Goal: Task Accomplishment & Management: Manage account settings

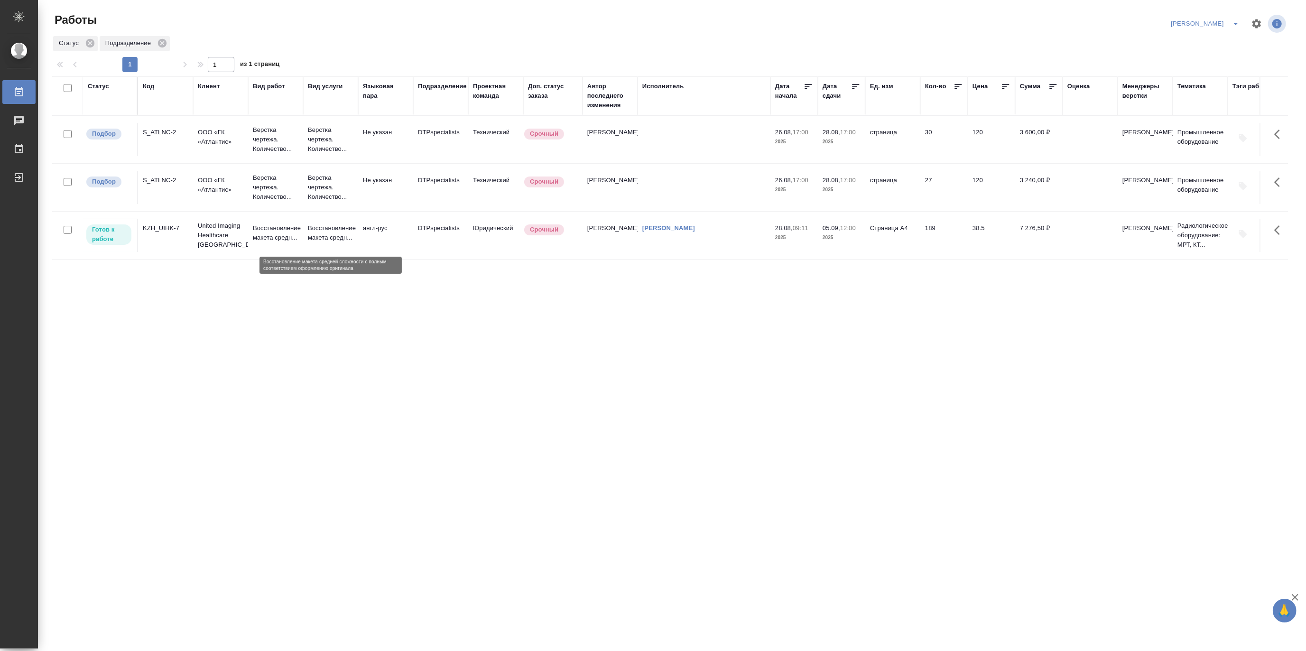
click at [314, 234] on p "Восстановление макета средн..." at bounding box center [331, 232] width 46 height 19
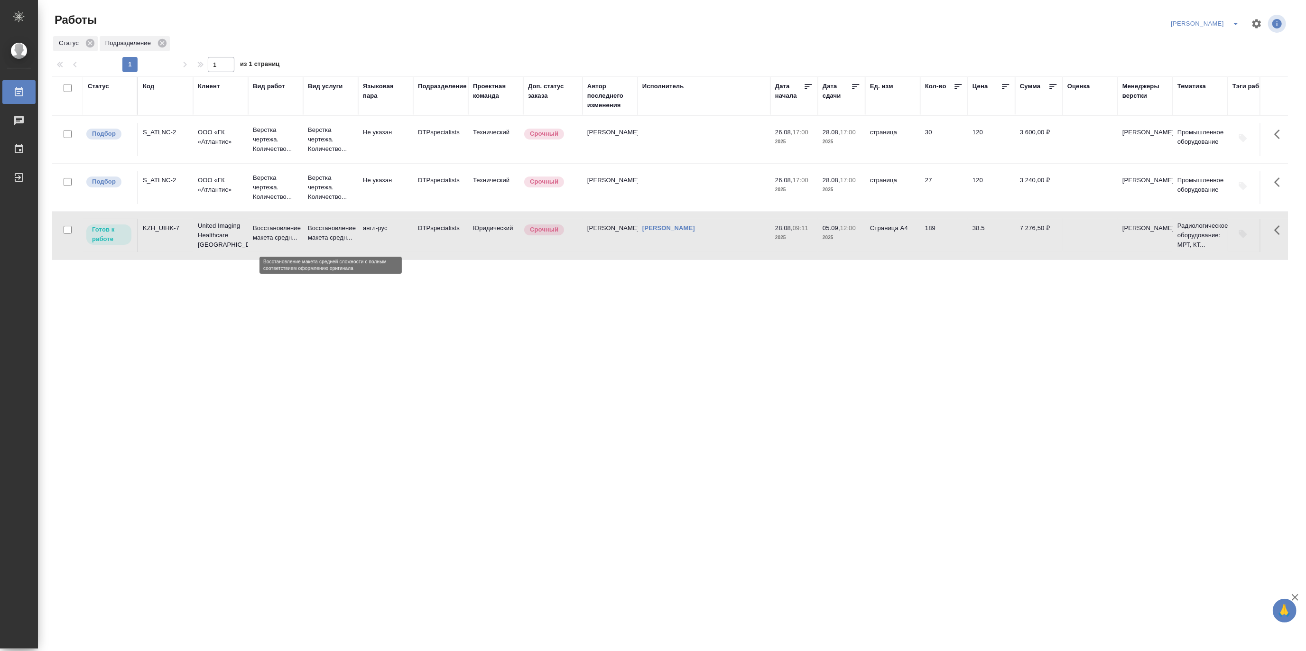
click at [314, 234] on p "Восстановление макета средн..." at bounding box center [331, 232] width 46 height 19
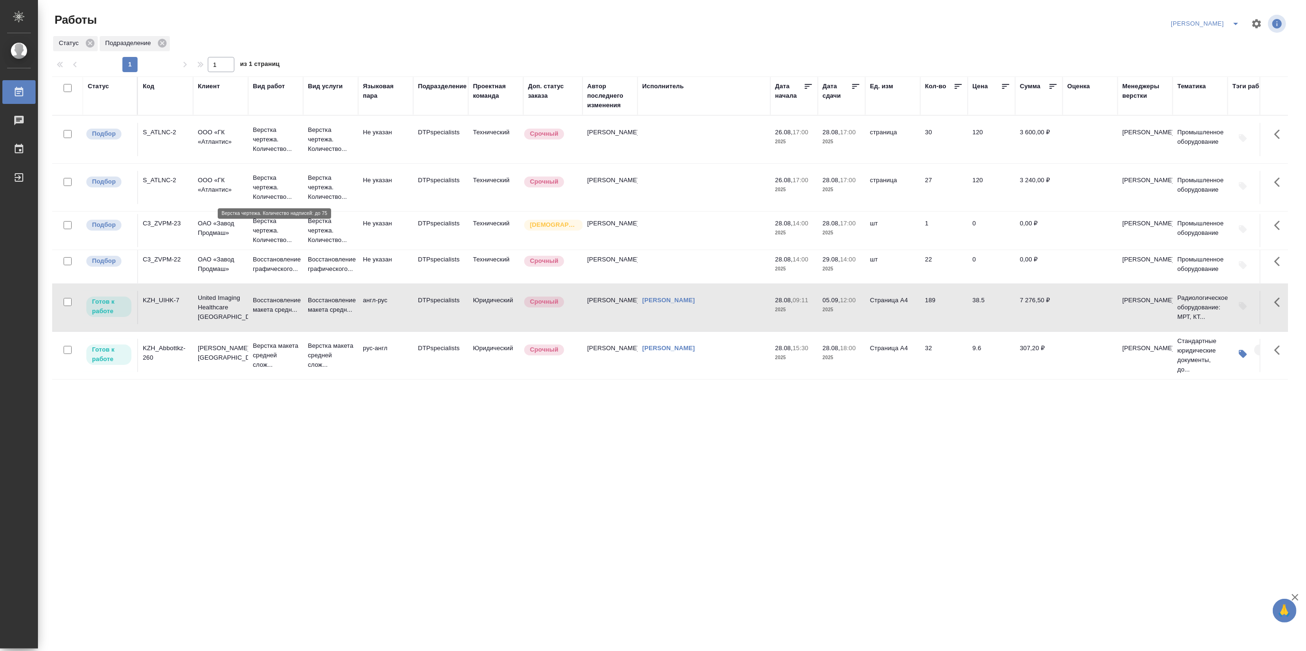
click at [268, 185] on p "Верстка чертежа. Количество..." at bounding box center [276, 187] width 46 height 28
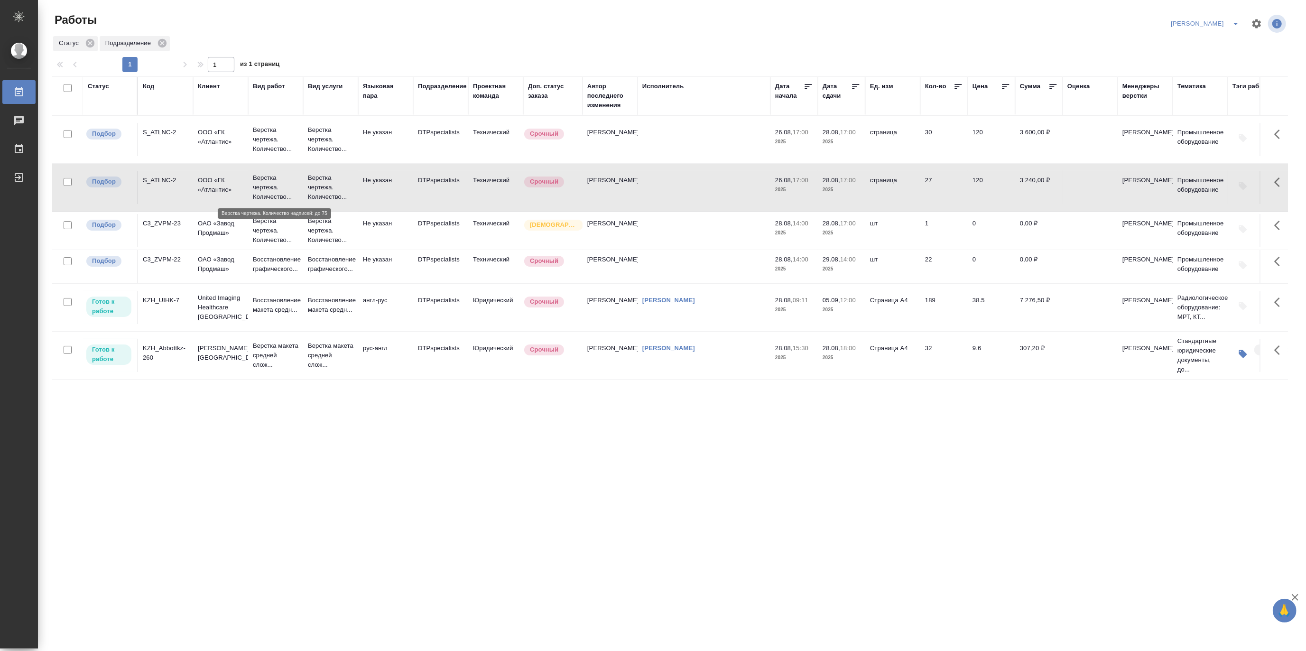
click at [268, 185] on p "Верстка чертежа. Количество..." at bounding box center [276, 187] width 46 height 28
click at [276, 363] on p "Верстка макета средней слож..." at bounding box center [276, 355] width 46 height 28
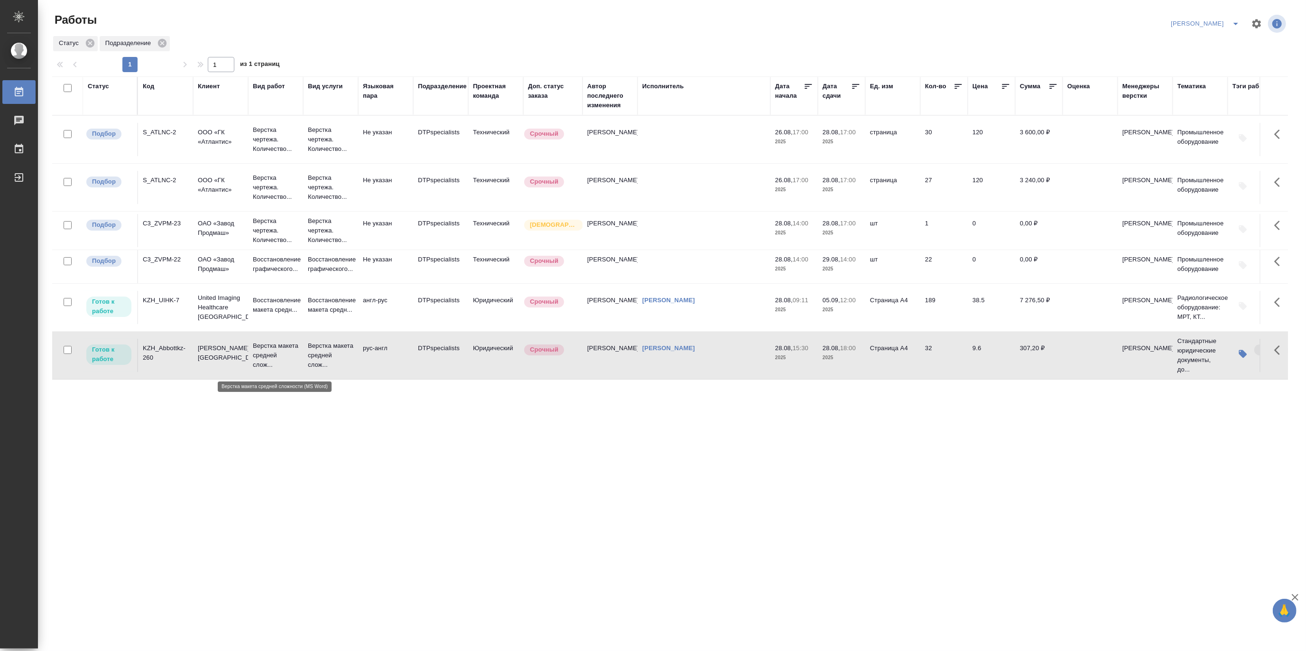
click at [276, 363] on p "Верстка макета средней слож..." at bounding box center [276, 355] width 46 height 28
click at [278, 352] on p "Верстка макета средней слож..." at bounding box center [276, 355] width 46 height 28
click at [316, 352] on p "Верстка макета средней слож..." at bounding box center [331, 355] width 46 height 28
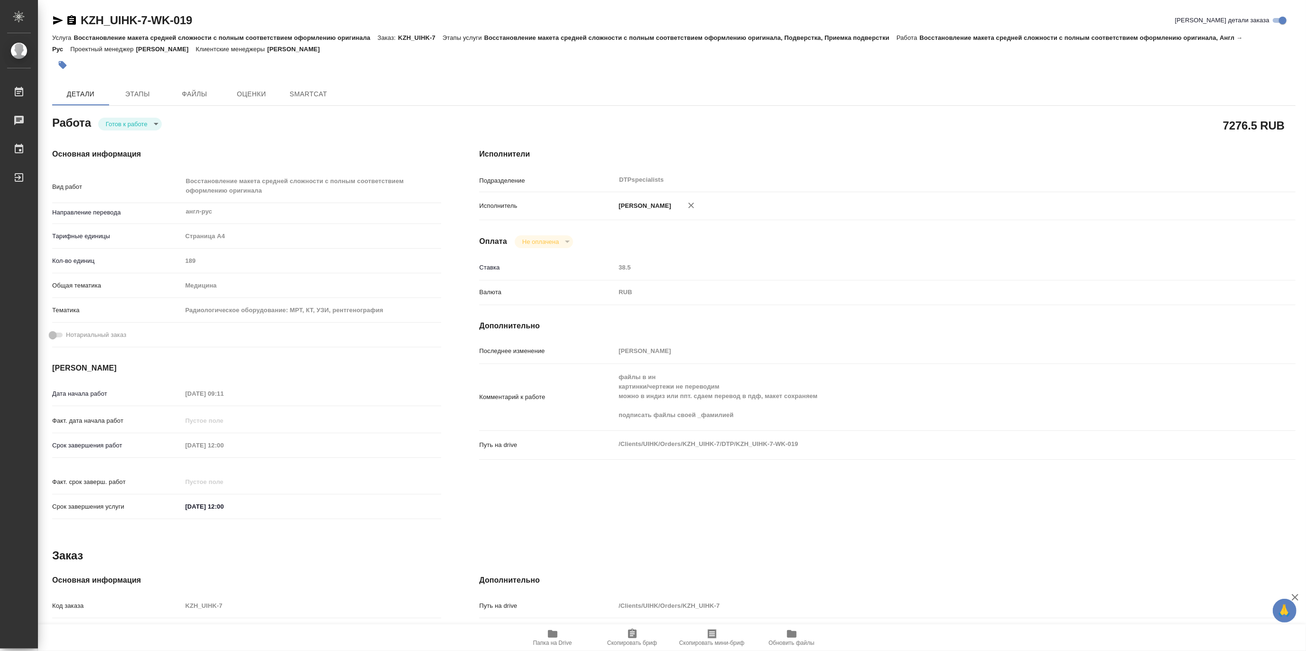
type textarea "x"
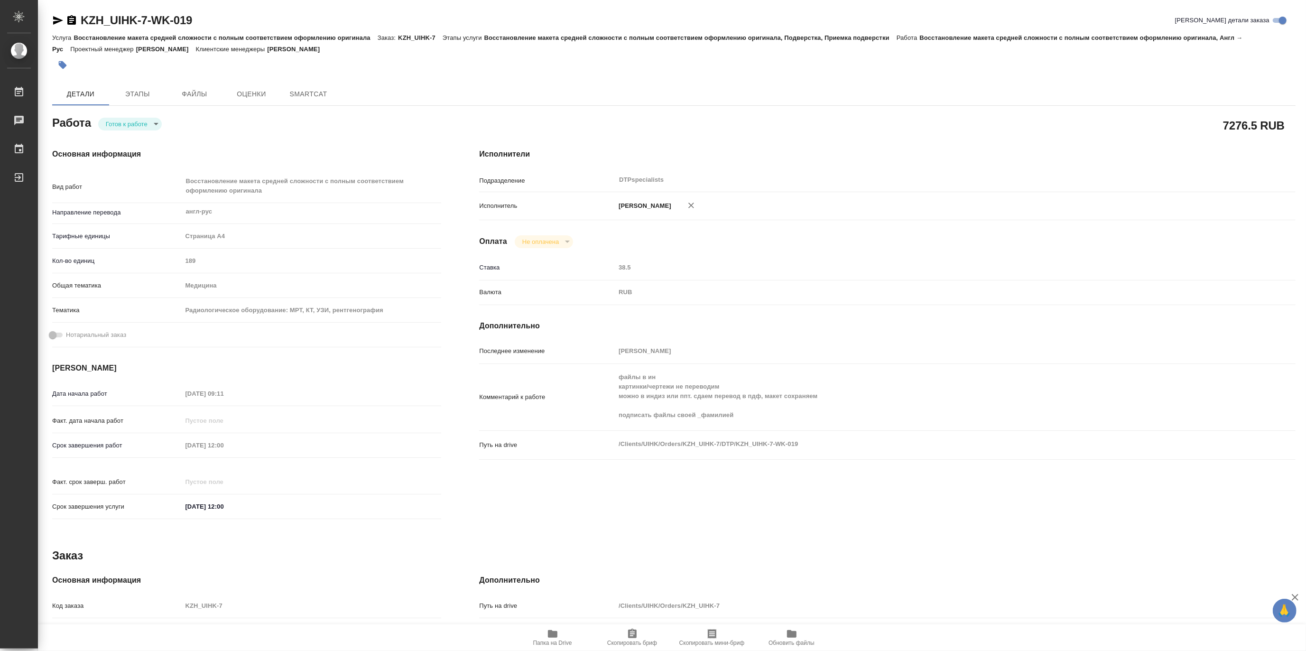
type textarea "x"
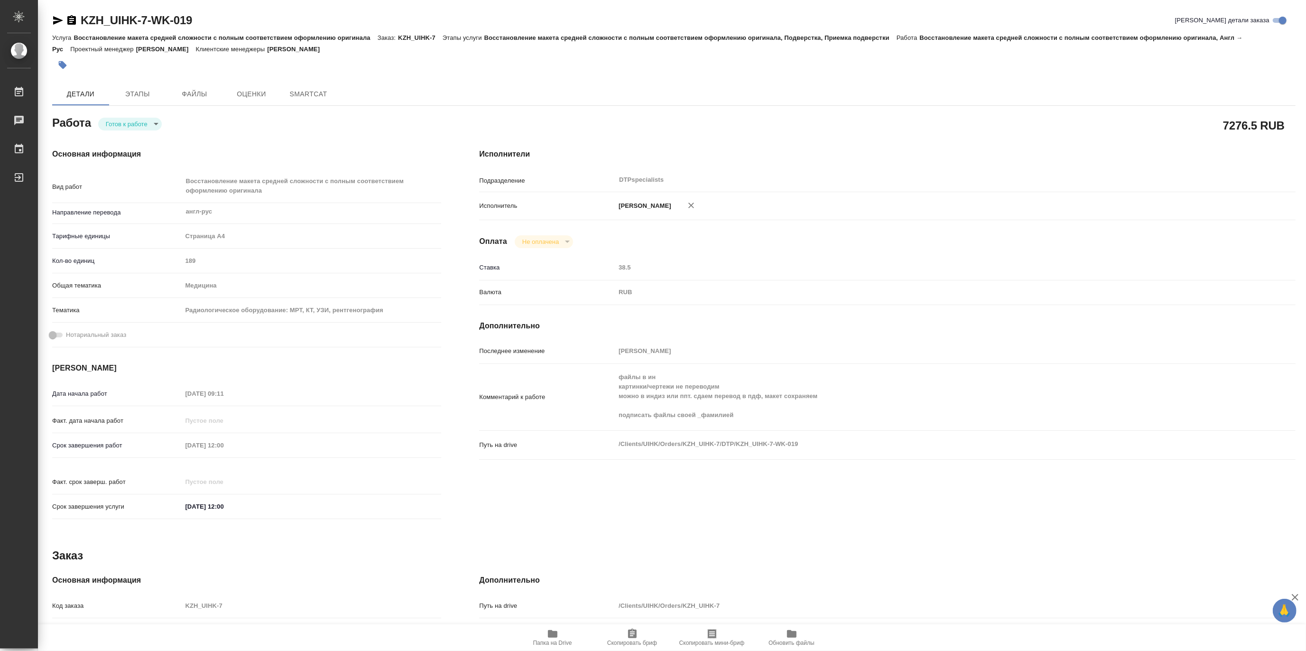
type textarea "x"
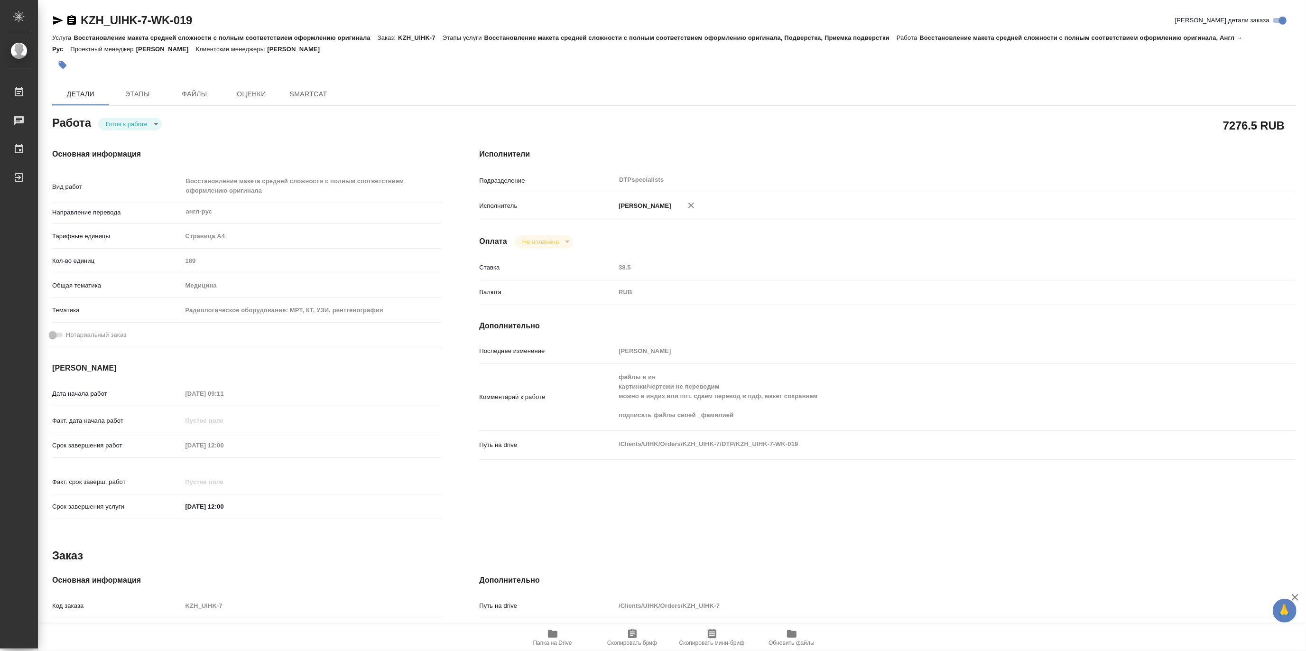
type textarea "x"
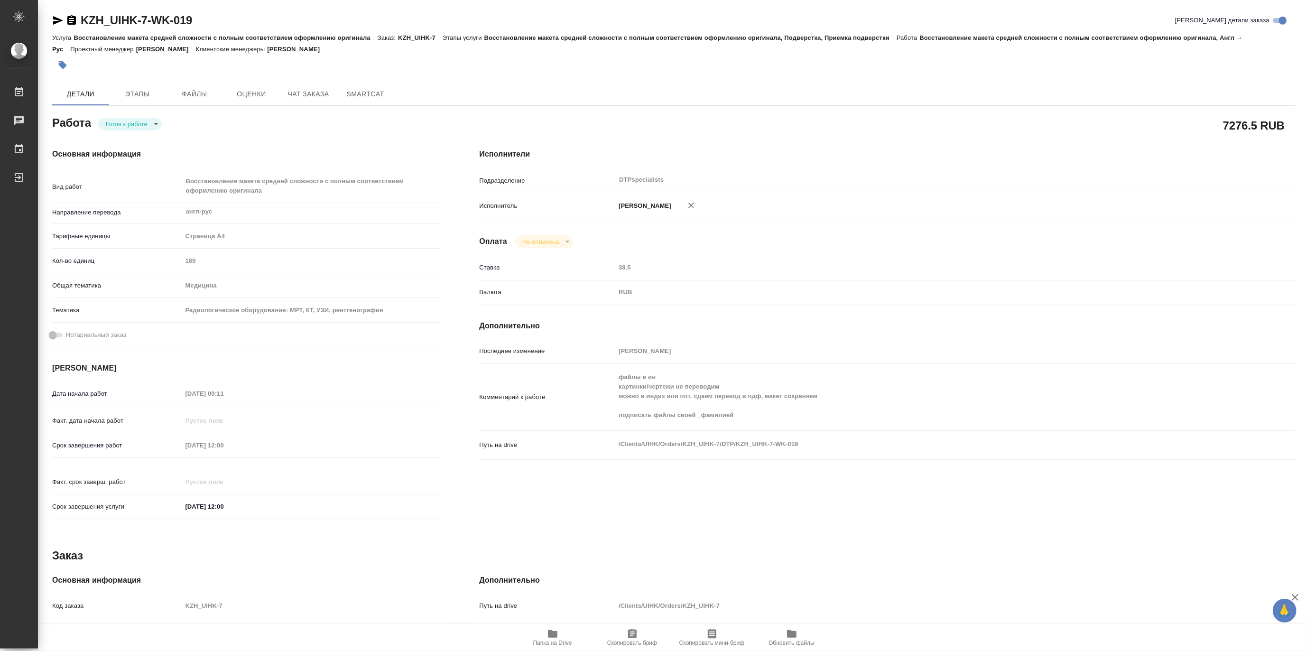
type textarea "x"
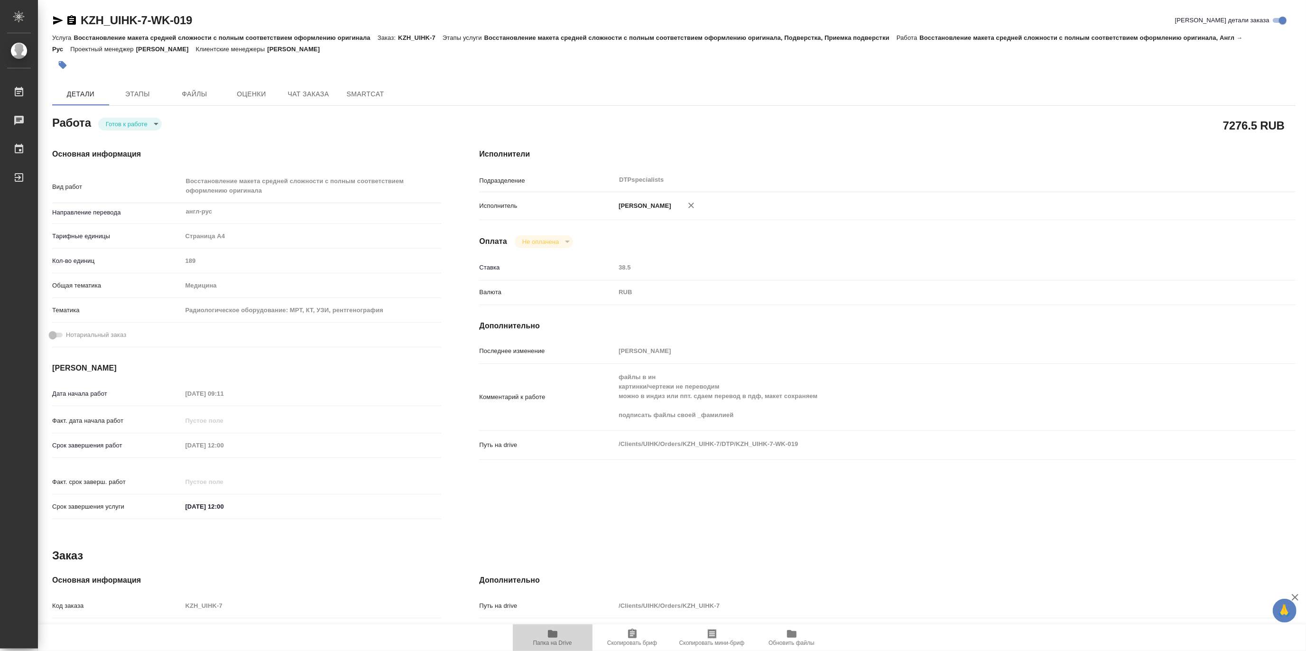
click at [556, 642] on span "Папка на Drive" at bounding box center [552, 642] width 39 height 7
type textarea "x"
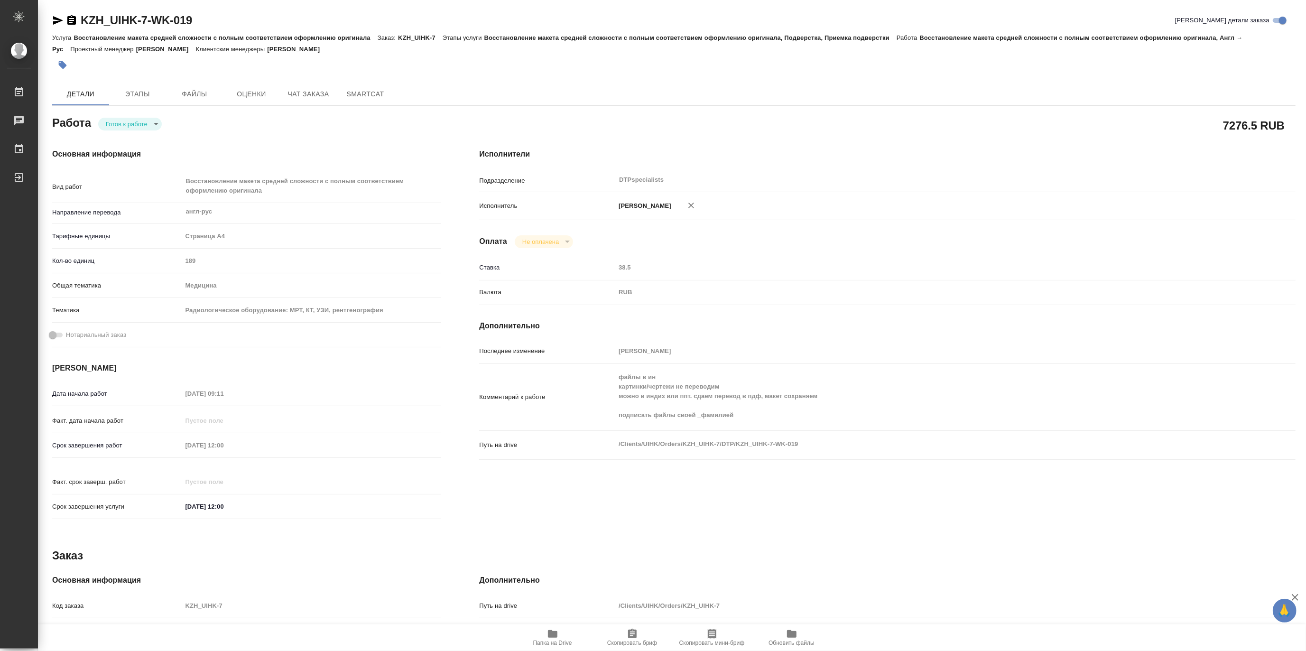
type textarea "x"
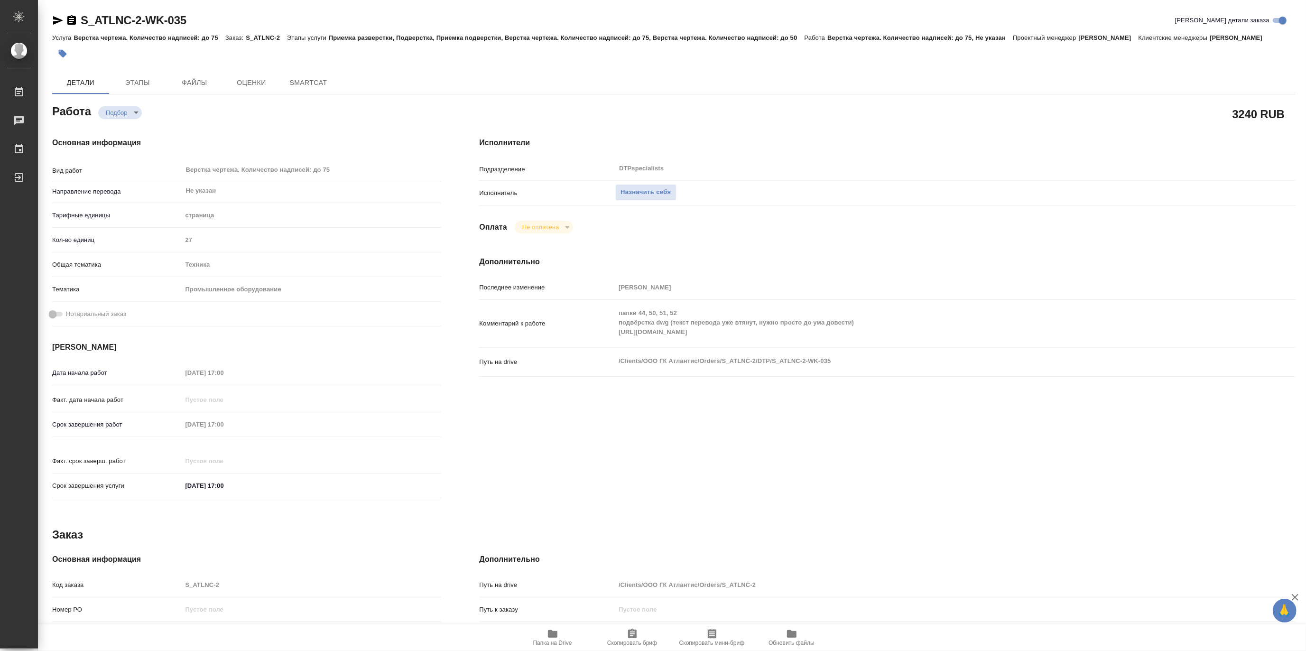
type textarea "x"
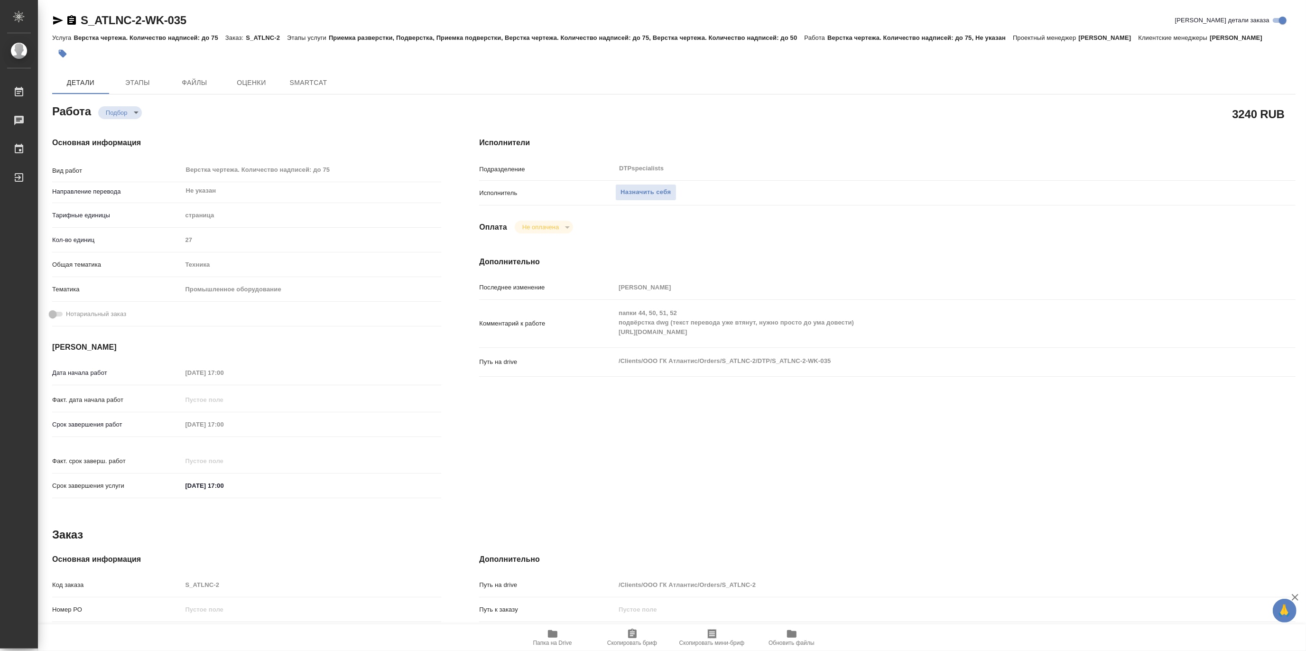
type textarea "x"
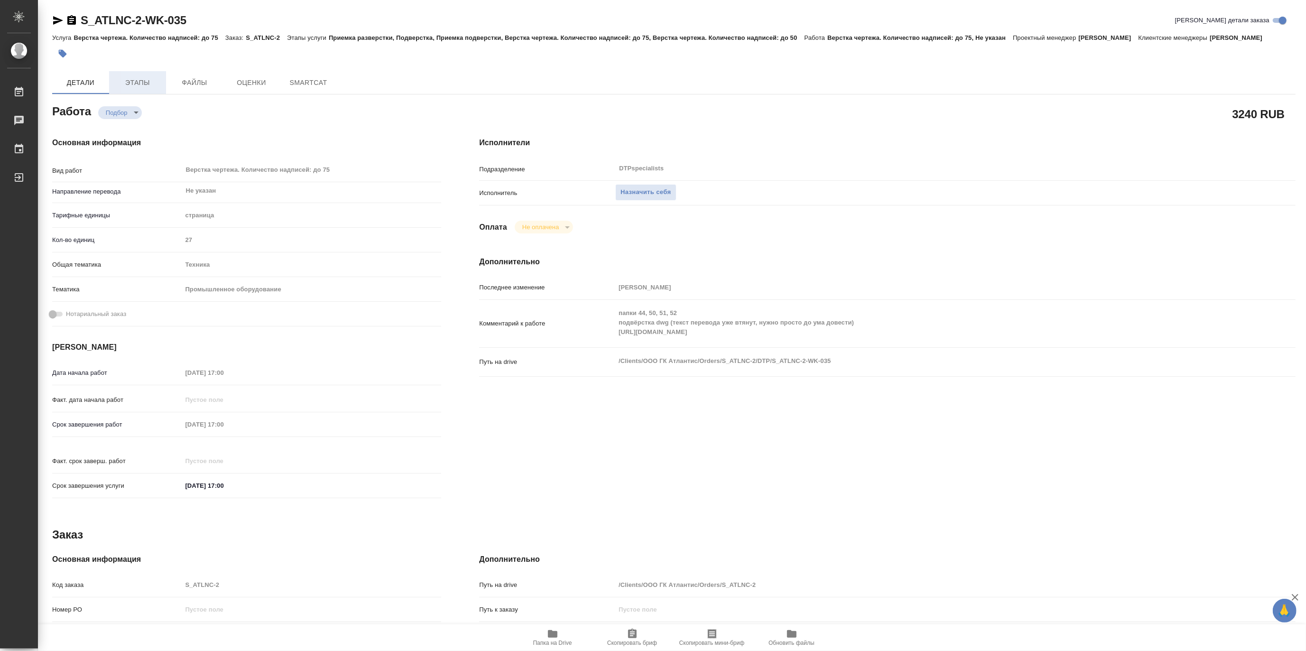
type textarea "x"
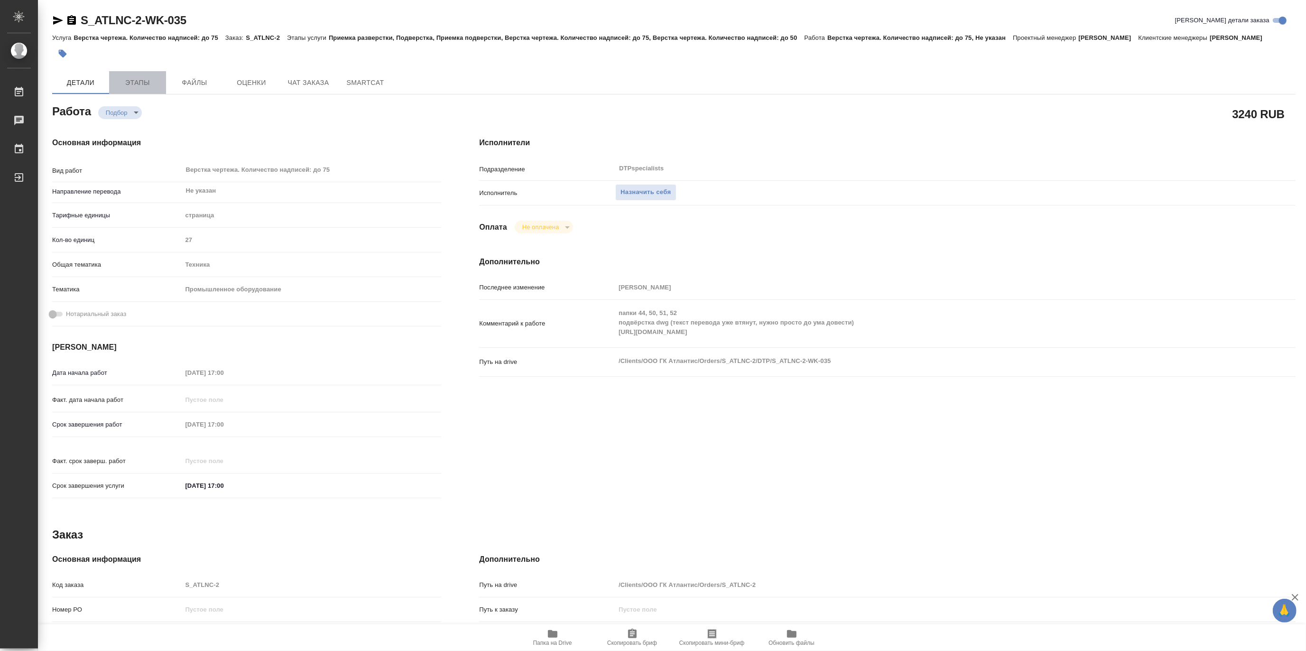
click at [132, 84] on span "Этапы" at bounding box center [138, 83] width 46 height 12
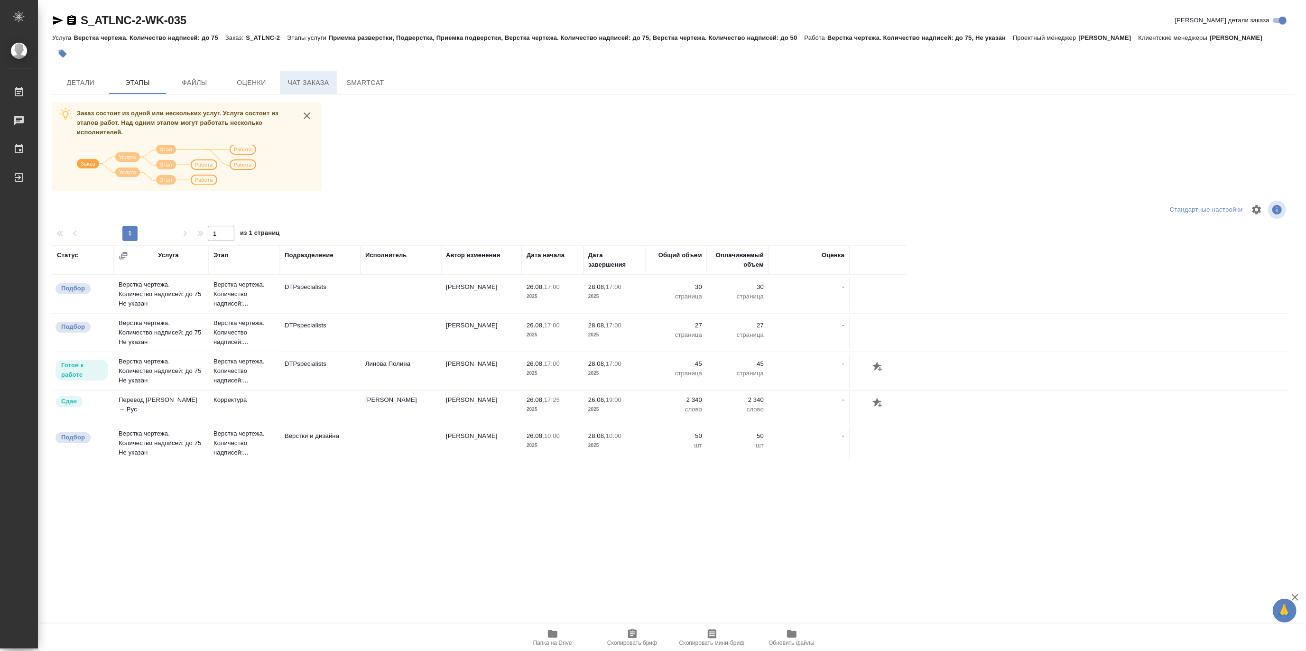
click at [307, 81] on span "Чат заказа" at bounding box center [309, 83] width 46 height 12
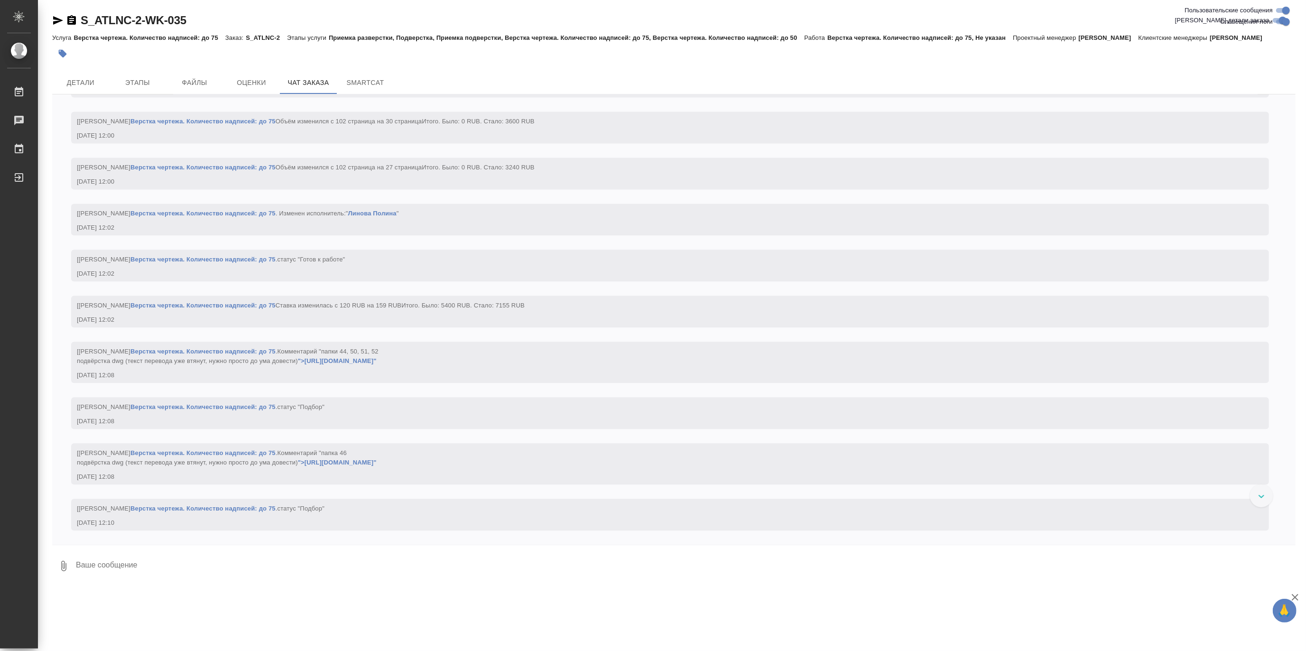
scroll to position [14418, 0]
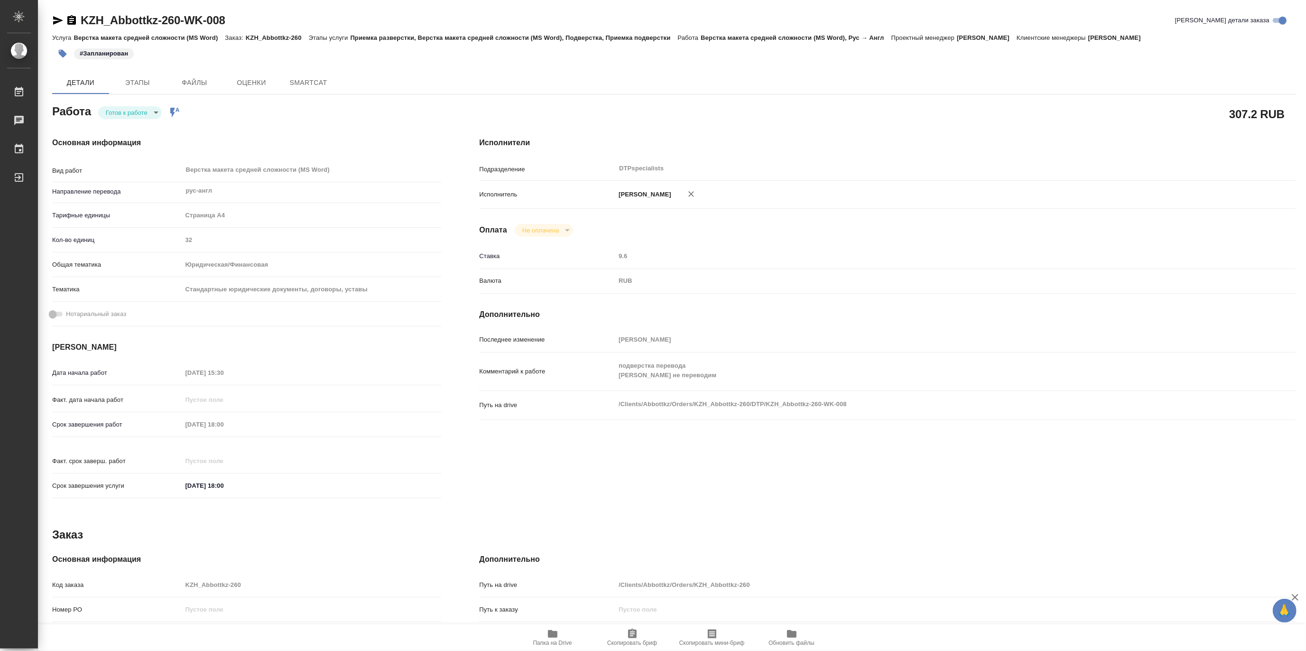
type textarea "x"
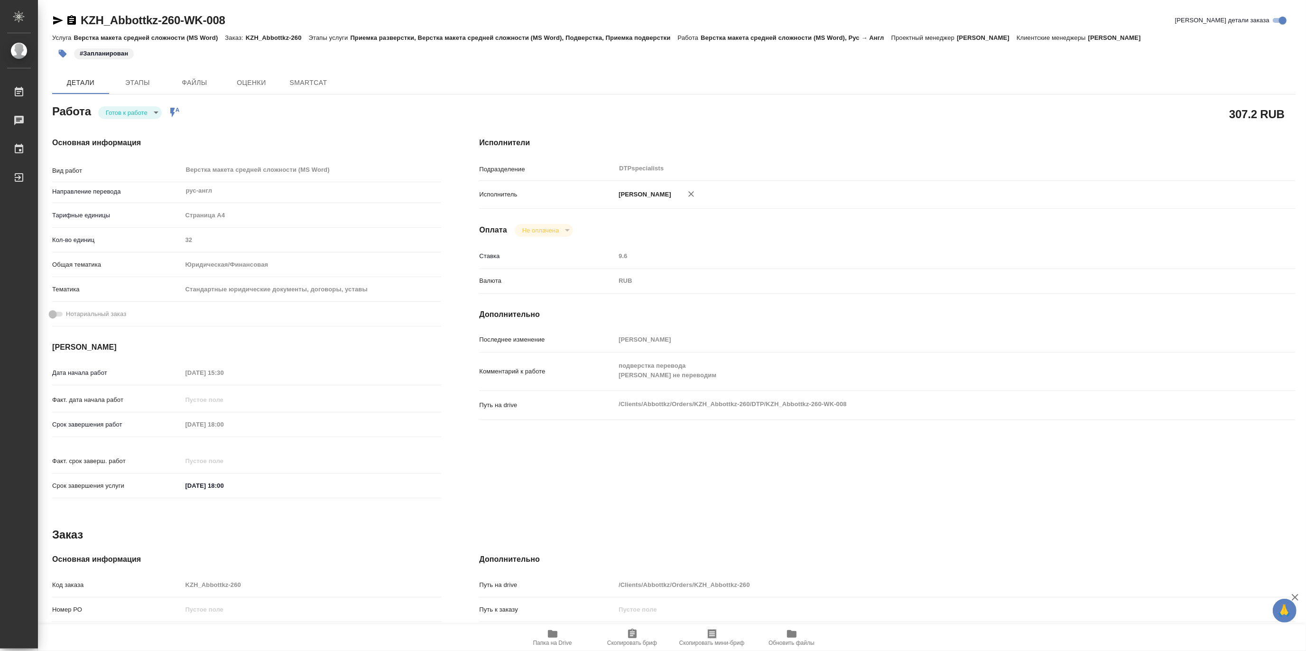
type textarea "x"
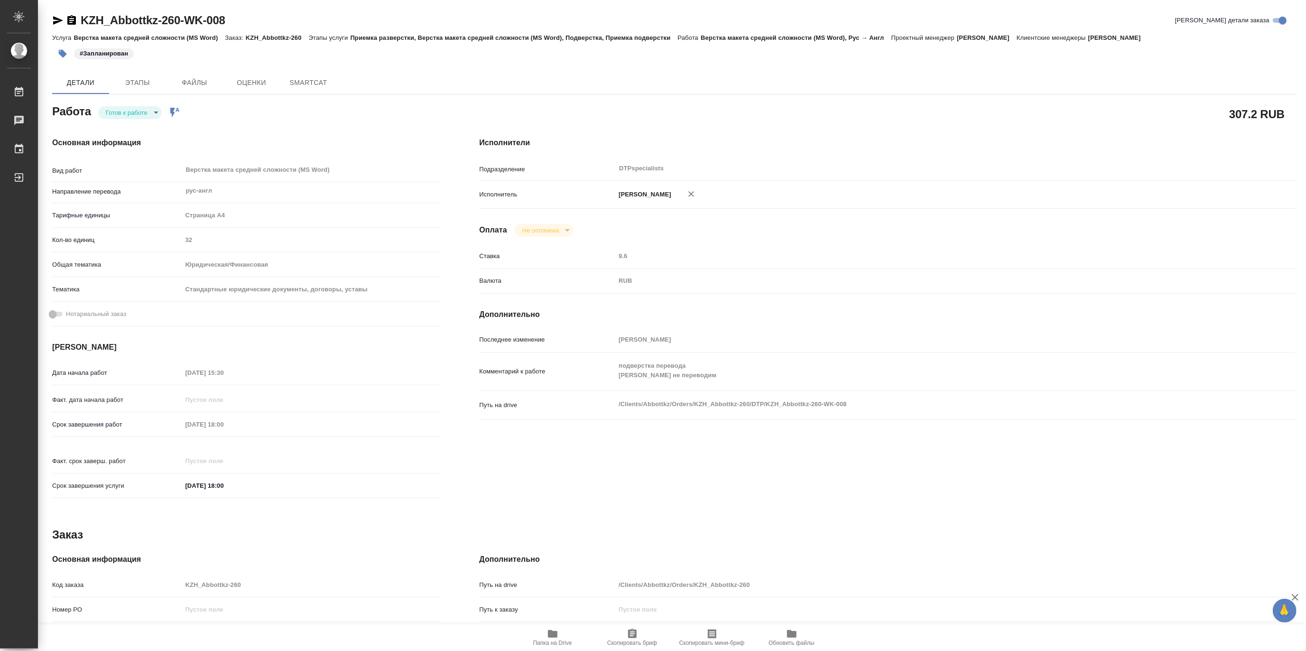
type textarea "x"
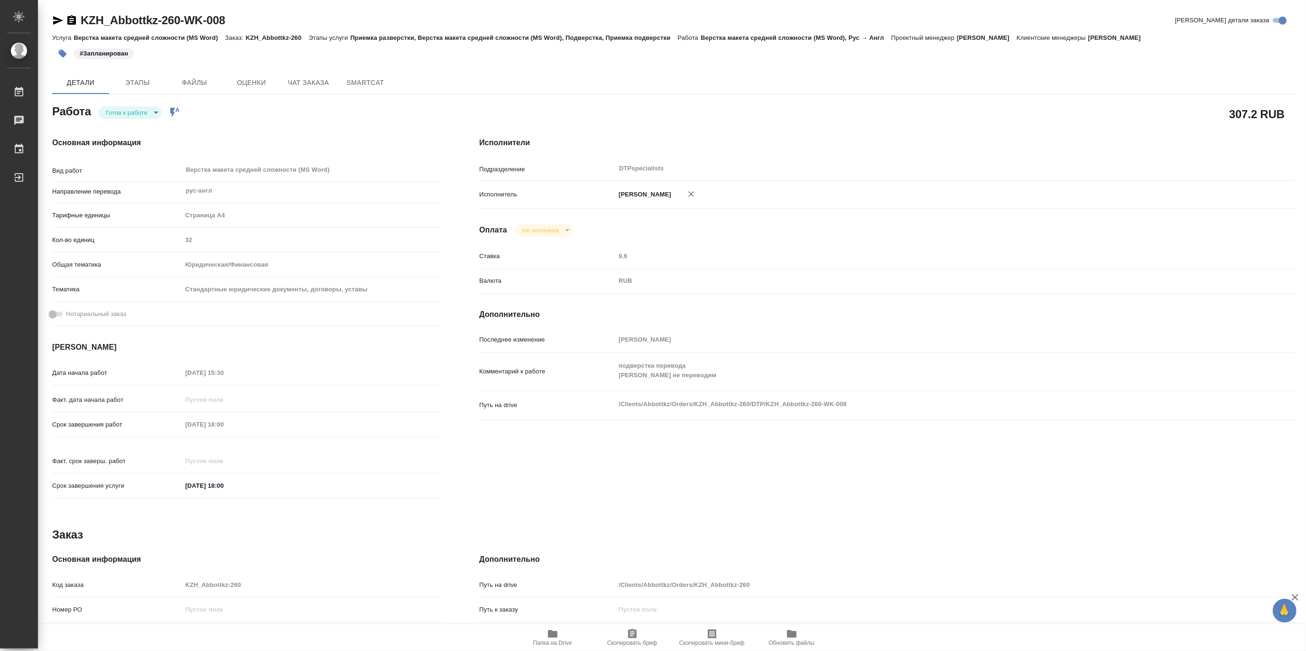
type textarea "x"
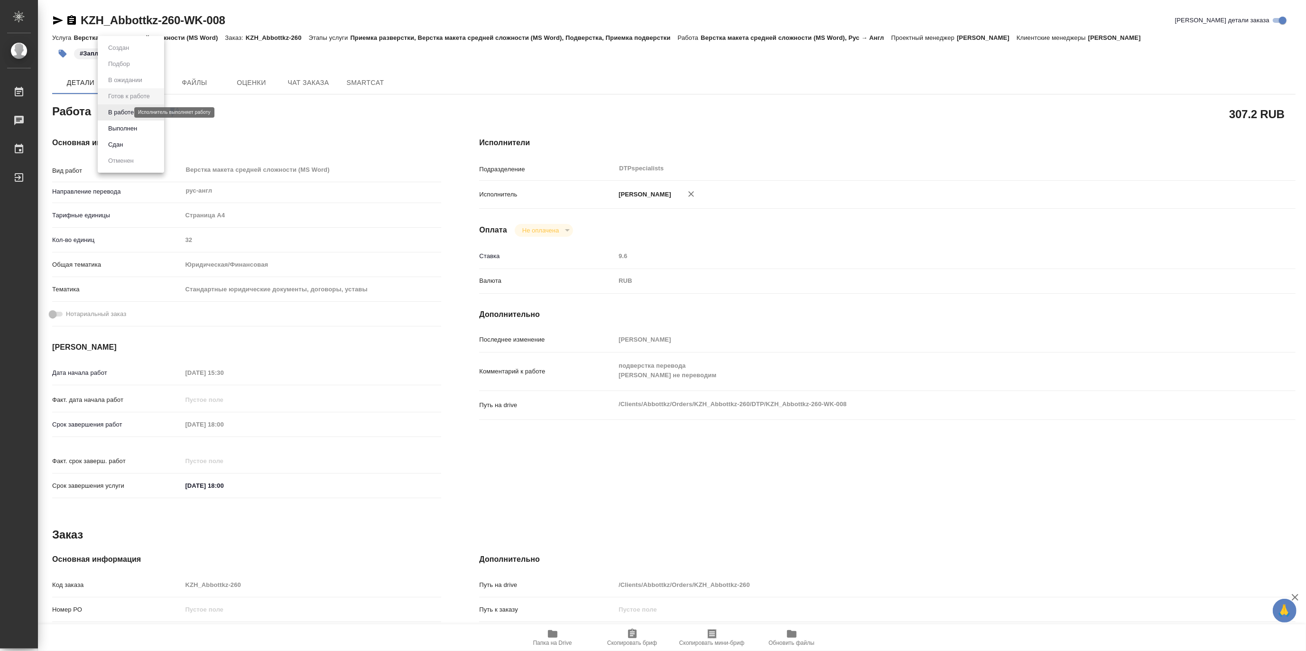
click at [119, 114] on body "🙏 .cls-1 fill:#fff; AWATERA Matveeva Maria Работы Чаты График Выйти KZH_Abbottk…" at bounding box center [653, 325] width 1306 height 651
type textarea "x"
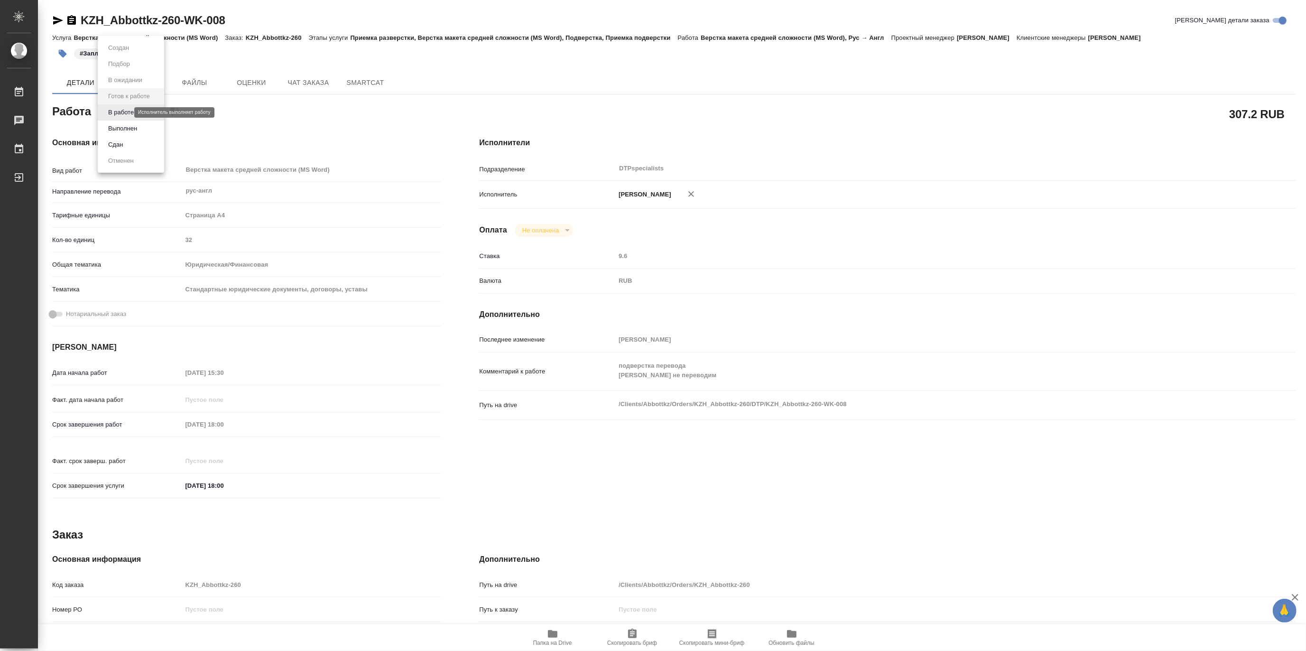
type textarea "x"
click at [119, 114] on button "В работе" at bounding box center [120, 112] width 31 height 10
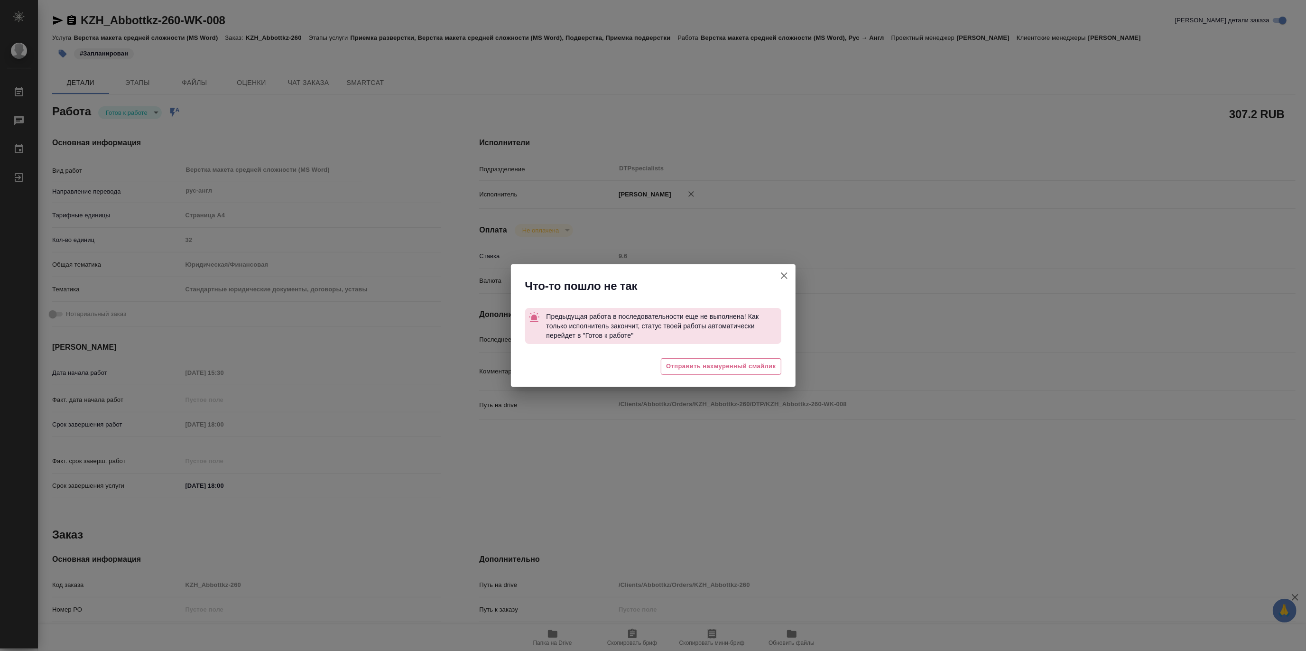
type textarea "x"
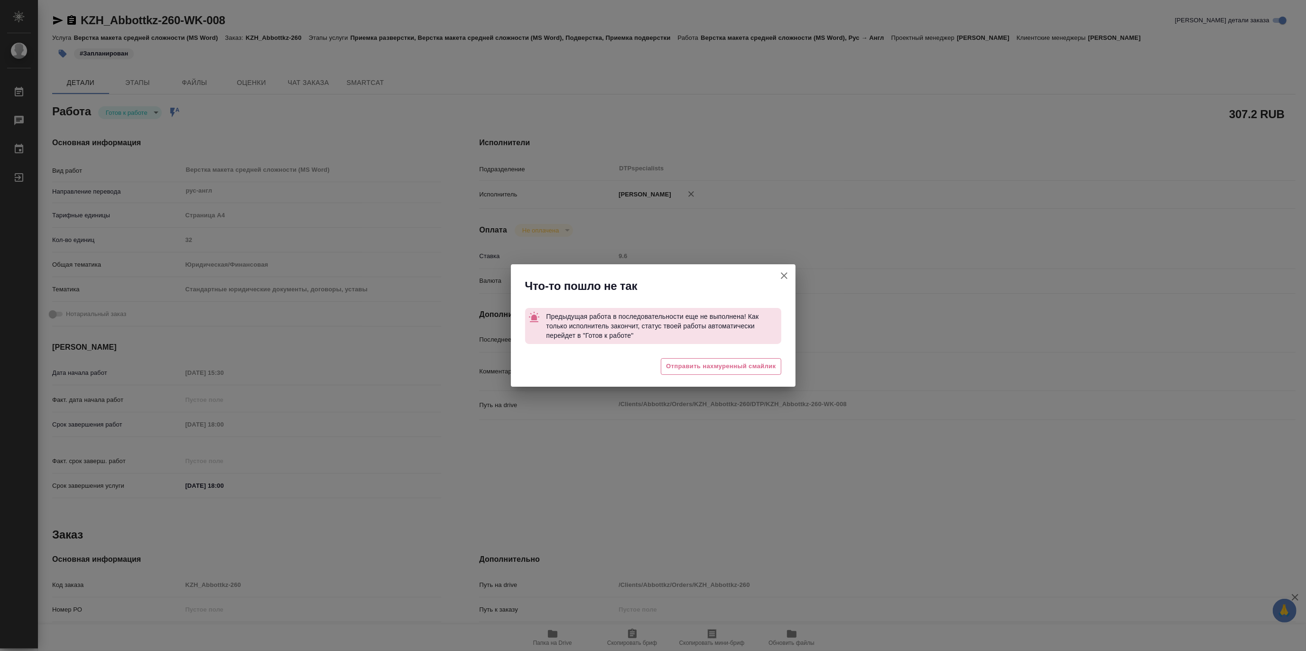
type textarea "x"
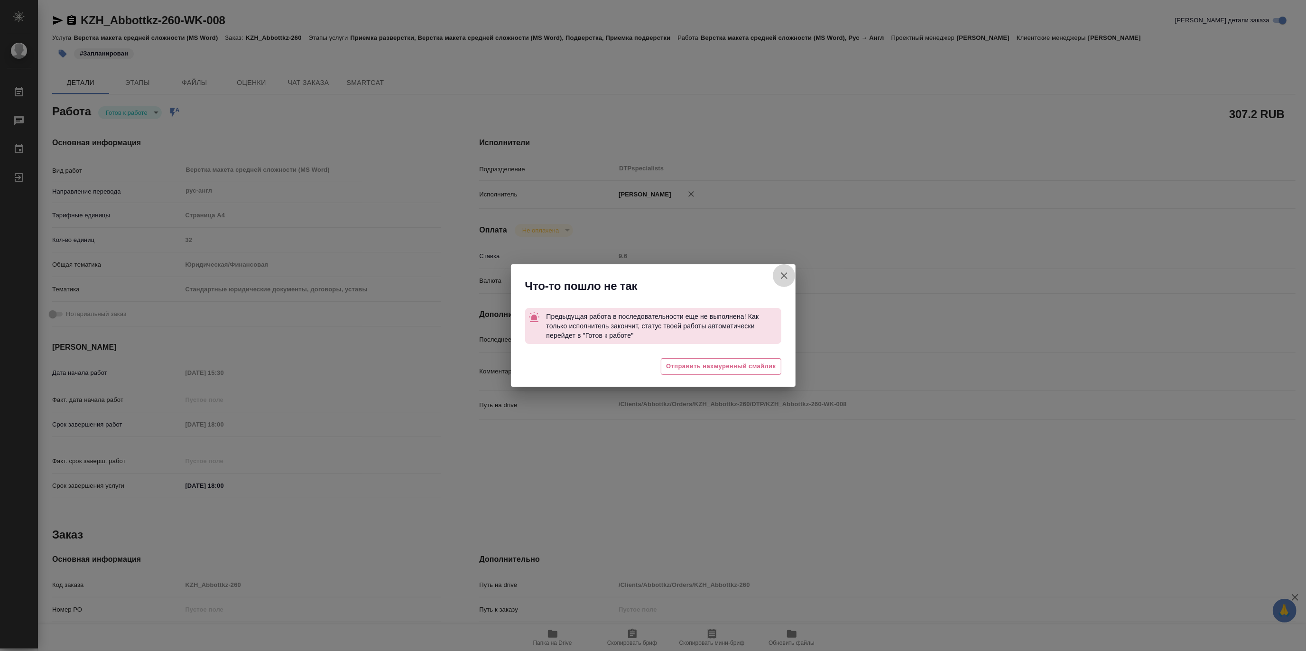
click at [785, 273] on icon "button" at bounding box center [783, 275] width 11 height 11
type textarea "x"
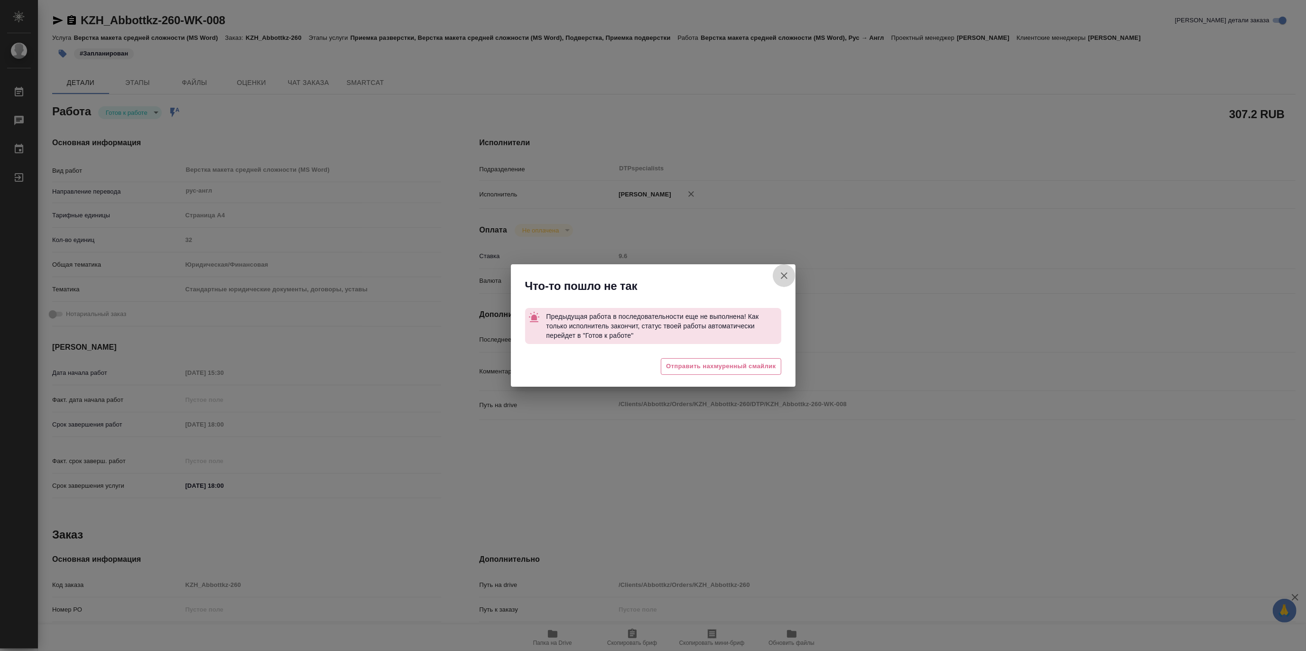
type textarea "x"
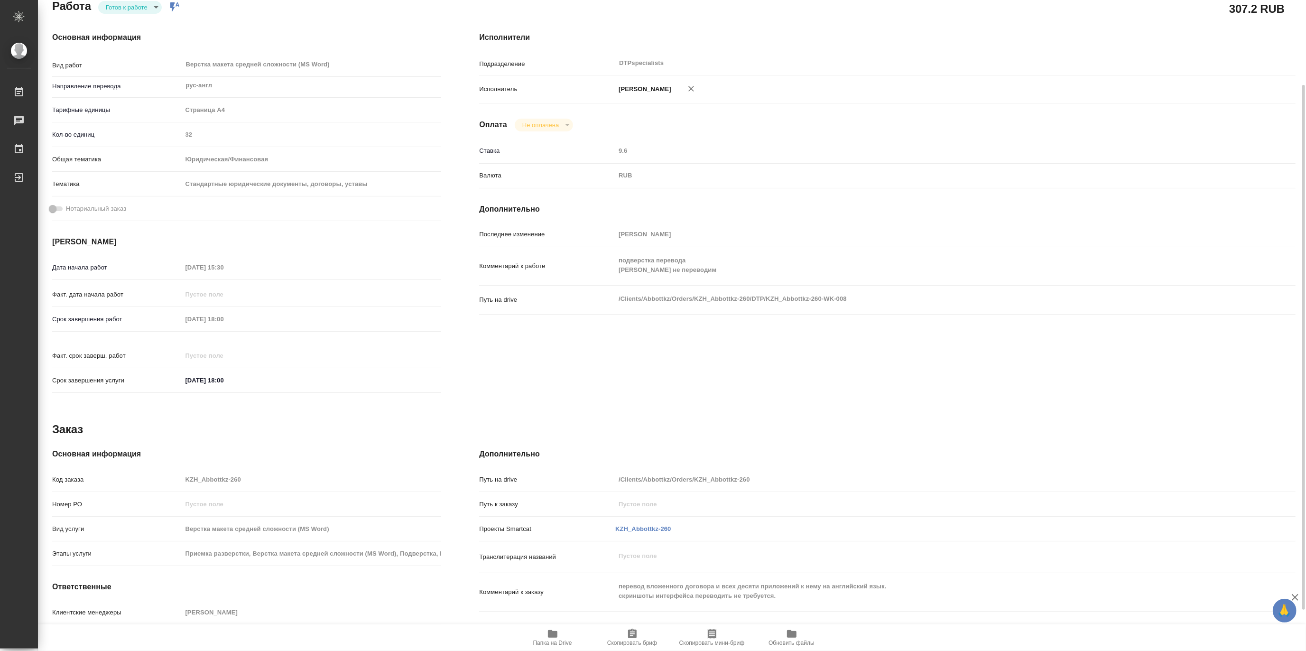
scroll to position [156, 0]
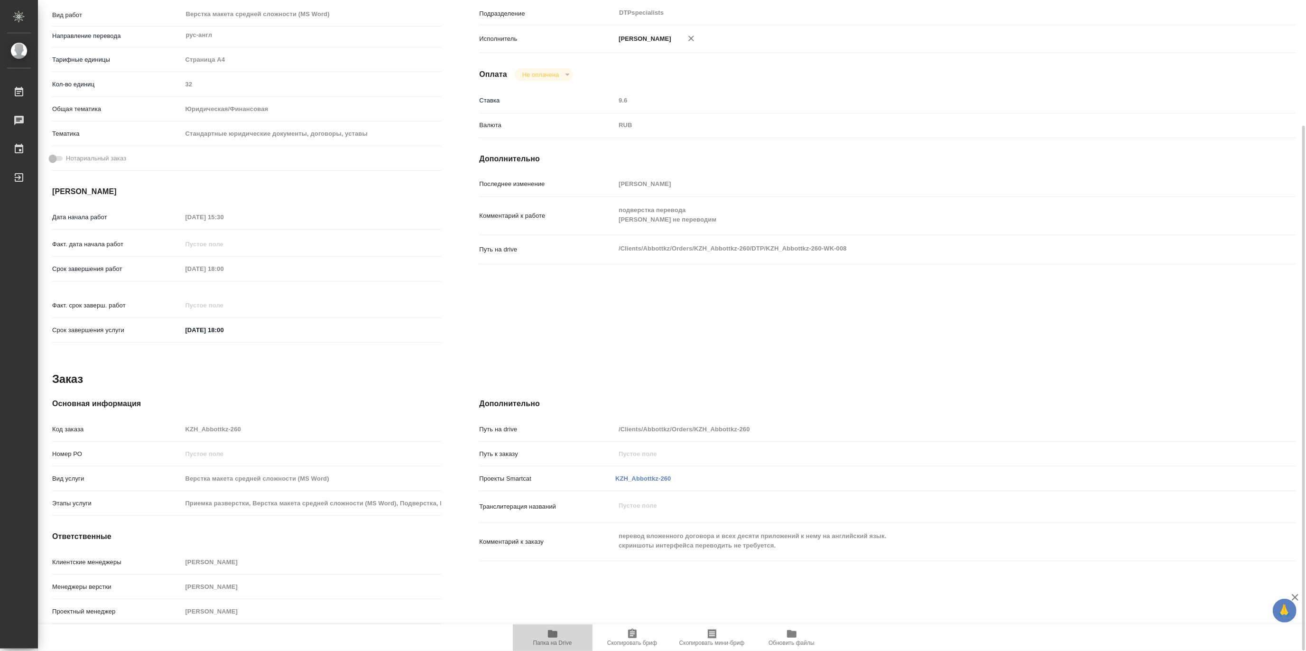
click at [548, 638] on icon "button" at bounding box center [552, 633] width 11 height 11
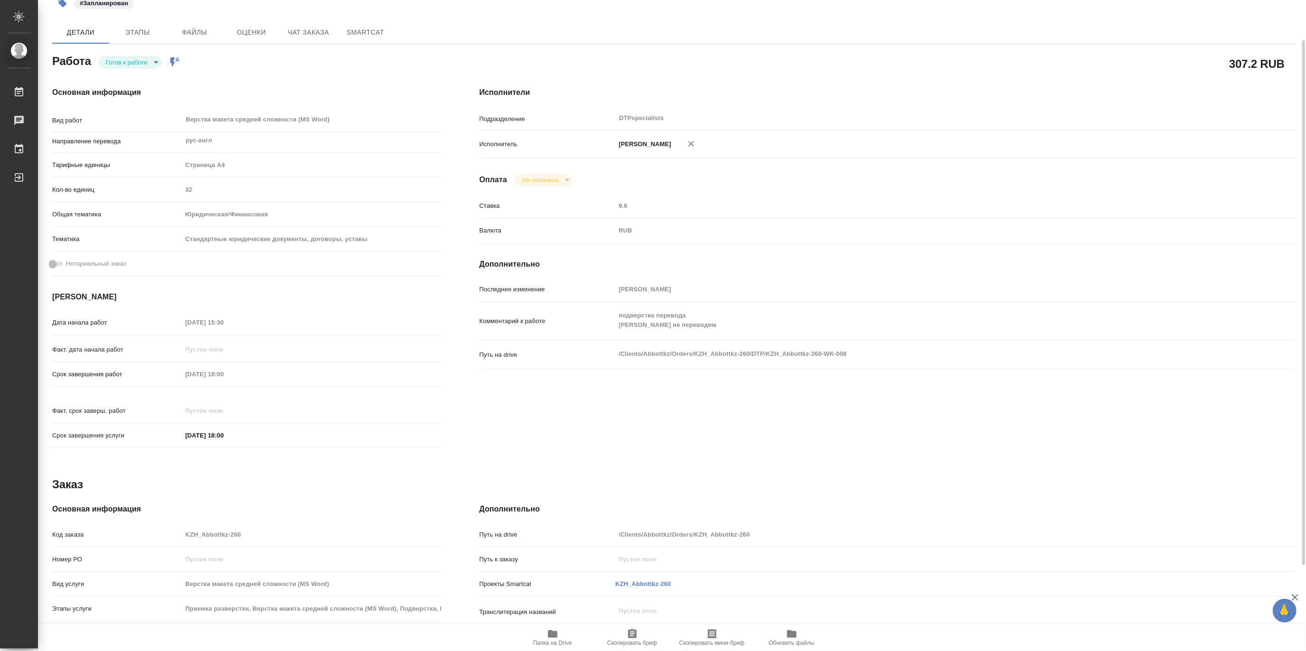
scroll to position [0, 0]
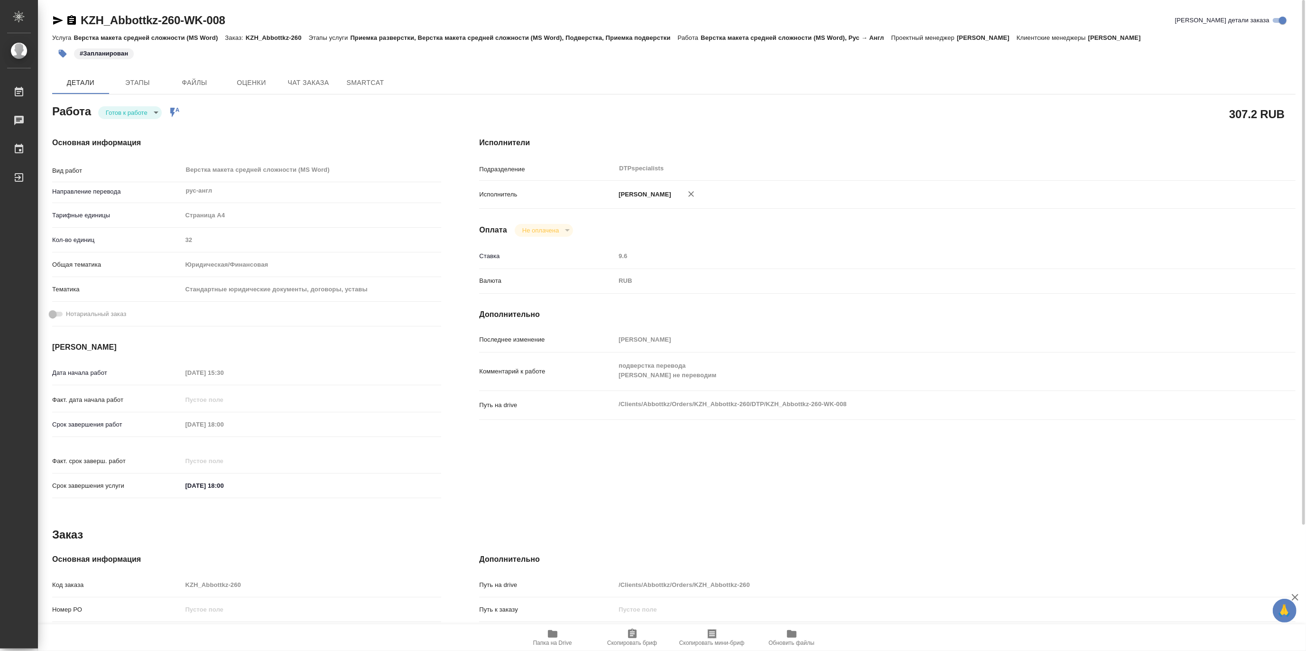
click at [52, 19] on icon "button" at bounding box center [57, 20] width 11 height 11
click at [510, 79] on div "Детали Этапы Файлы Оценки Чат заказа SmartCat" at bounding box center [673, 82] width 1243 height 23
type textarea "x"
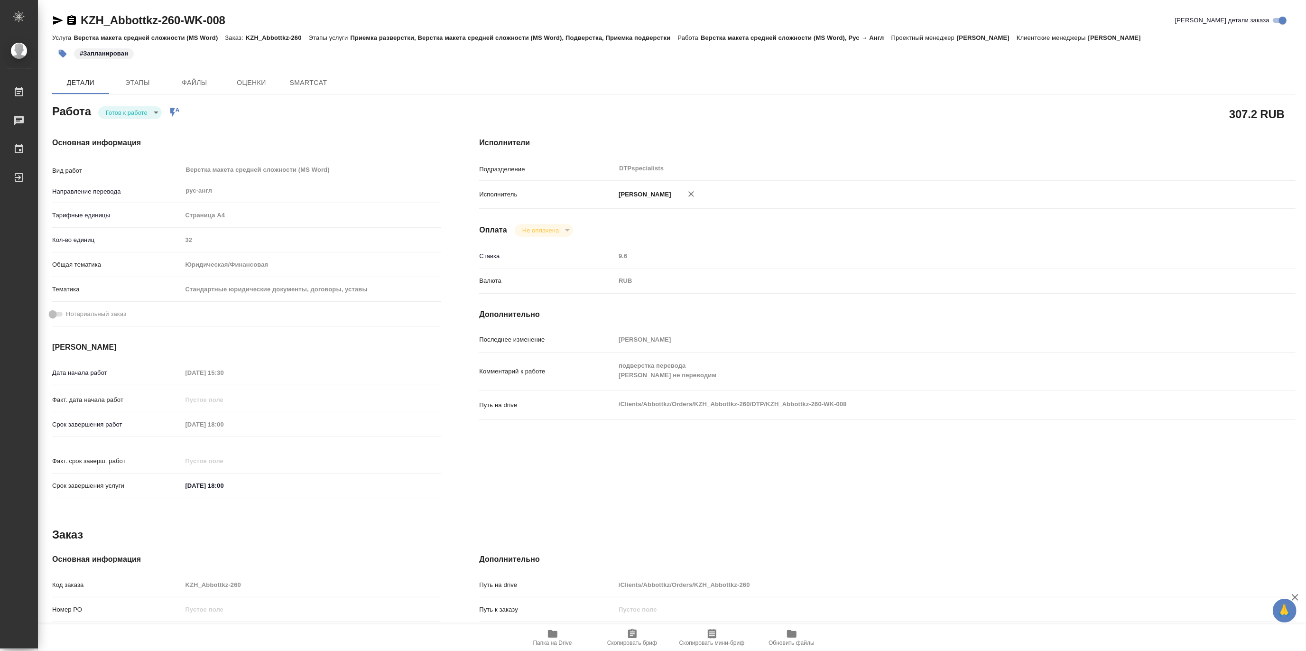
type textarea "x"
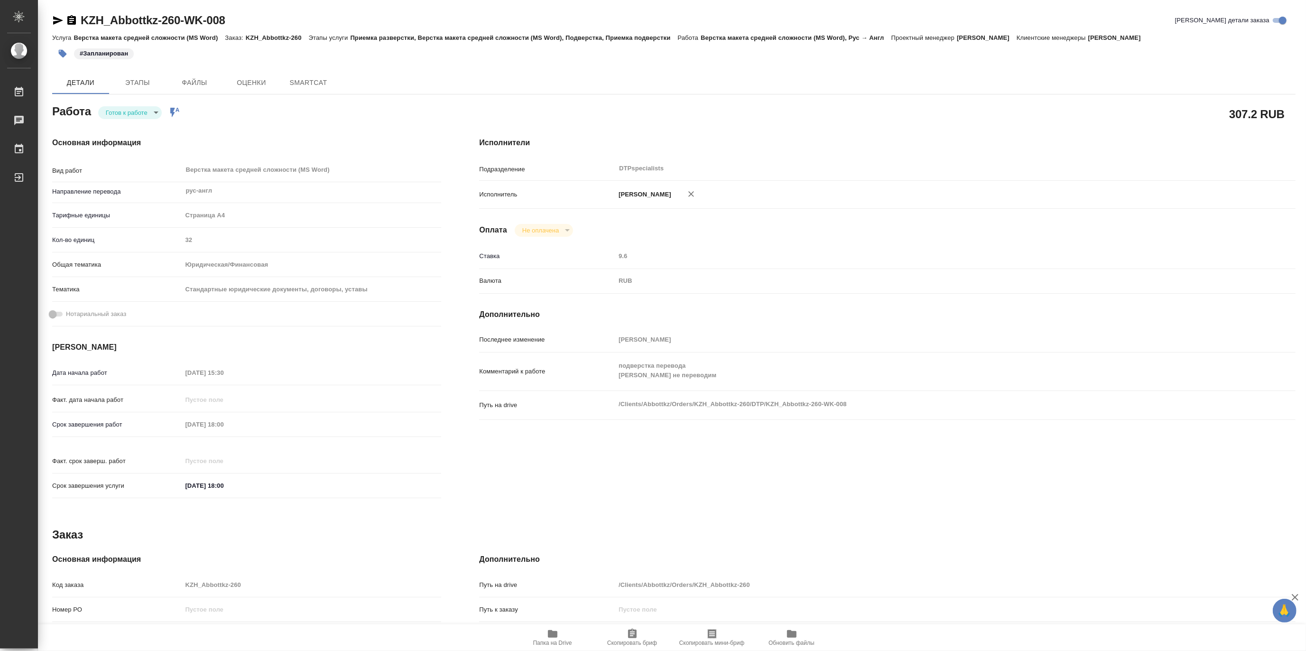
type textarea "x"
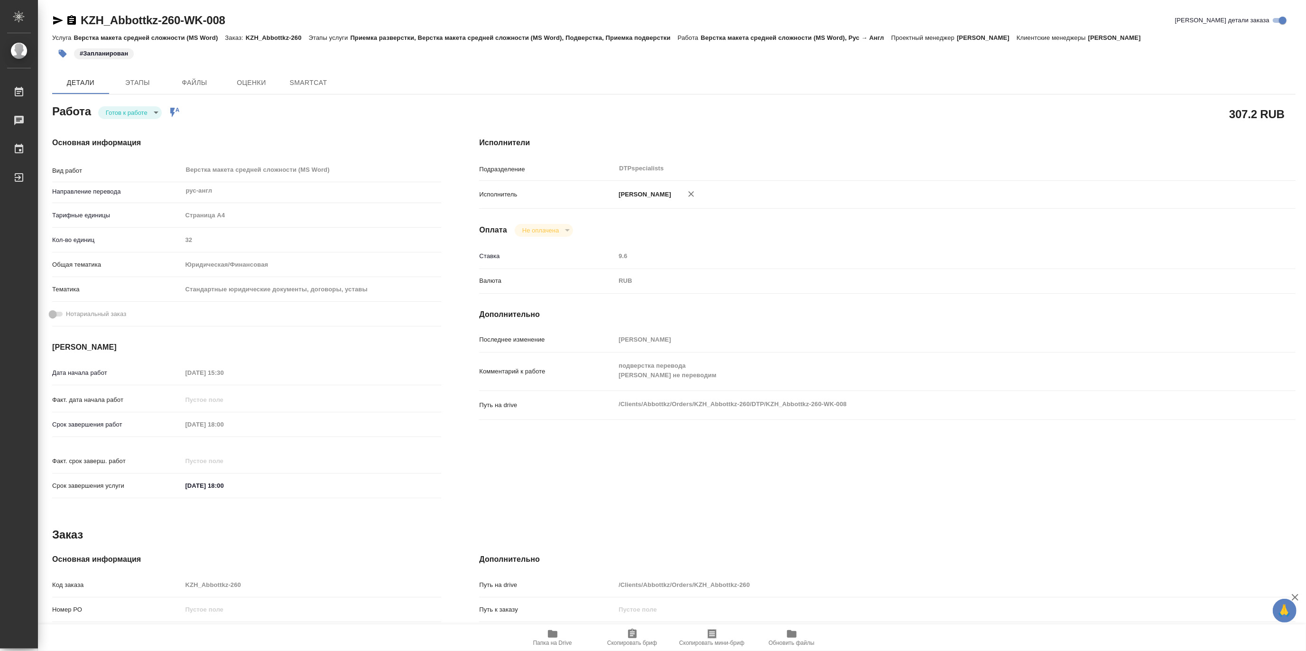
type textarea "x"
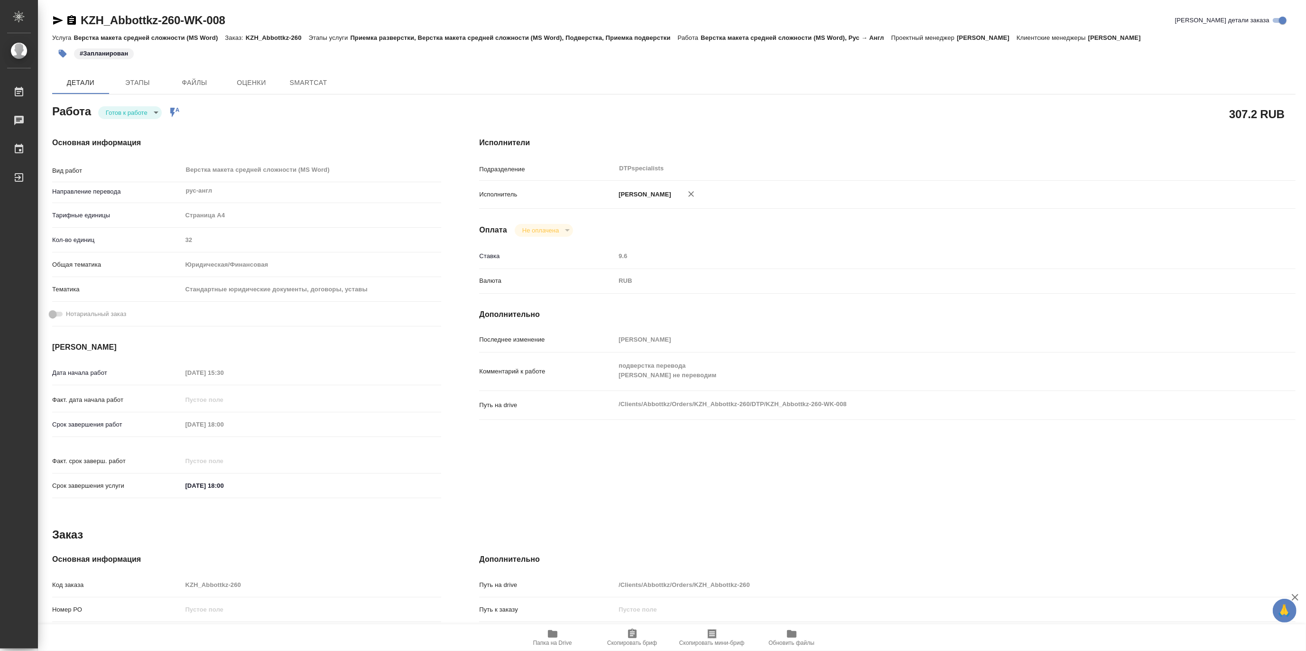
type textarea "x"
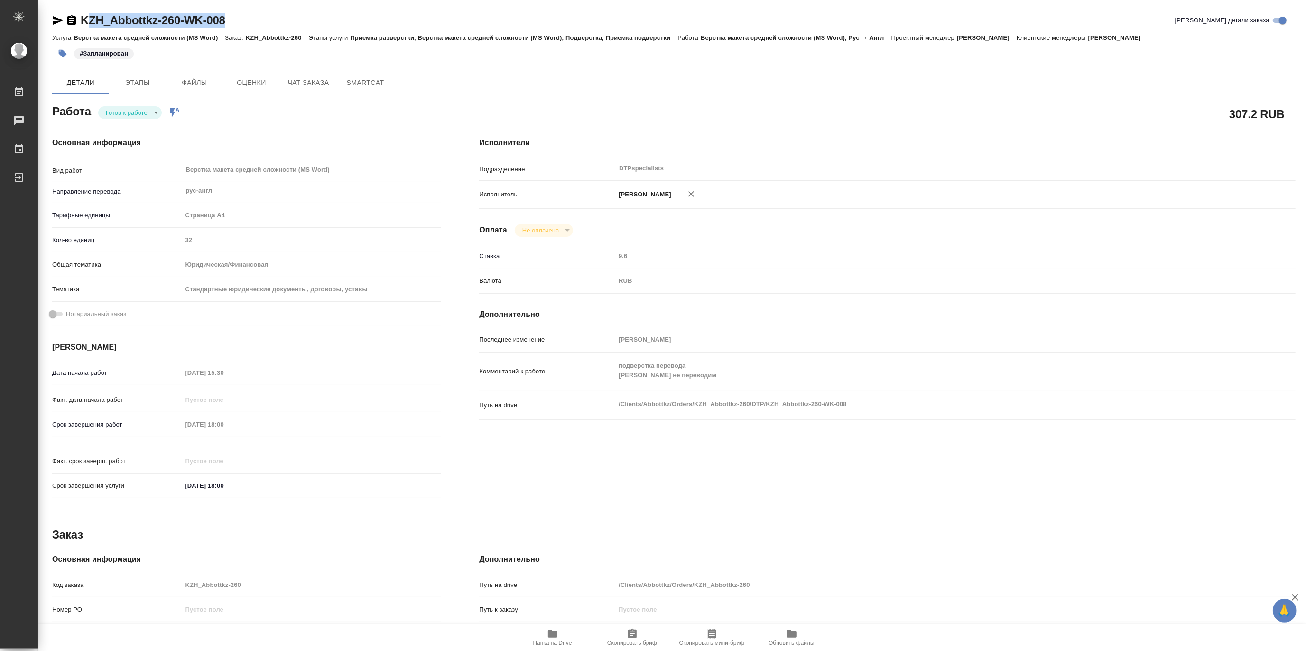
type textarea "x"
drag, startPoint x: 262, startPoint y: 18, endPoint x: 83, endPoint y: 13, distance: 178.9
click at [83, 13] on div "KZH_Abbottkz-260-WK-008 Кратко детали заказа" at bounding box center [673, 20] width 1243 height 15
copy link "KZH_Abbottkz-260-WK-008"
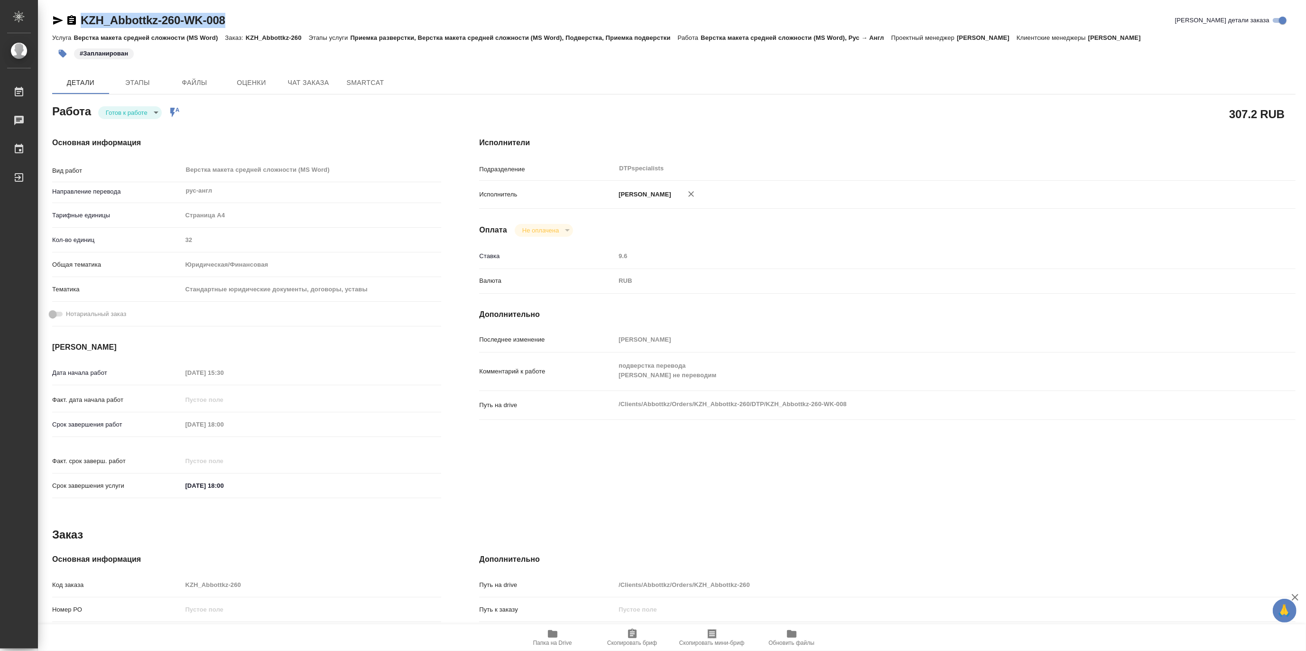
type textarea "x"
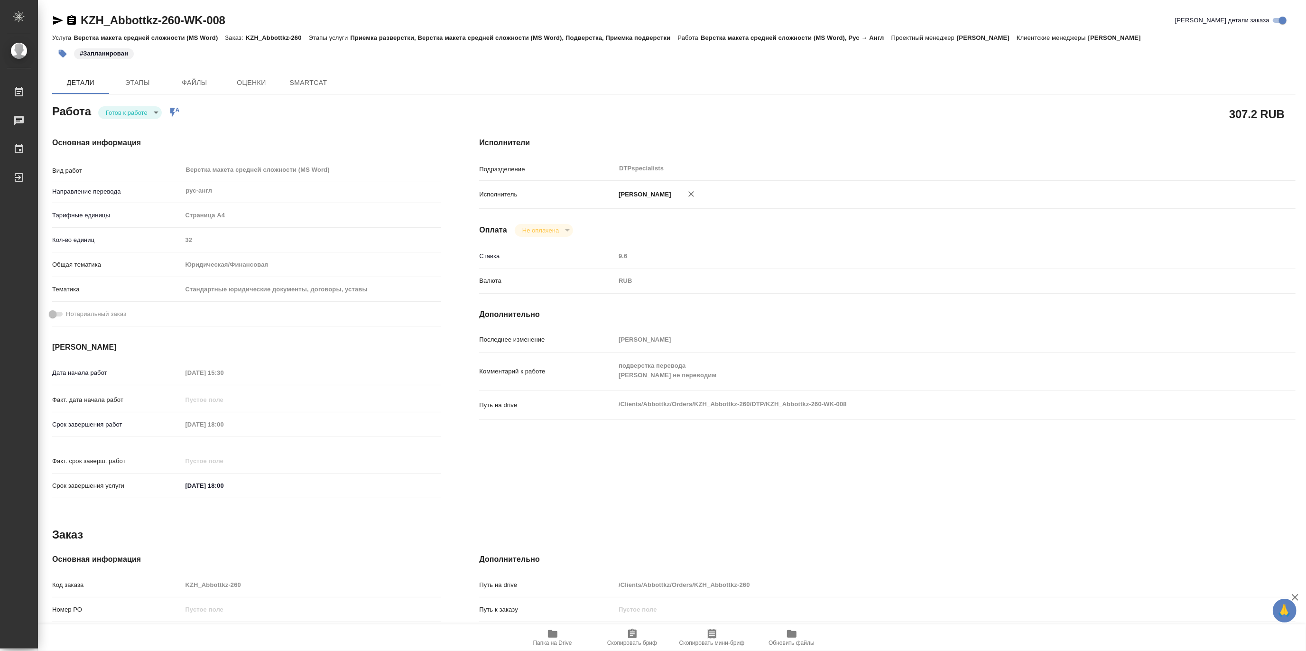
type textarea "x"
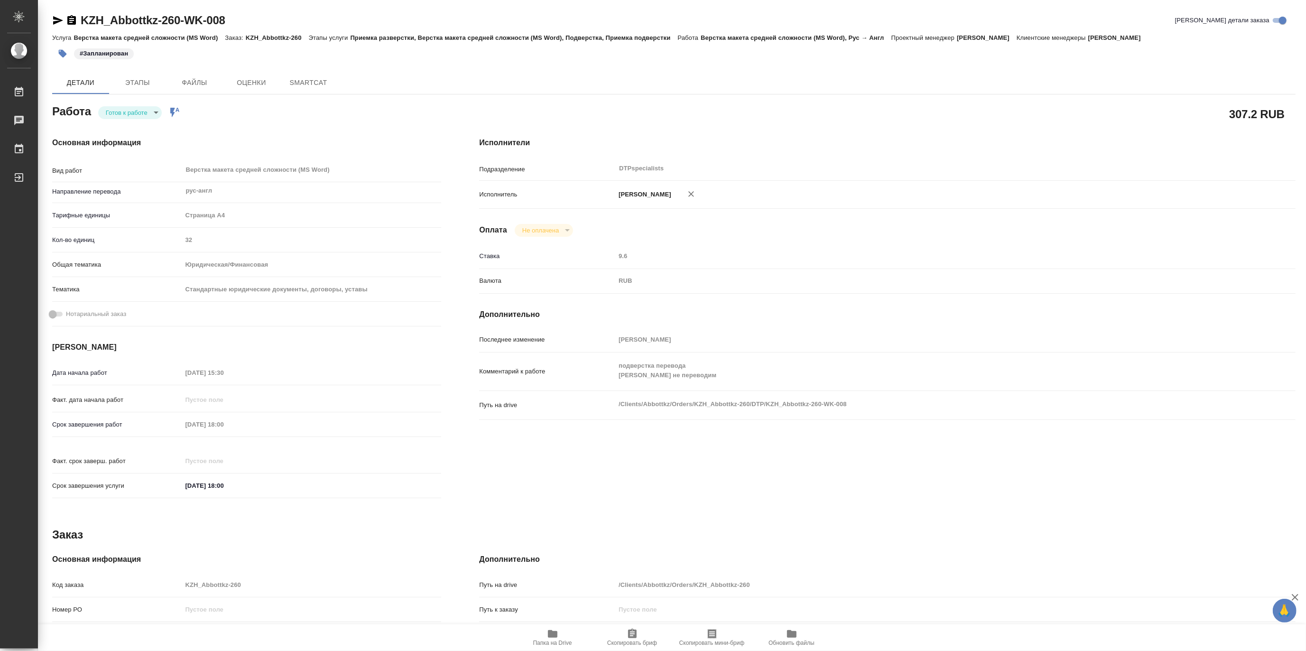
type textarea "x"
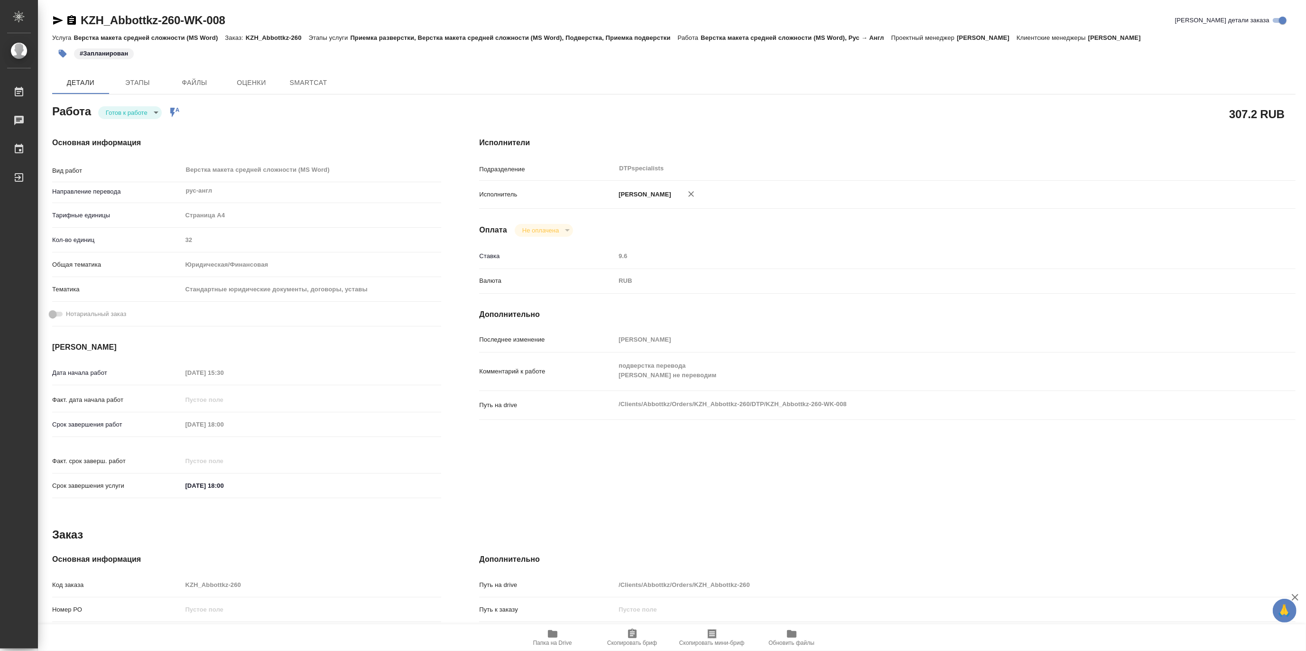
type textarea "x"
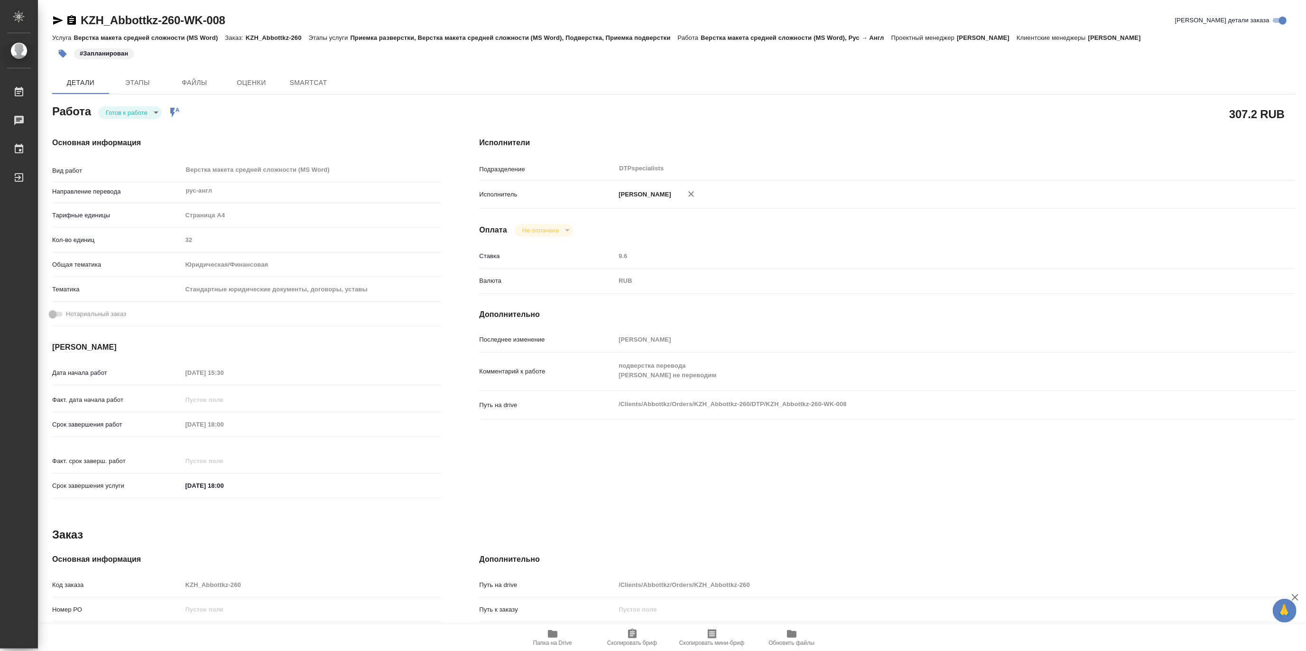
type textarea "x"
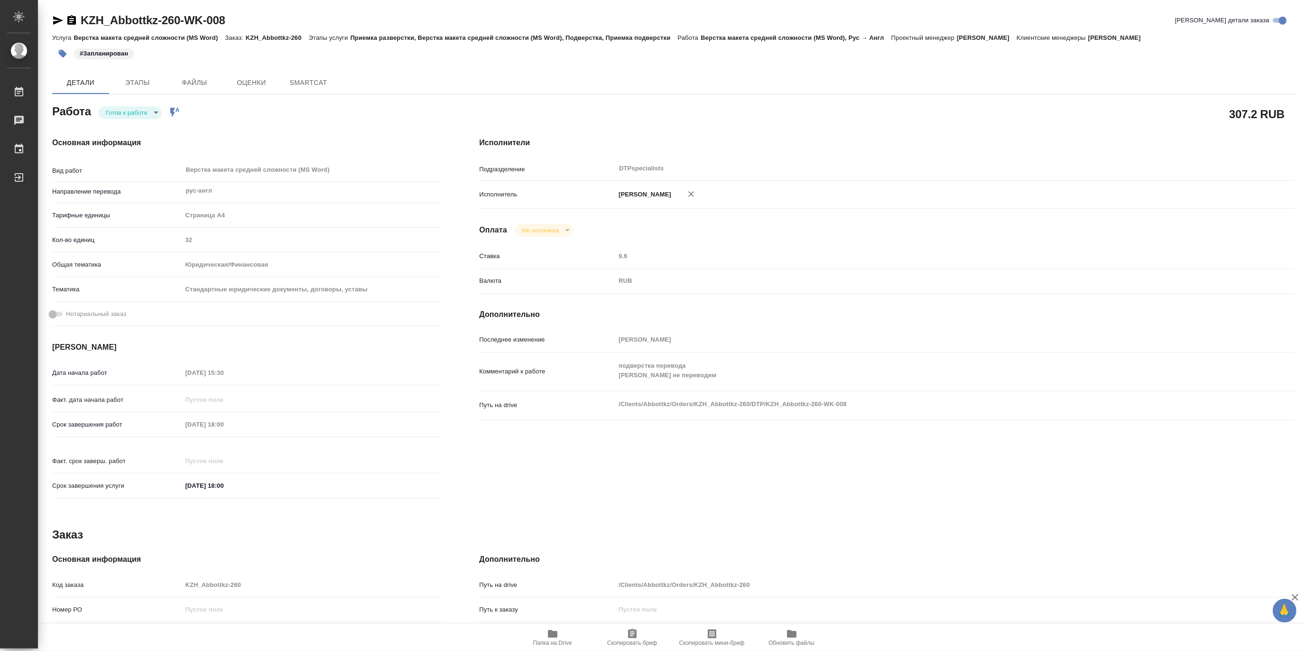
type textarea "x"
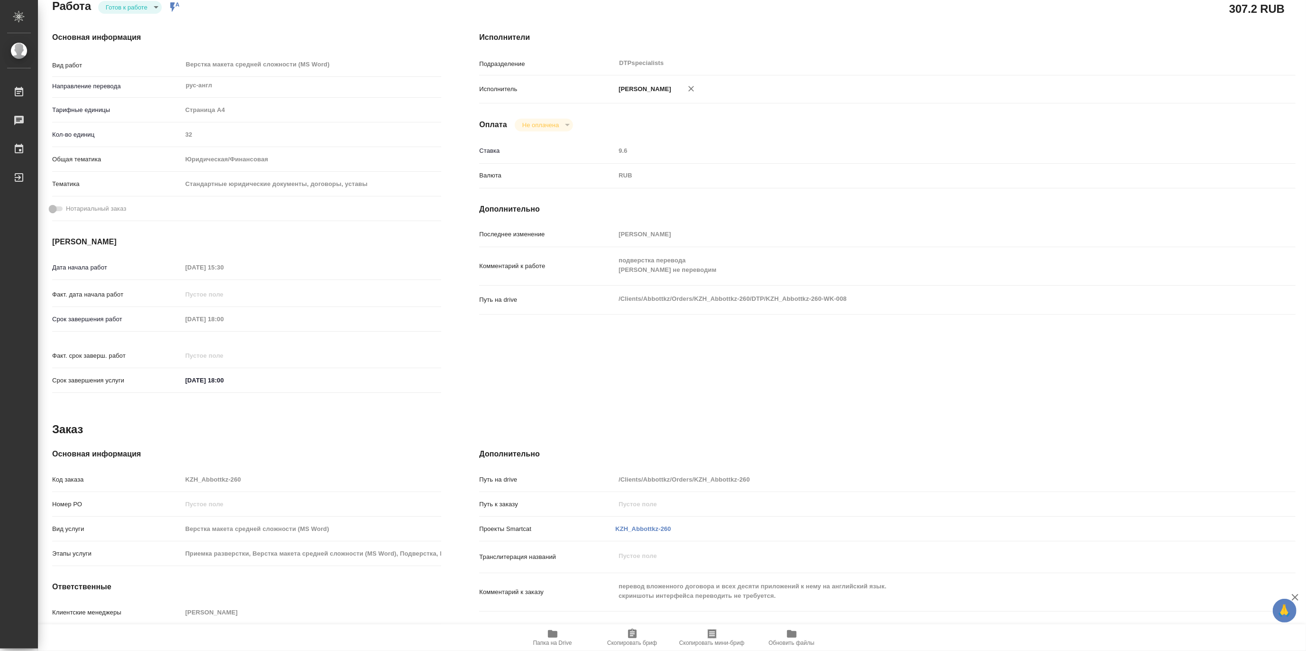
type textarea "x"
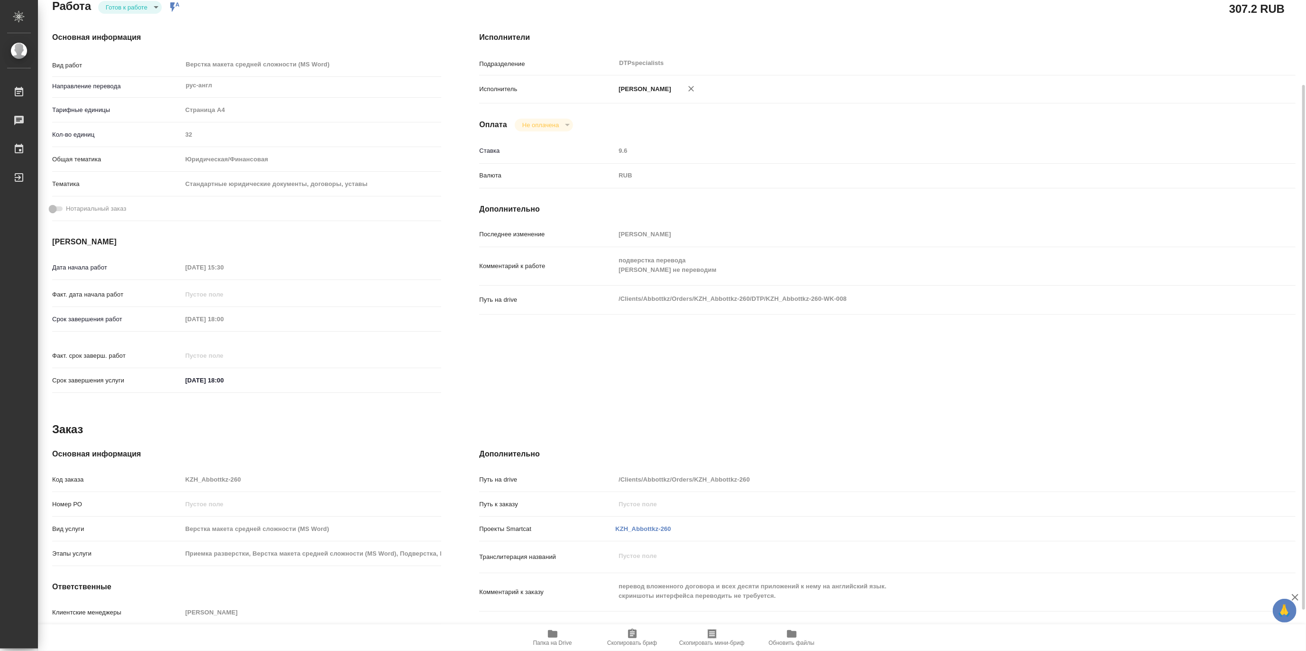
scroll to position [156, 0]
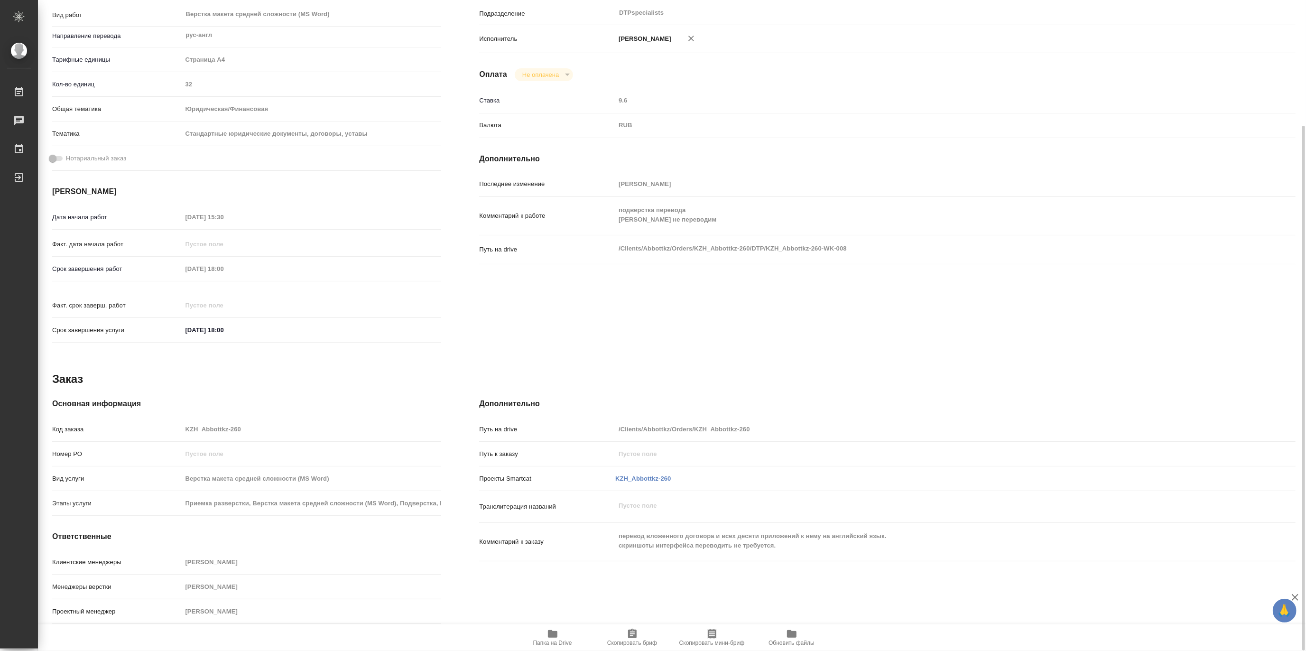
type textarea "x"
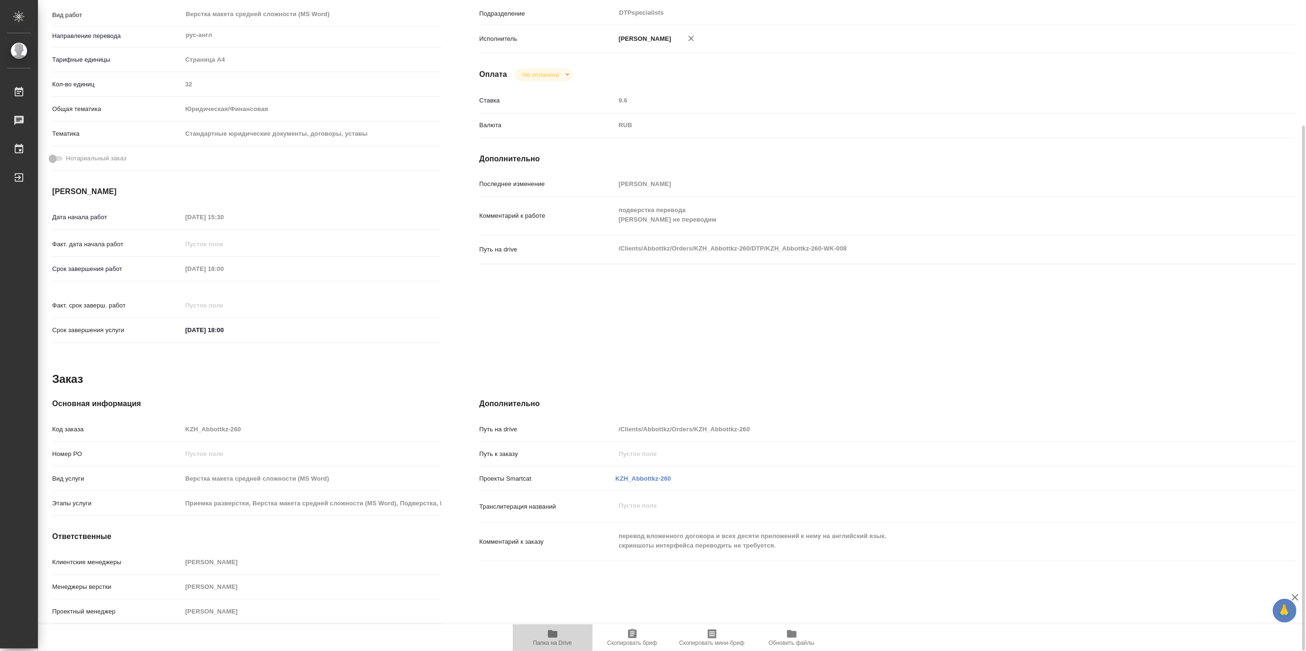
click at [548, 639] on icon "button" at bounding box center [552, 633] width 11 height 11
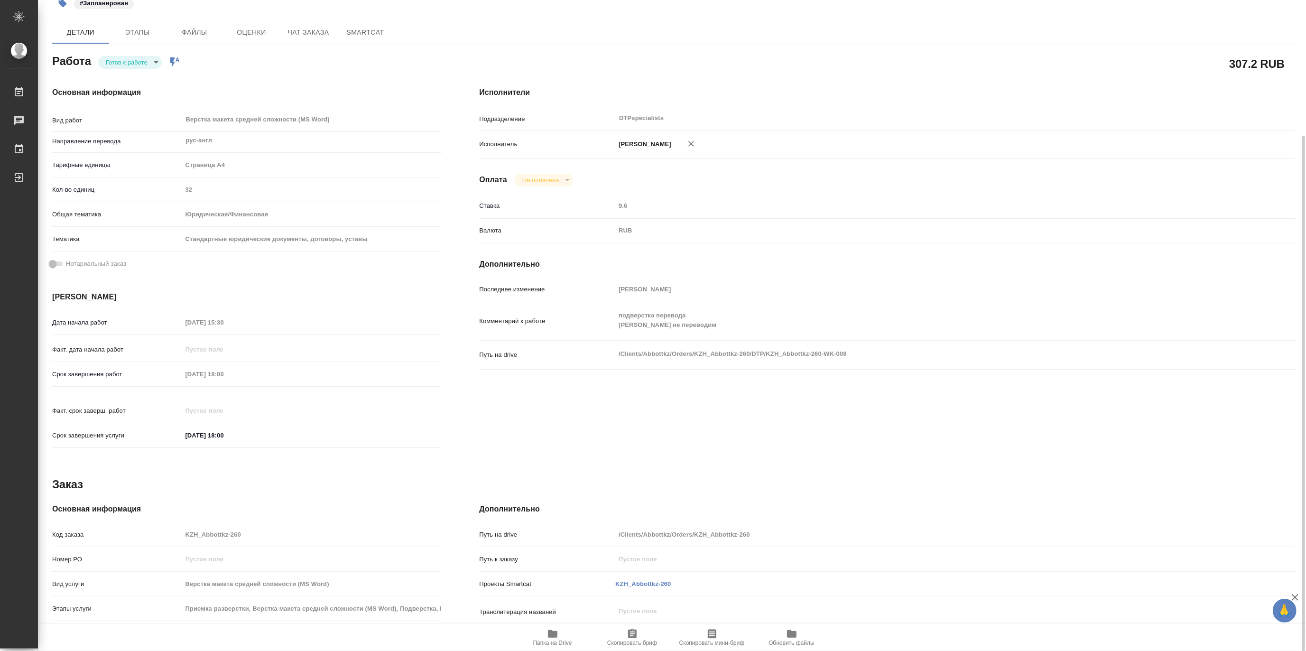
scroll to position [0, 0]
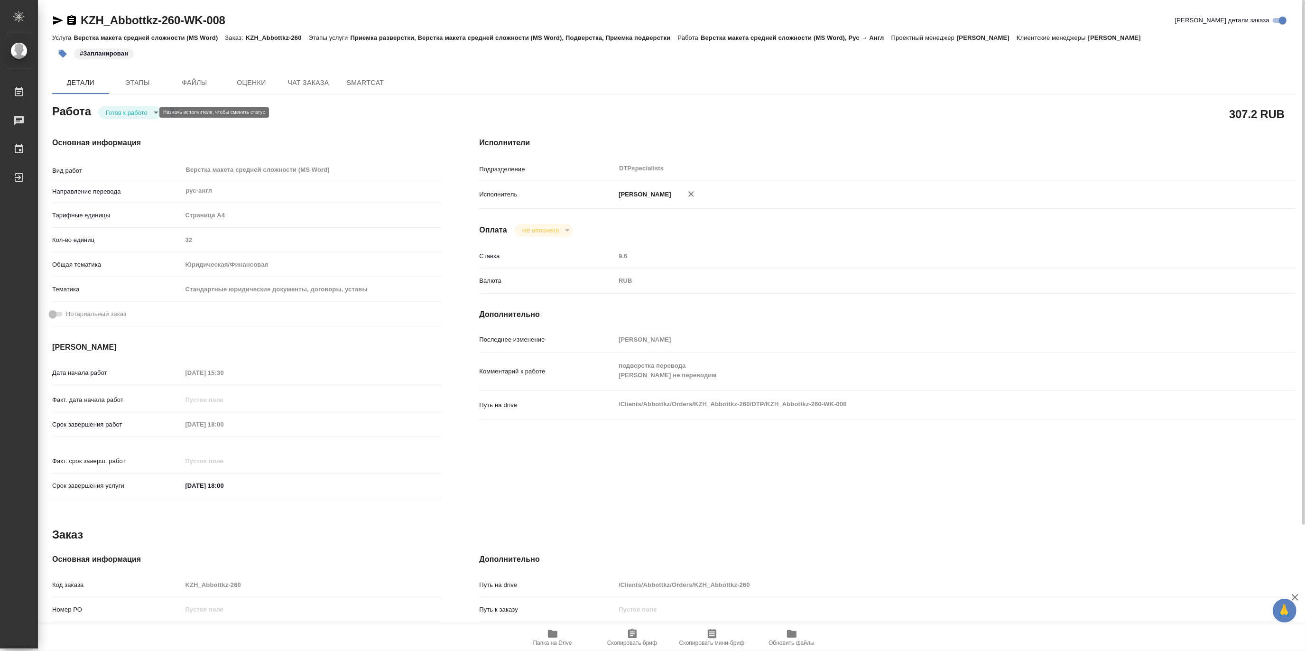
click at [115, 109] on body "🙏 .cls-1 fill:#fff; AWATERA Matveeva Maria Работы 0 Чаты График Выйти KZH_Abbot…" at bounding box center [653, 325] width 1306 height 651
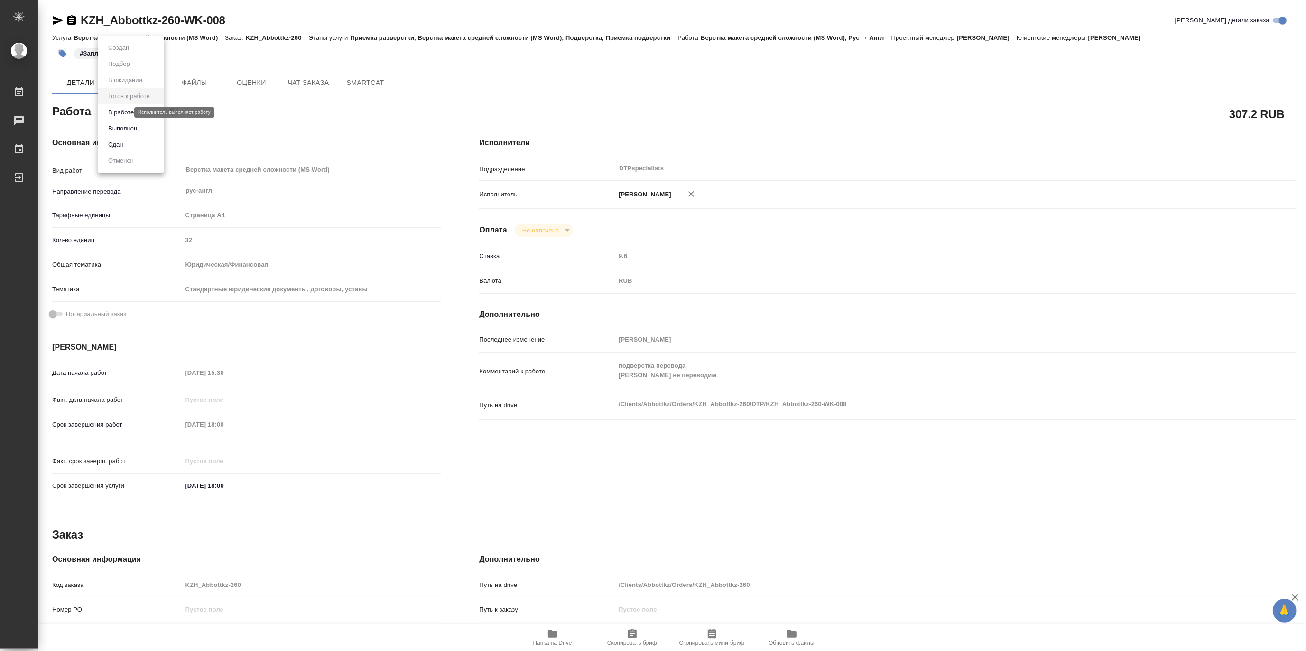
click at [114, 113] on button "В работе" at bounding box center [120, 112] width 31 height 10
type textarea "x"
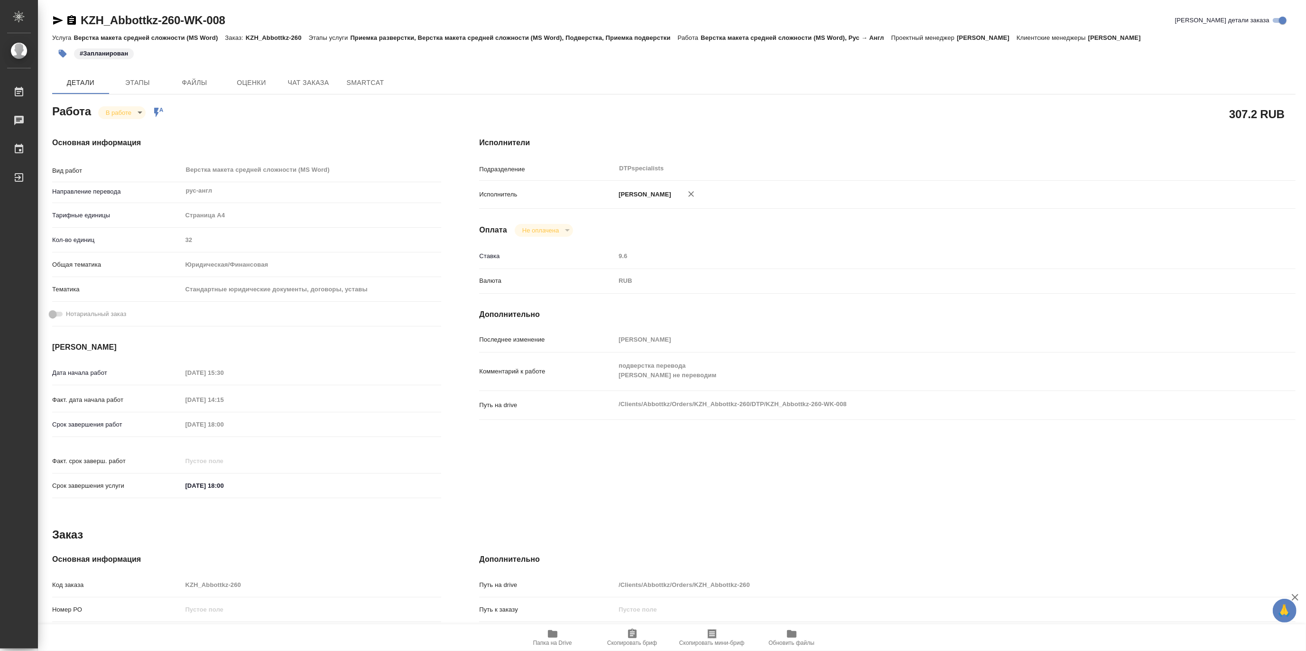
type textarea "x"
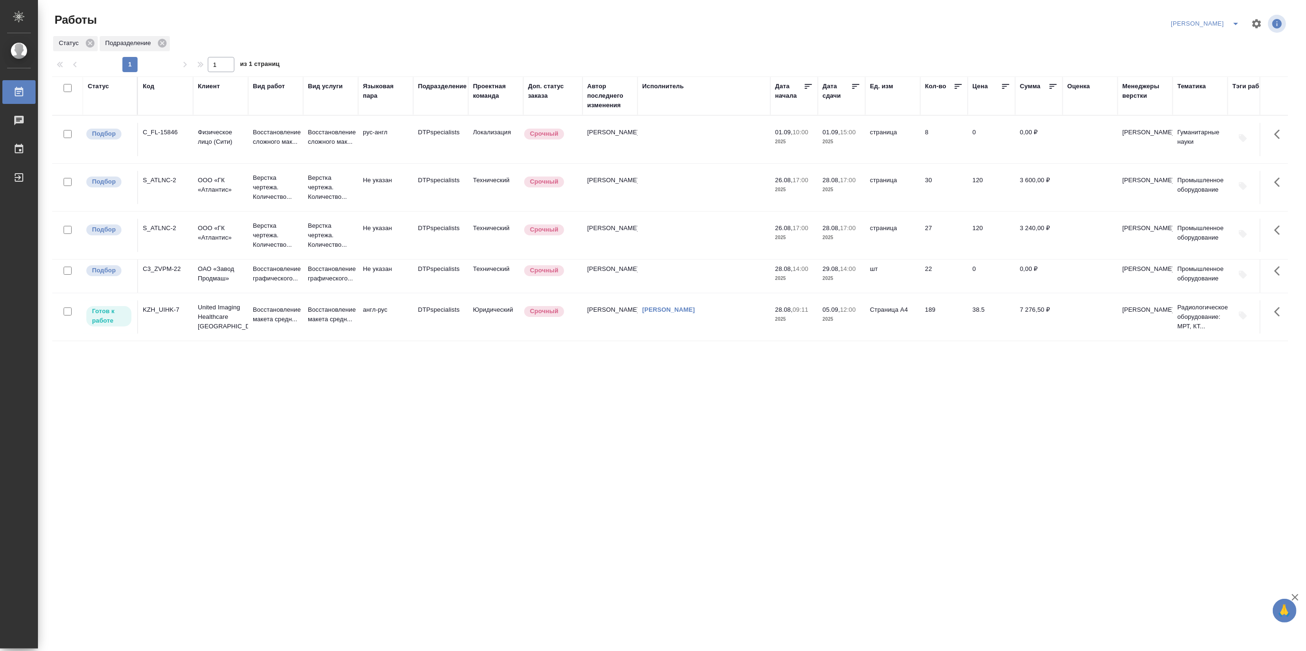
click at [1233, 18] on icon "split button" at bounding box center [1235, 23] width 11 height 11
click at [1202, 42] on li "[PERSON_NAME] работе" at bounding box center [1199, 42] width 91 height 15
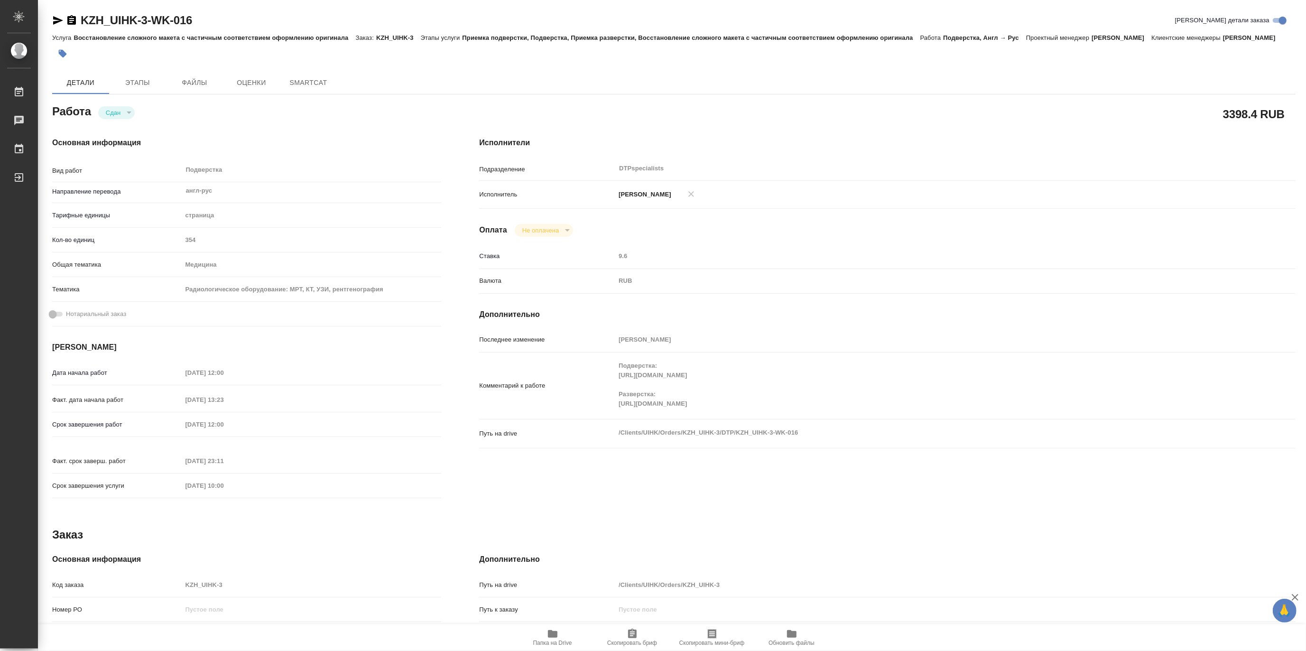
type textarea "x"
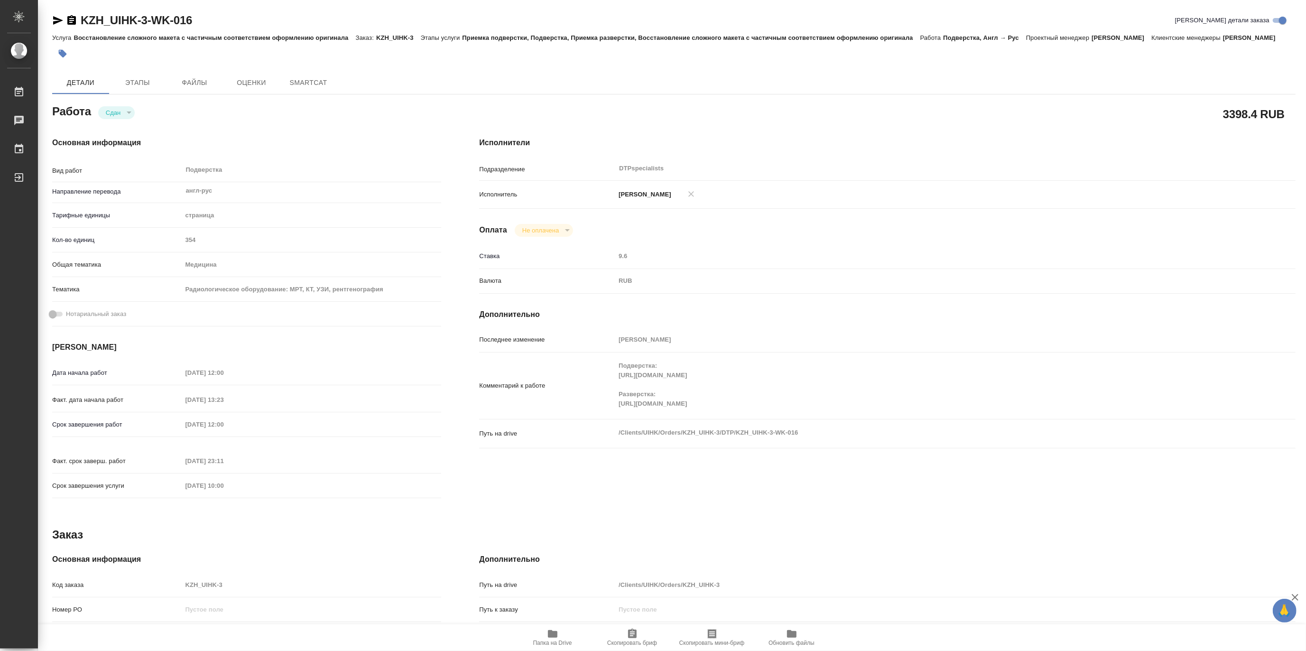
type textarea "x"
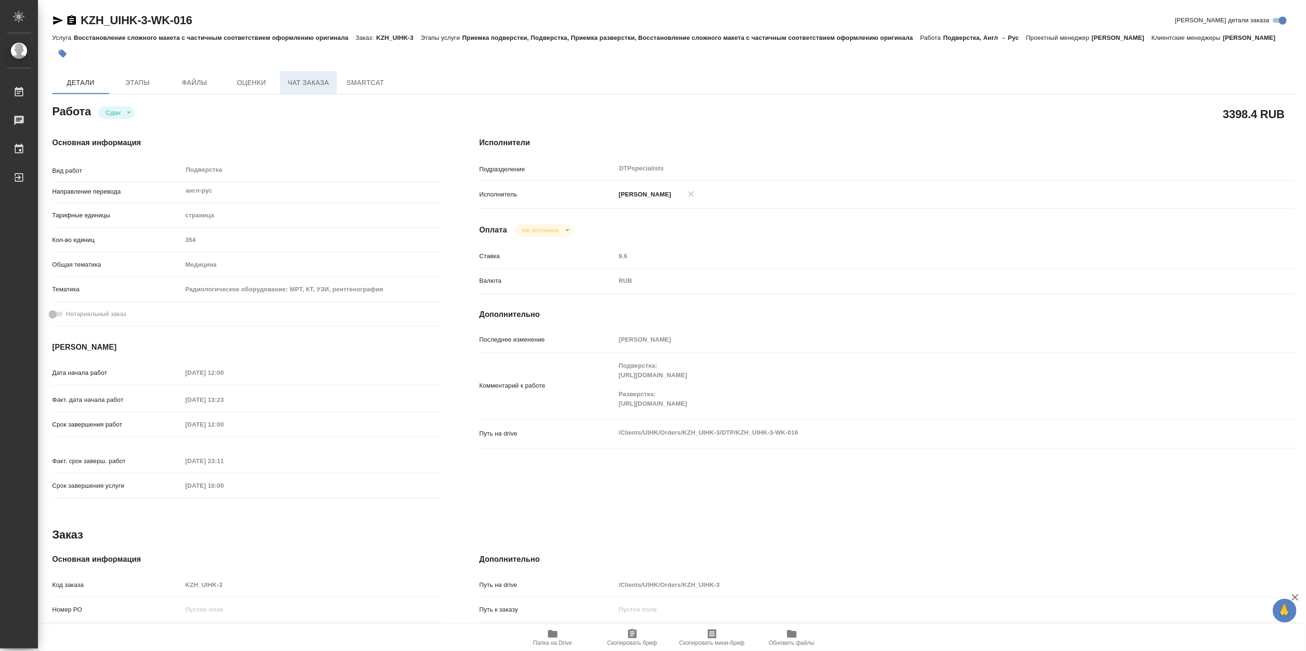
type textarea "x"
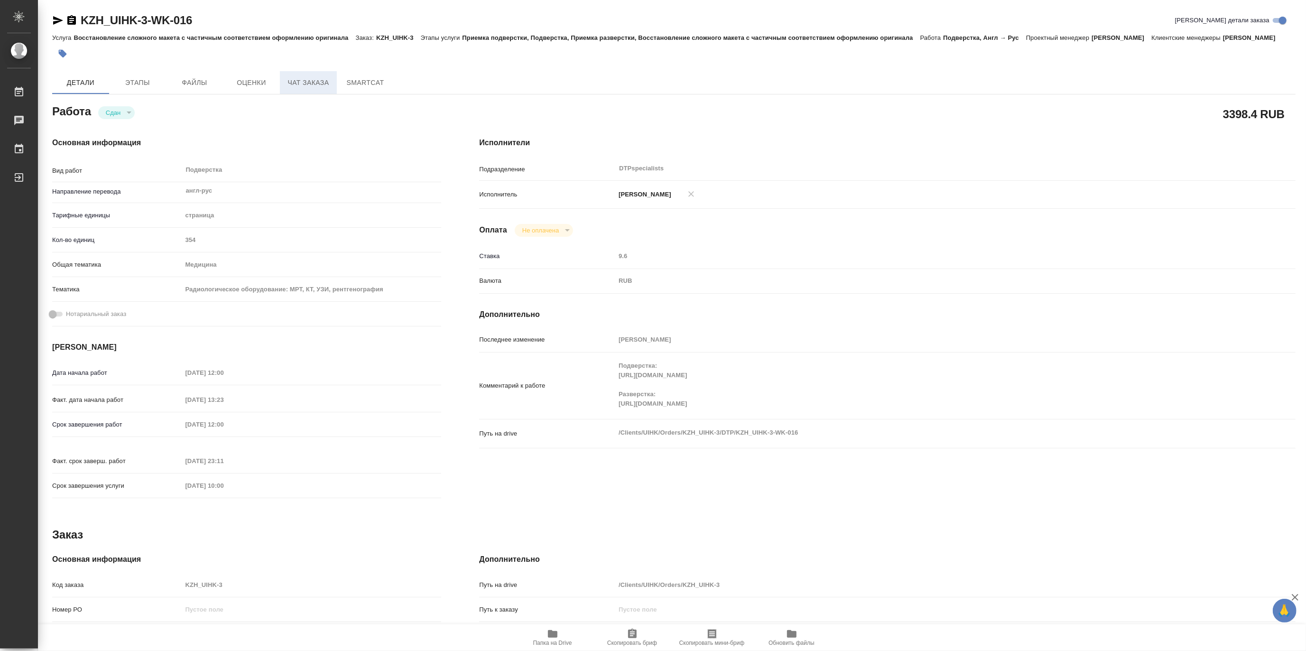
click at [293, 89] on span "Чат заказа" at bounding box center [309, 83] width 46 height 12
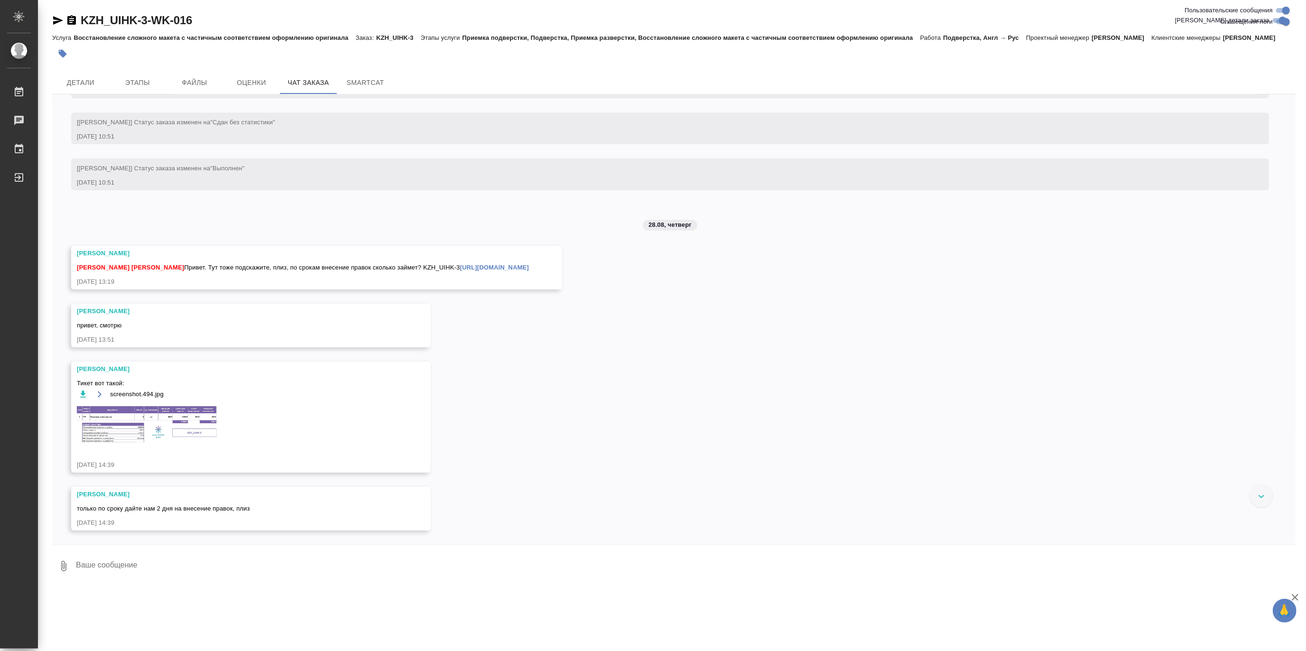
scroll to position [11558, 0]
click at [167, 436] on img at bounding box center [148, 424] width 142 height 39
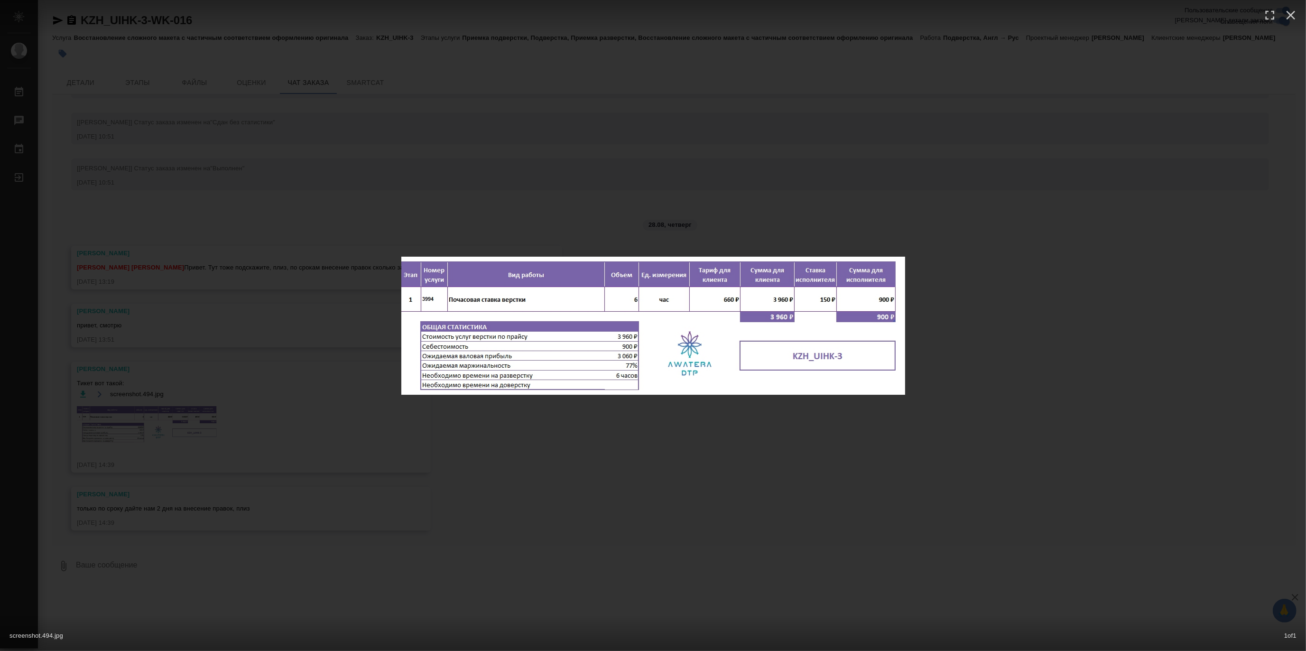
click at [168, 436] on div "screenshot.494.jpg 1 of 1" at bounding box center [653, 325] width 1306 height 651
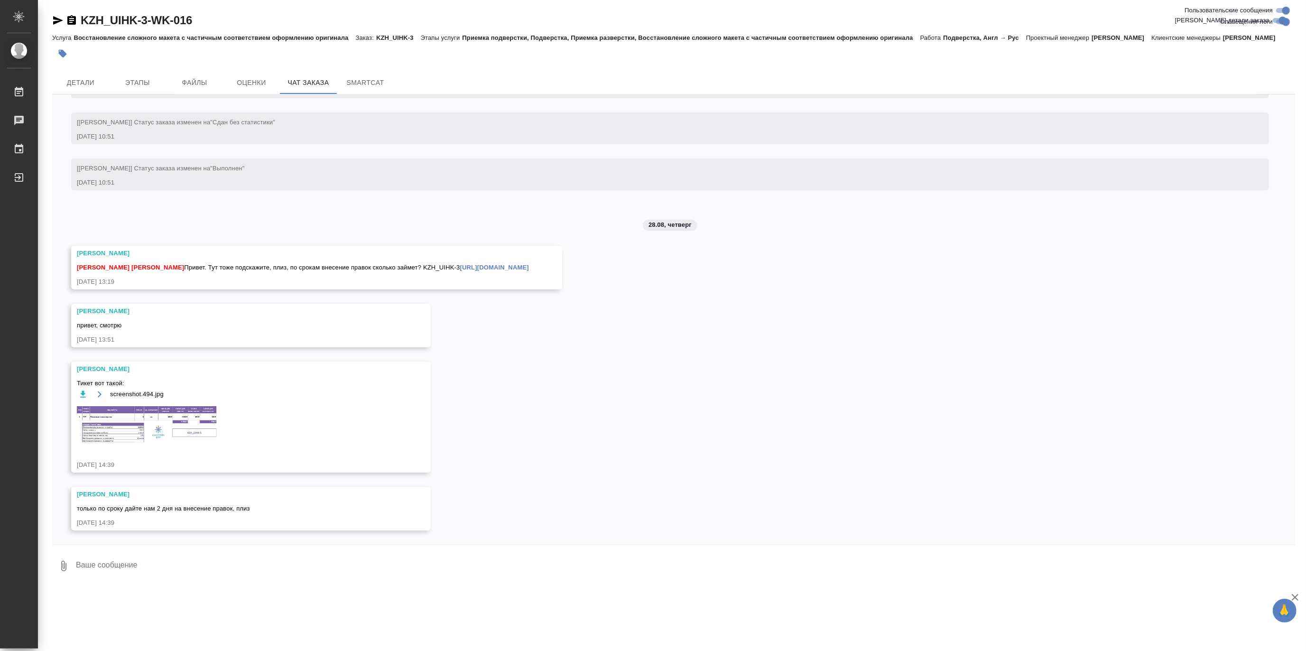
click at [499, 395] on div "04.06, среда [Асланукова Сати] Создана работа Проверка качества перевода (LQA) …" at bounding box center [673, 319] width 1243 height 450
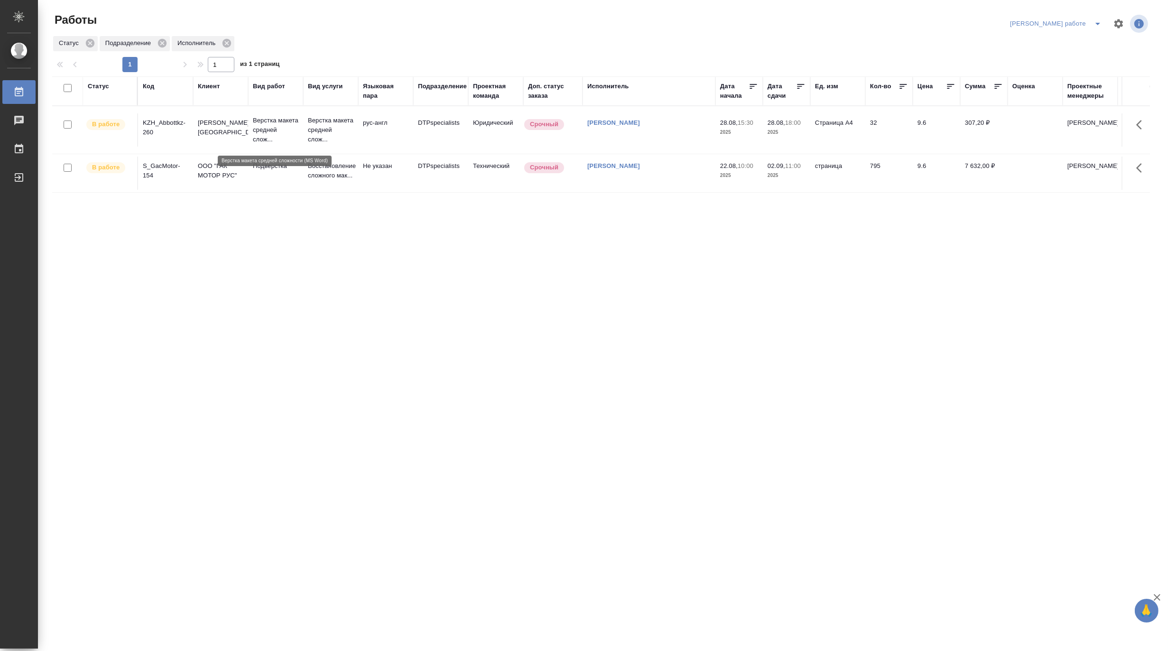
click at [268, 124] on p "Верстка макета средней слож..." at bounding box center [276, 130] width 46 height 28
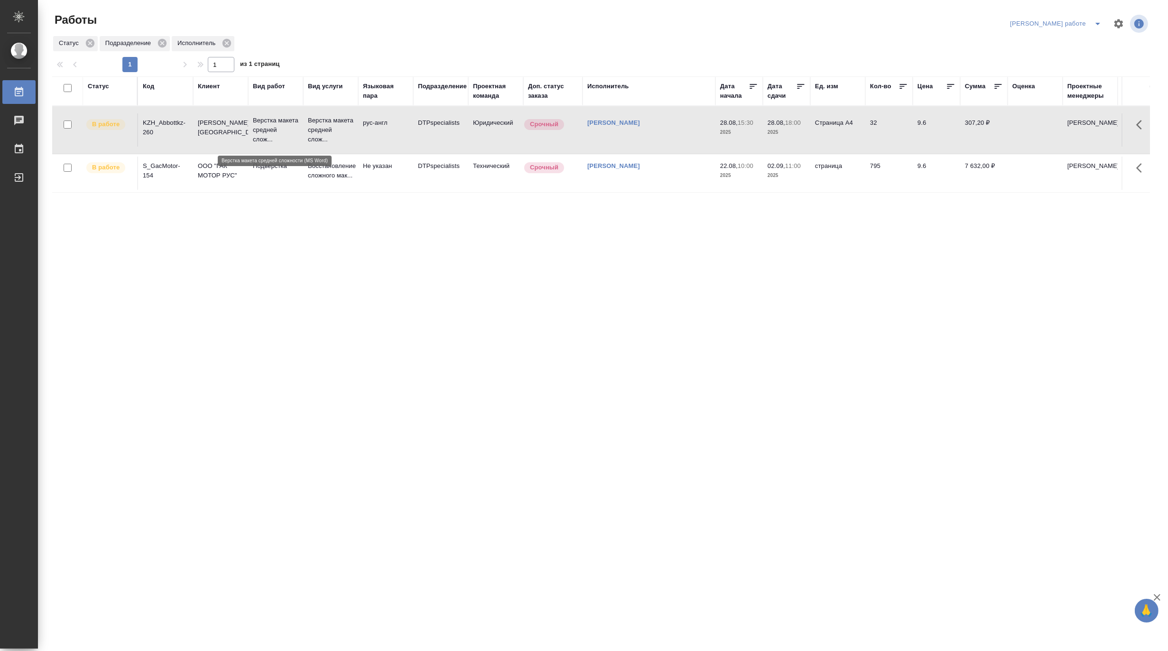
click at [268, 124] on p "Верстка макета средней слож..." at bounding box center [276, 130] width 46 height 28
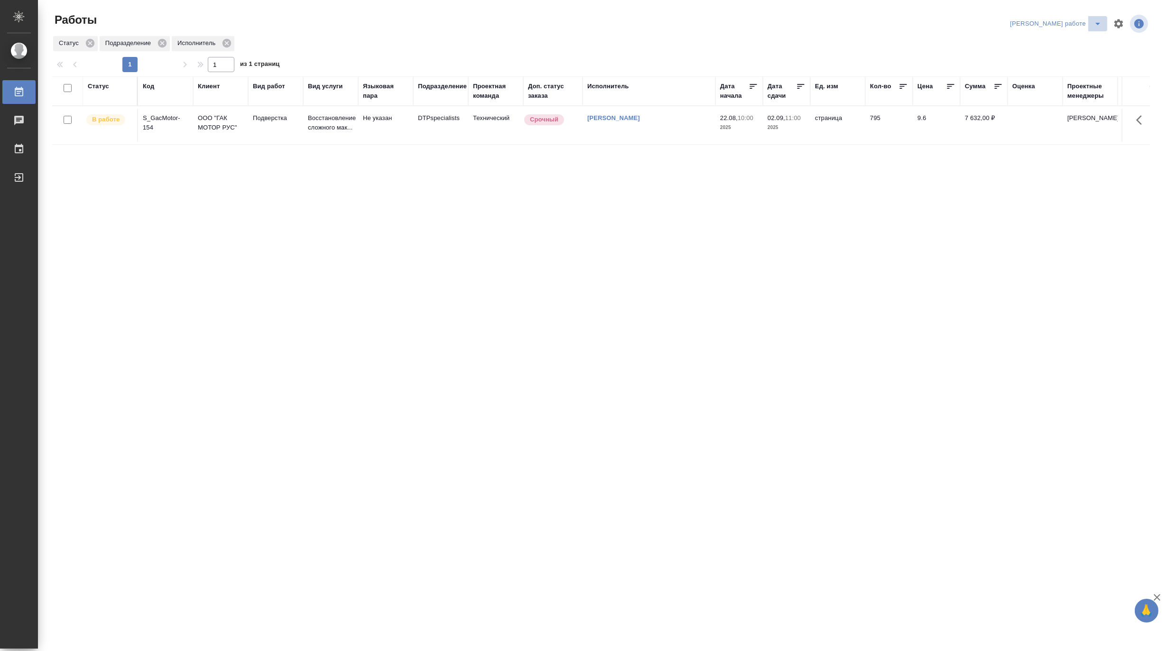
click at [1097, 20] on icon "split button" at bounding box center [1097, 23] width 11 height 11
click at [1082, 59] on li "Матвеева_назначено" at bounding box center [1064, 57] width 86 height 15
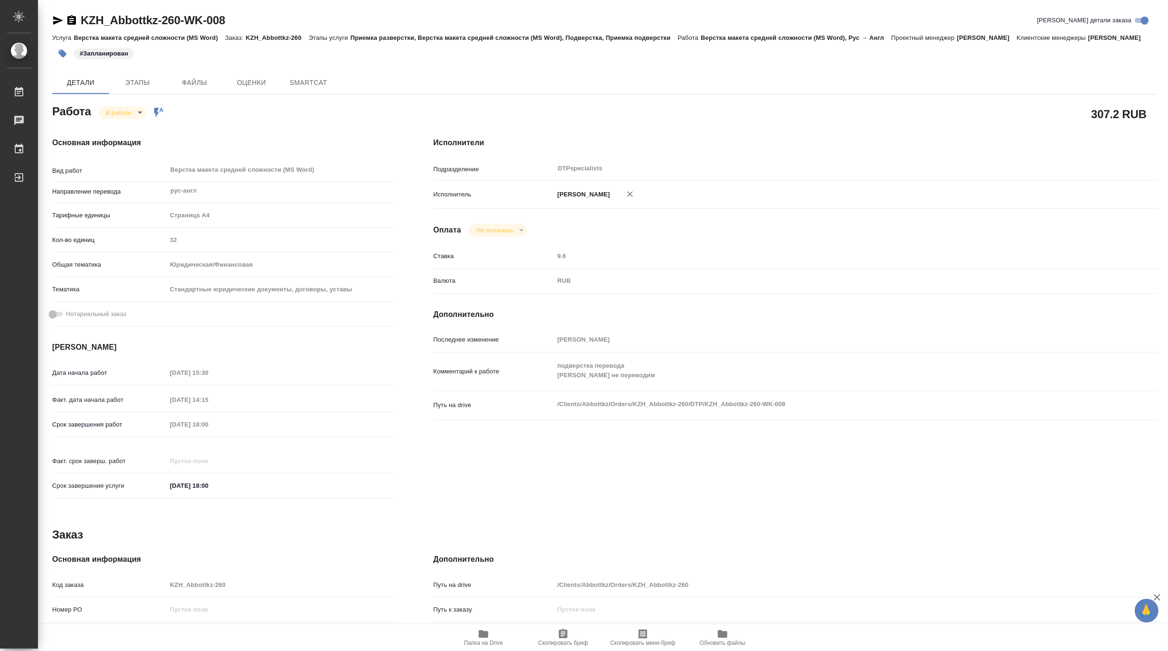
type textarea "x"
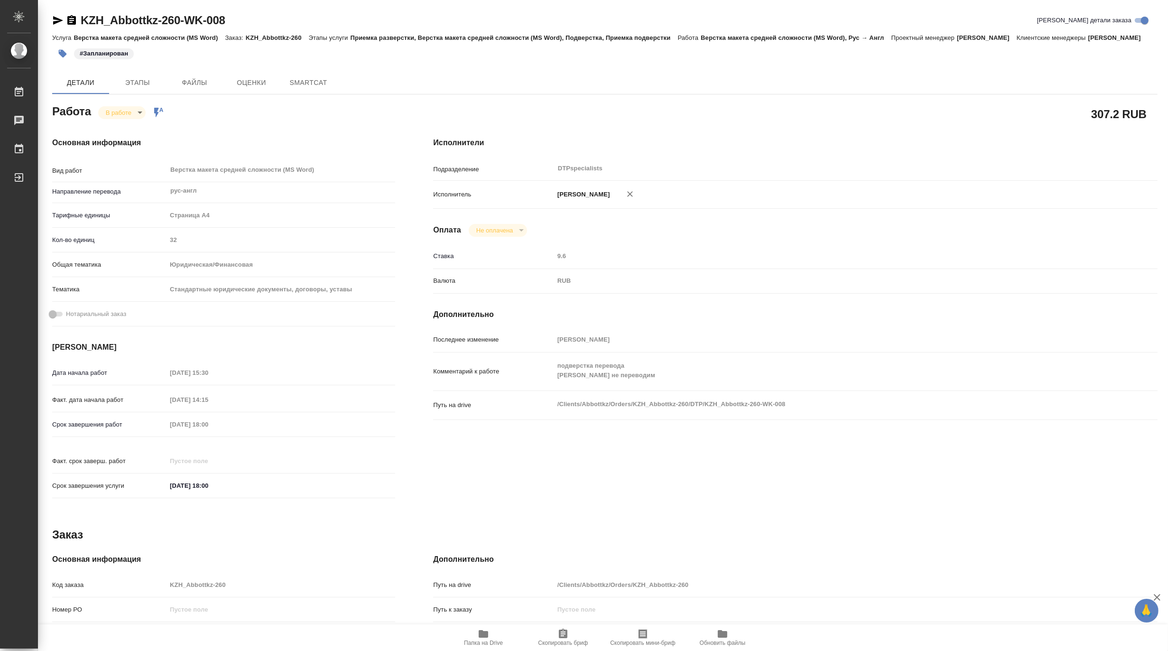
type textarea "x"
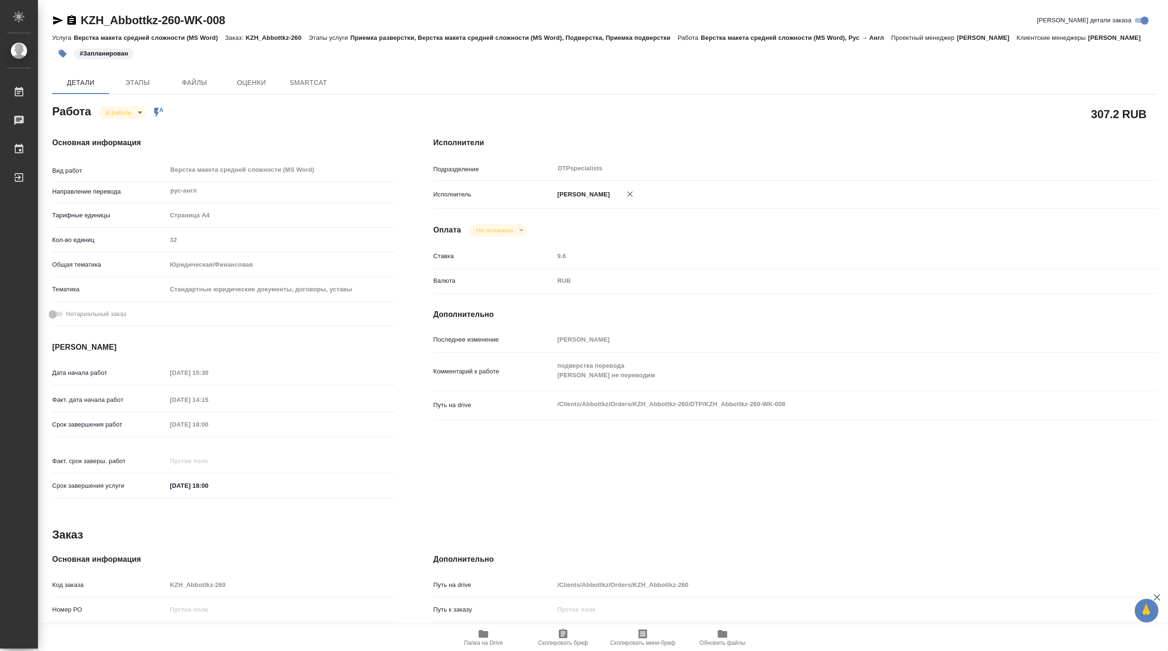
click at [486, 643] on span "Папка на Drive" at bounding box center [483, 642] width 39 height 7
type textarea "x"
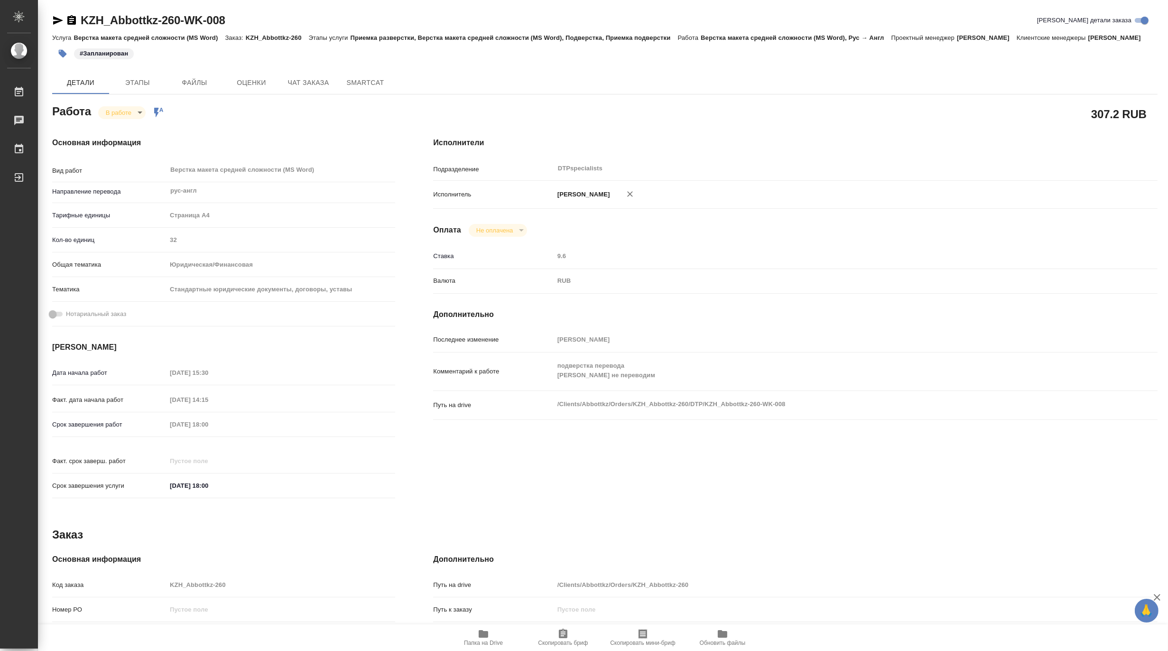
type textarea "x"
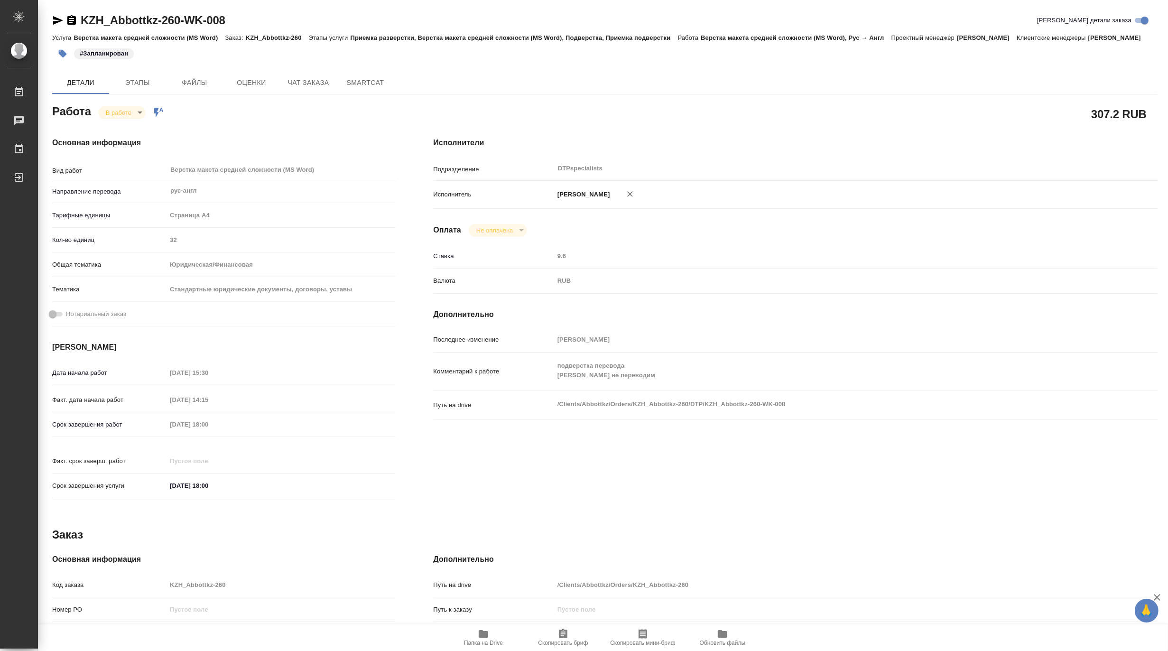
type textarea "x"
click at [108, 123] on body "🙏 .cls-1 fill:#fff; AWATERA [PERSON_NAME] 0 Чаты График Выйти KZH_Abbottkz-260-…" at bounding box center [584, 325] width 1168 height 651
click at [110, 138] on button "Выполнен" at bounding box center [122, 140] width 35 height 10
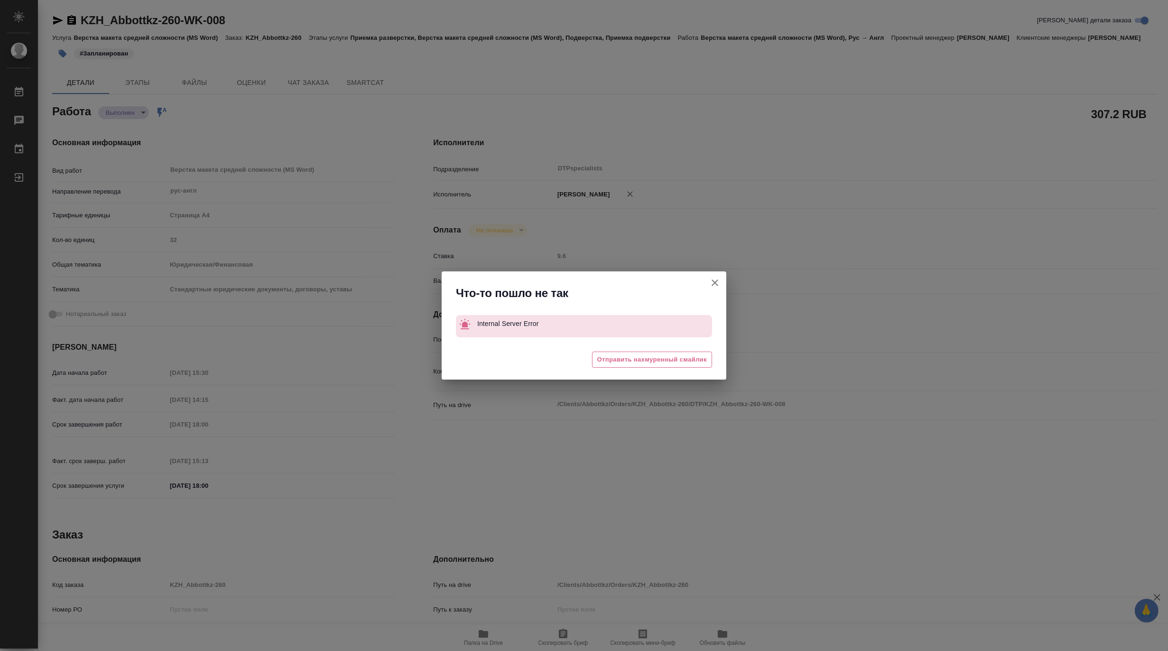
type textarea "x"
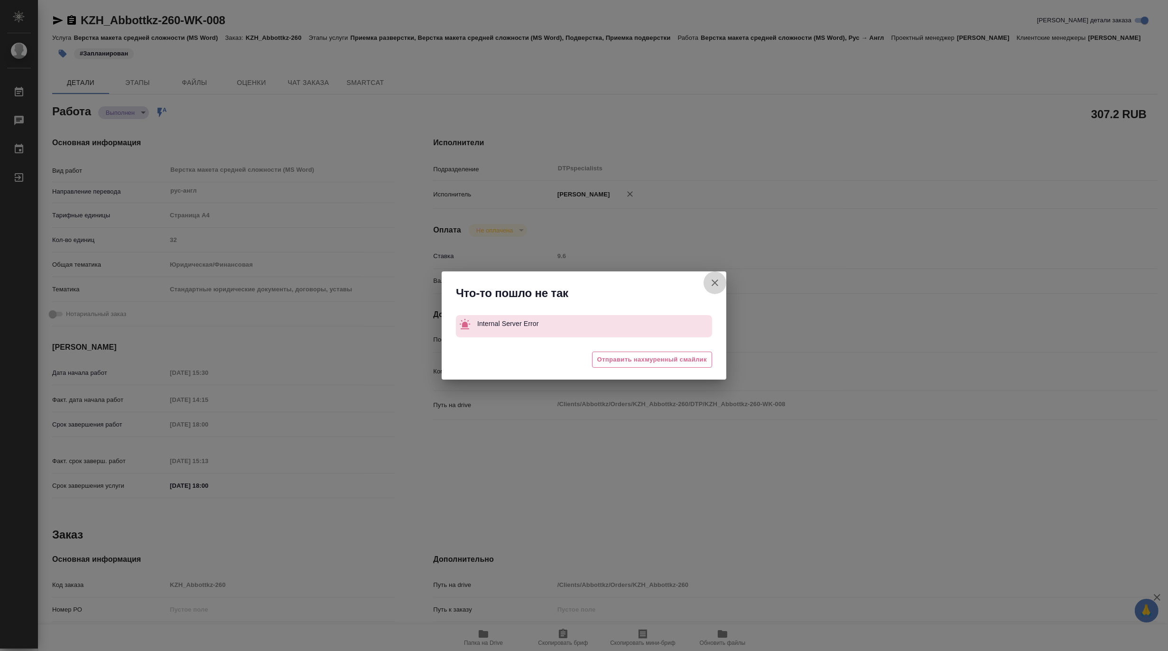
click at [713, 281] on icon "button" at bounding box center [715, 282] width 7 height 7
type textarea "x"
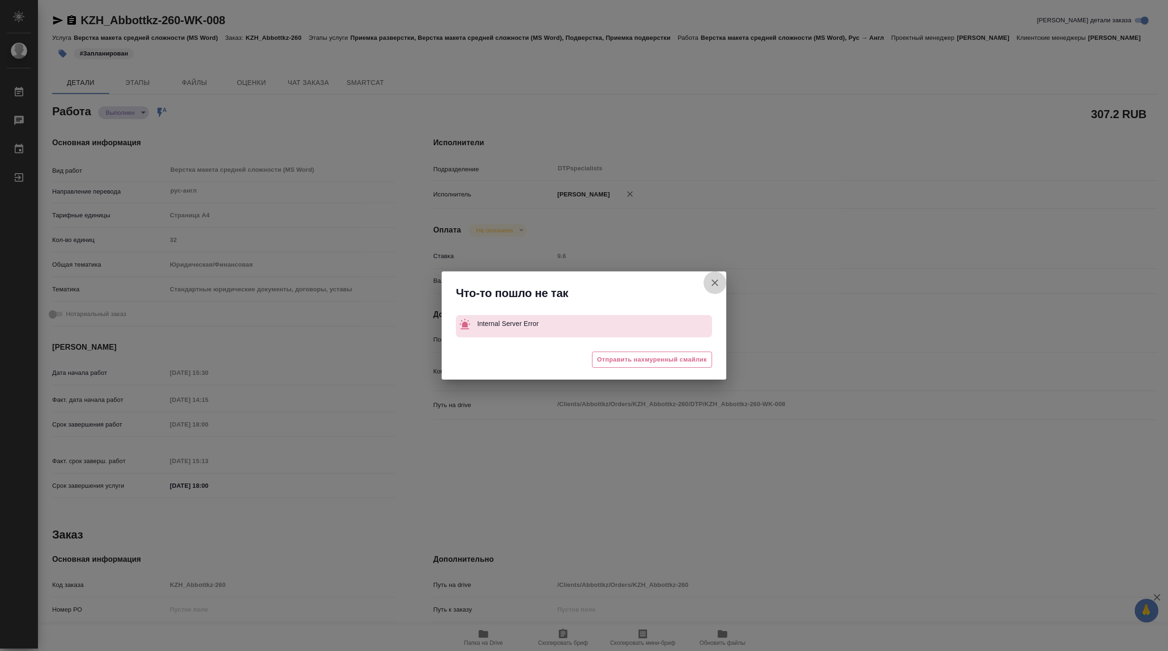
type textarea "x"
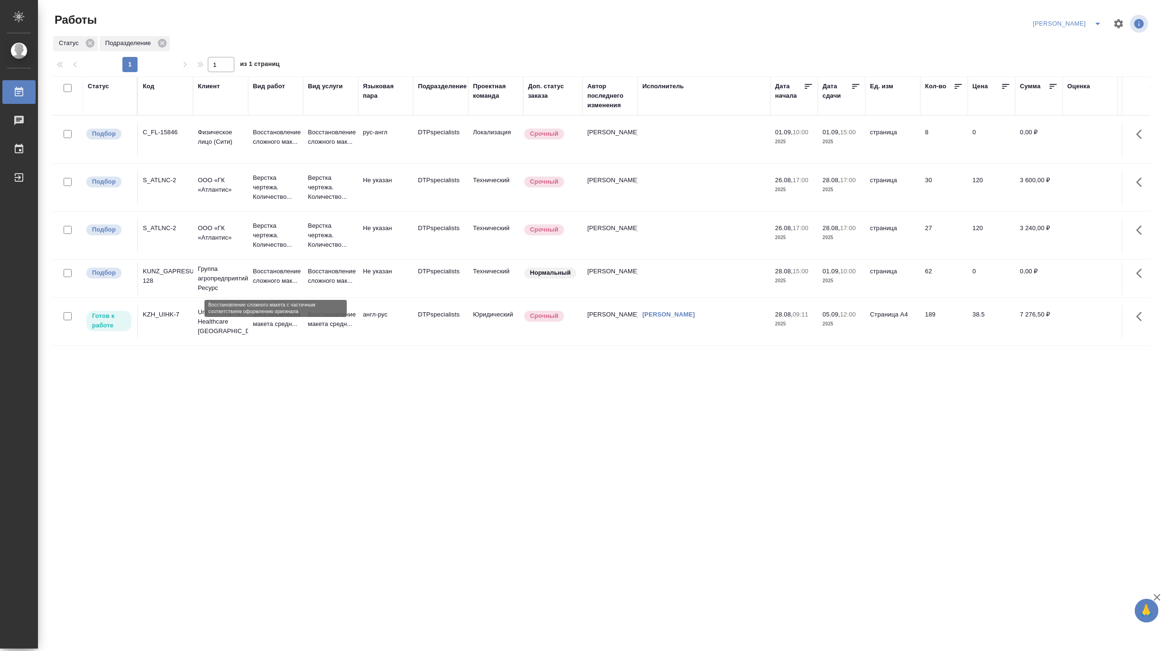
click at [272, 274] on p "Восстановление сложного мак..." at bounding box center [276, 276] width 46 height 19
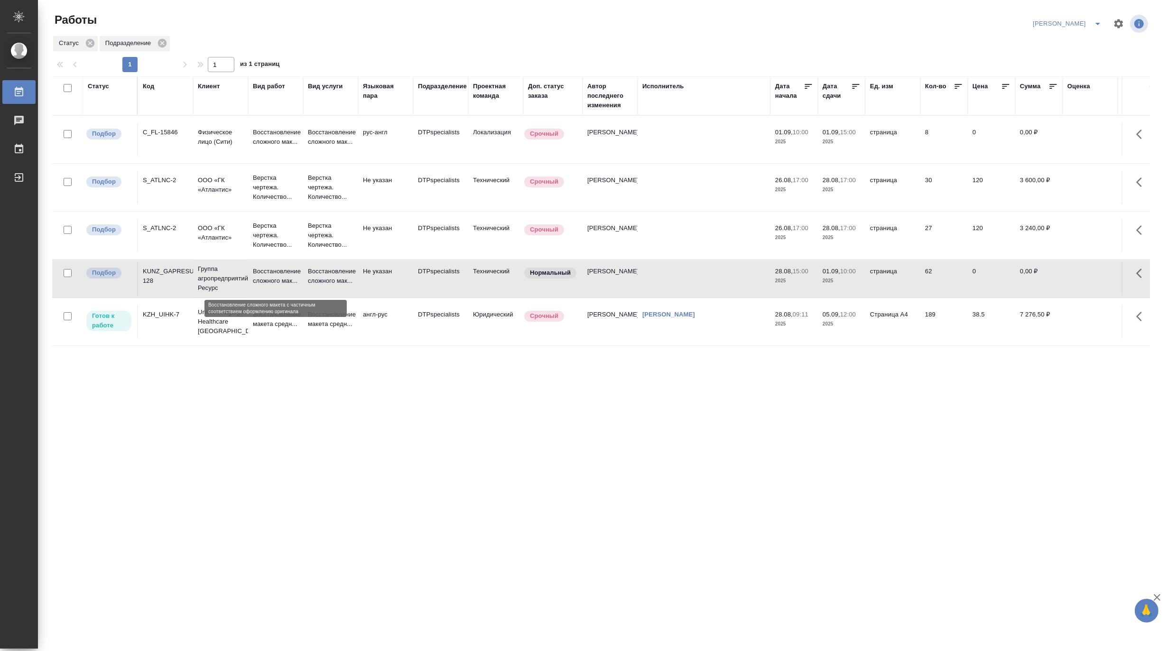
click at [272, 274] on p "Восстановление сложного мак..." at bounding box center [276, 276] width 46 height 19
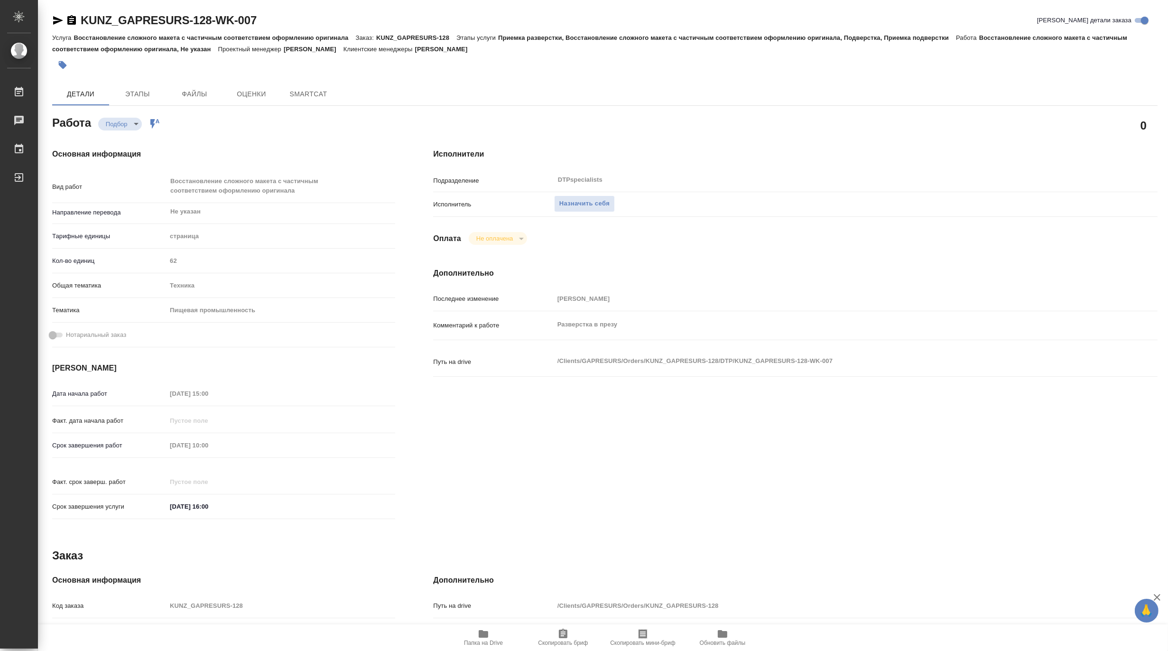
type textarea "x"
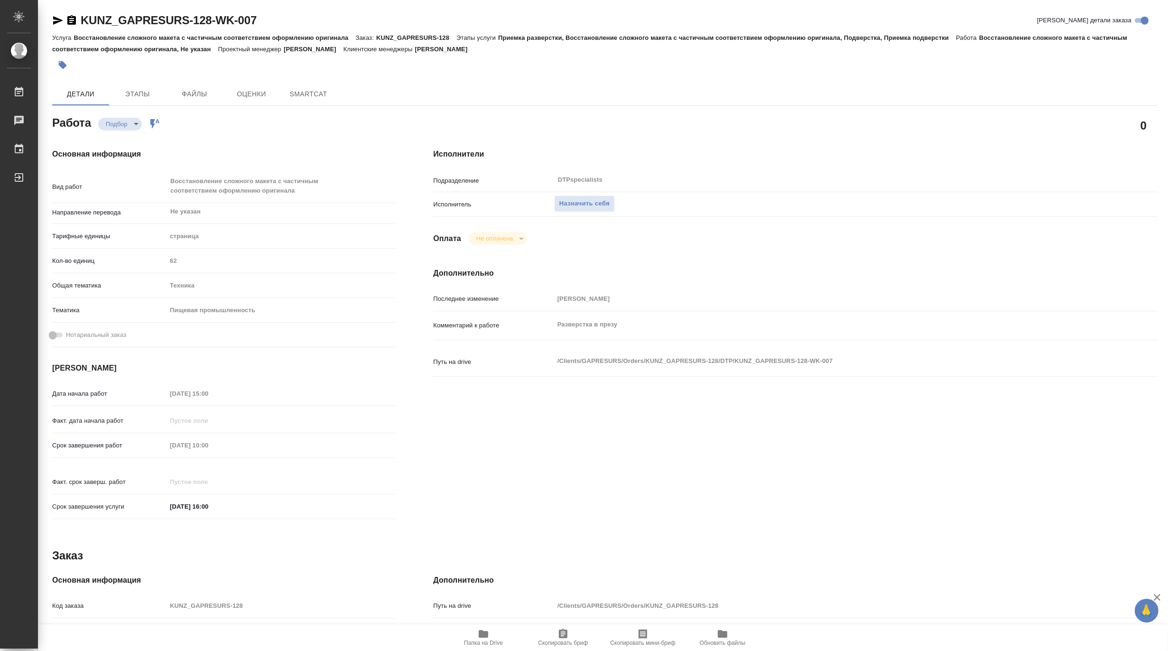
type textarea "x"
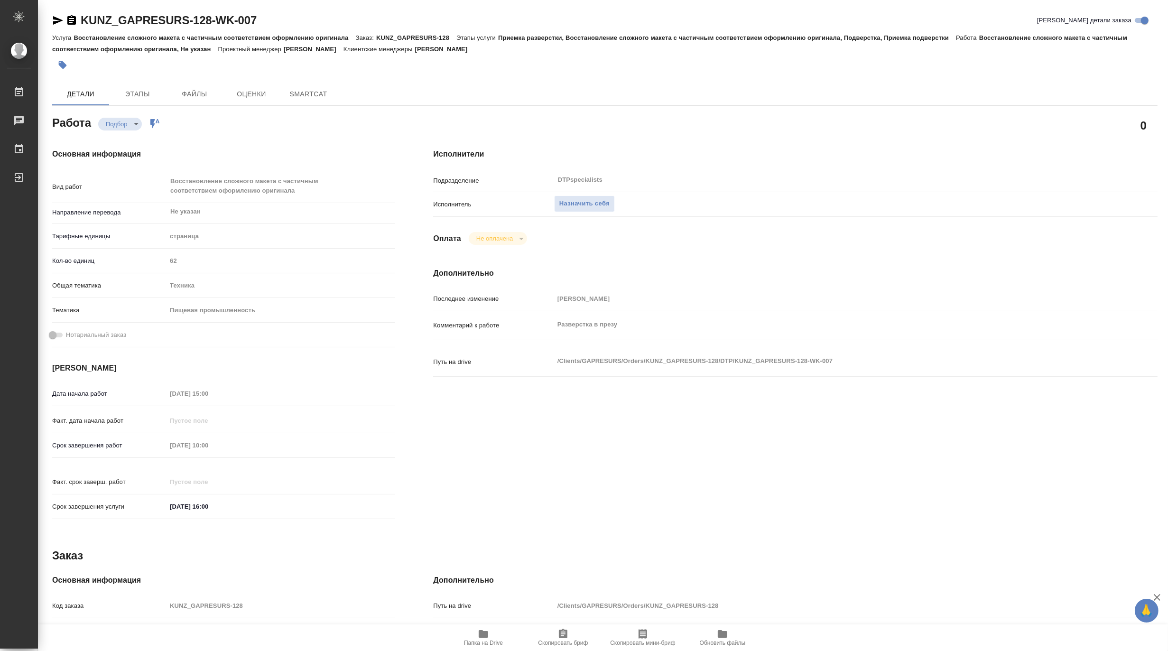
type textarea "x"
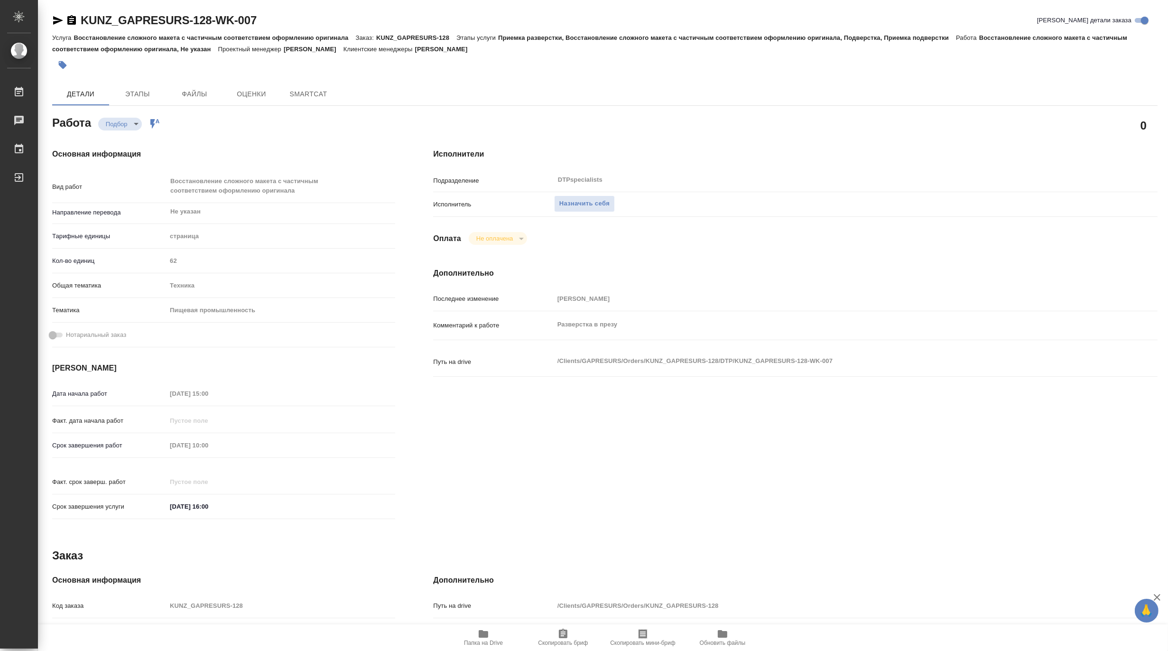
type textarea "x"
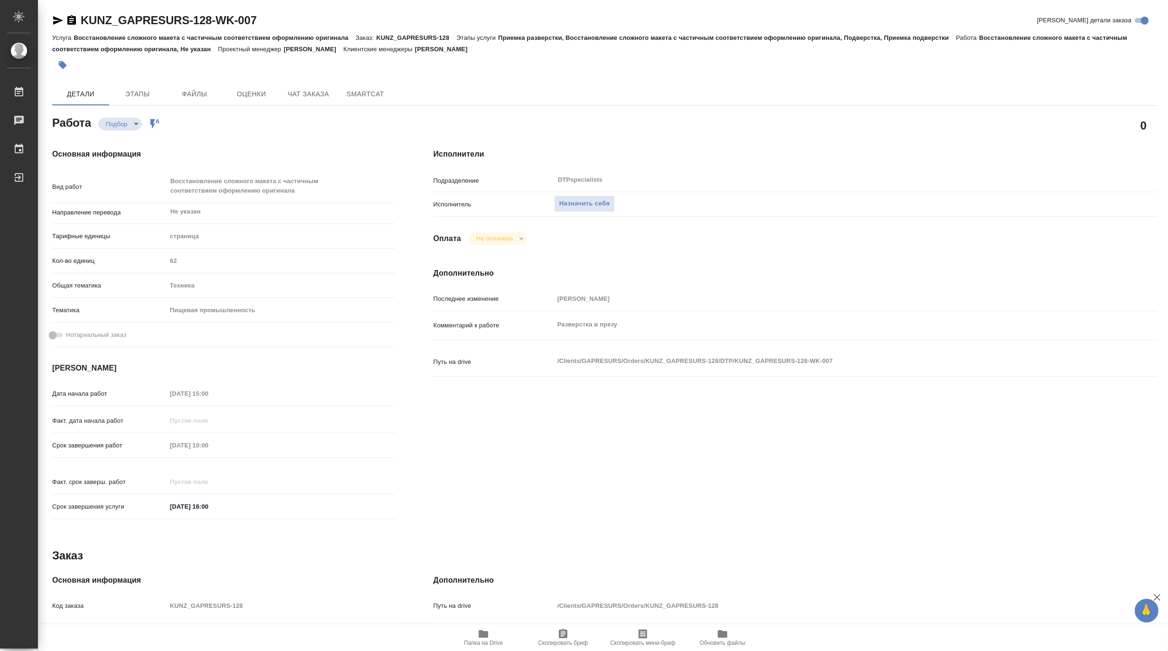
type textarea "x"
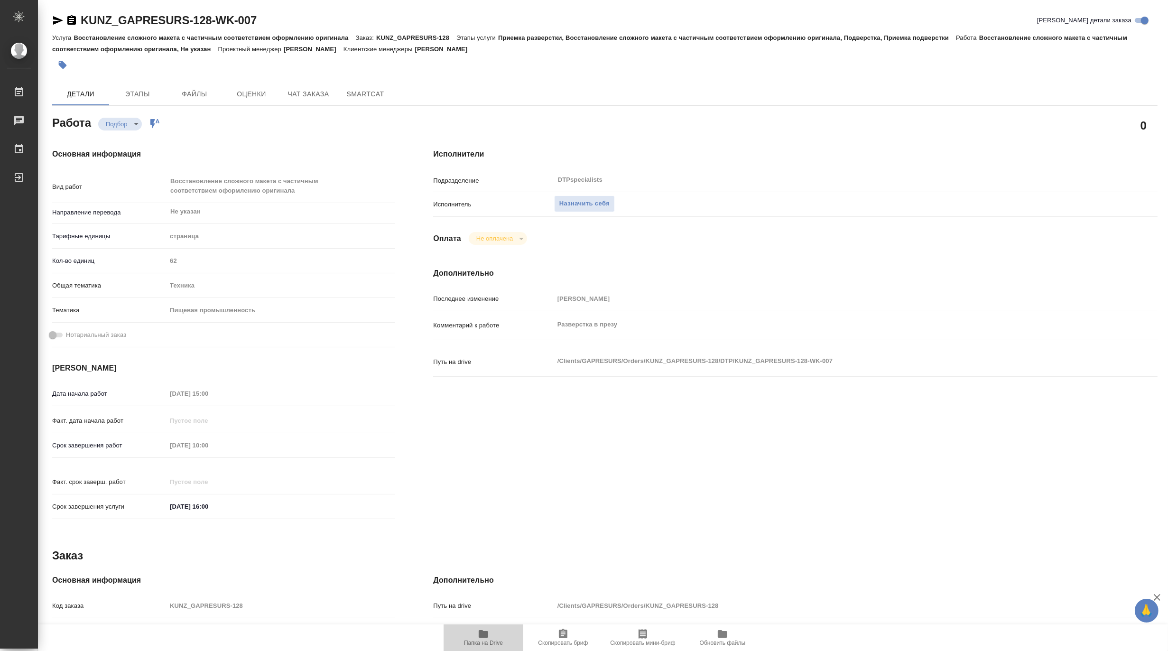
click at [483, 634] on icon "button" at bounding box center [483, 634] width 9 height 8
type textarea "x"
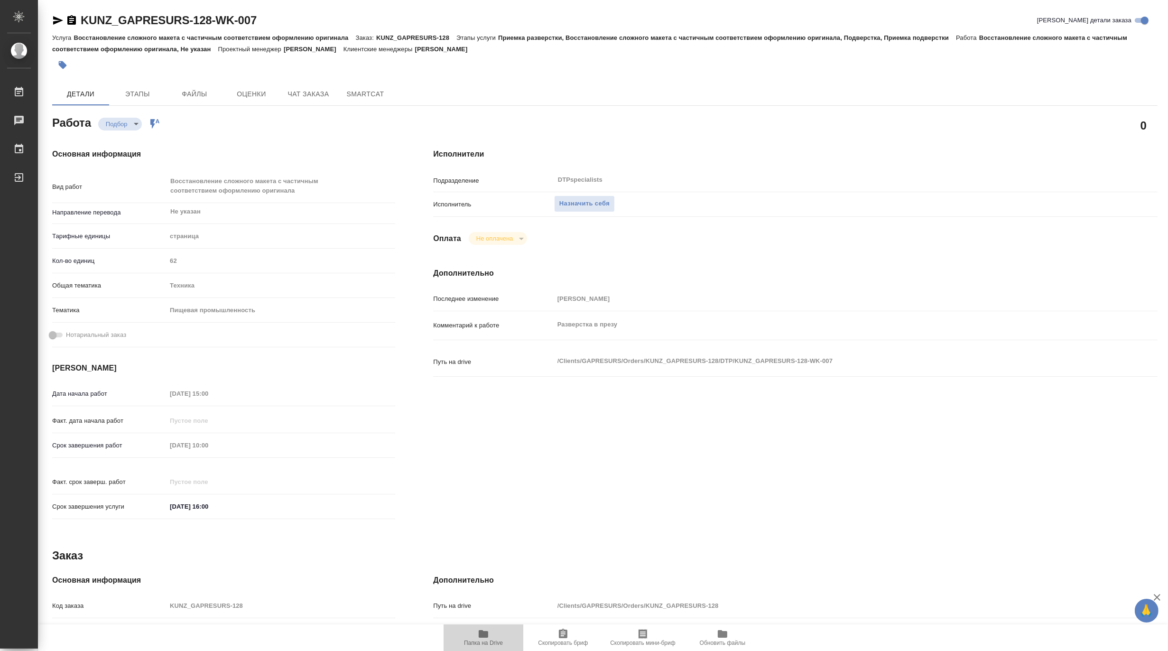
type textarea "x"
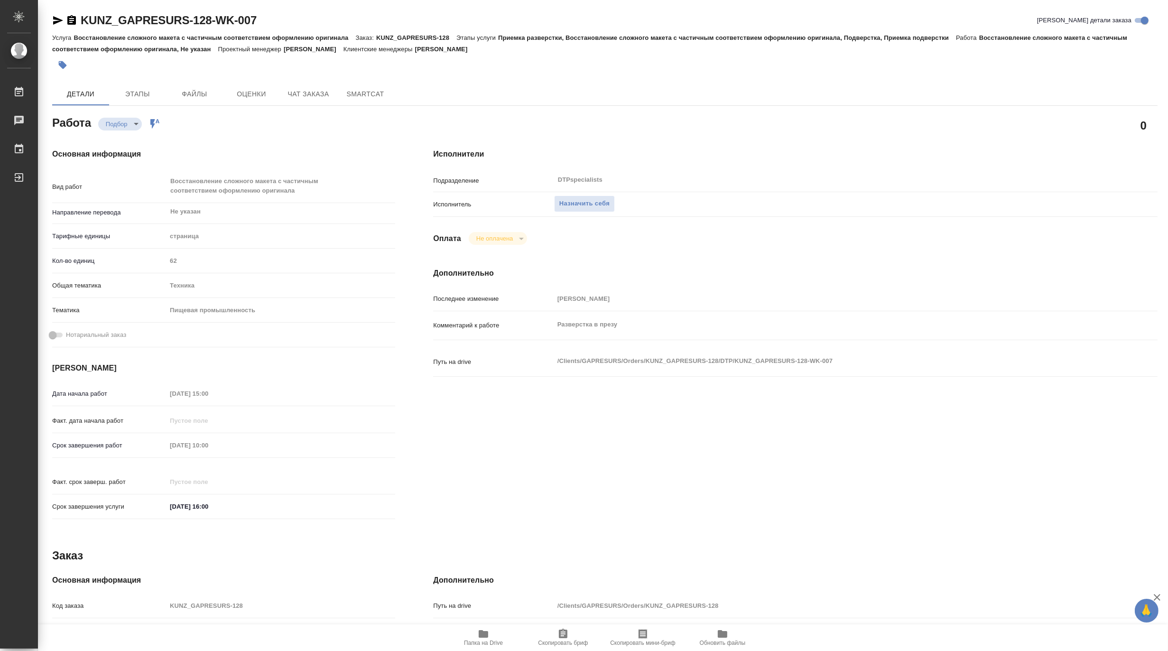
type textarea "x"
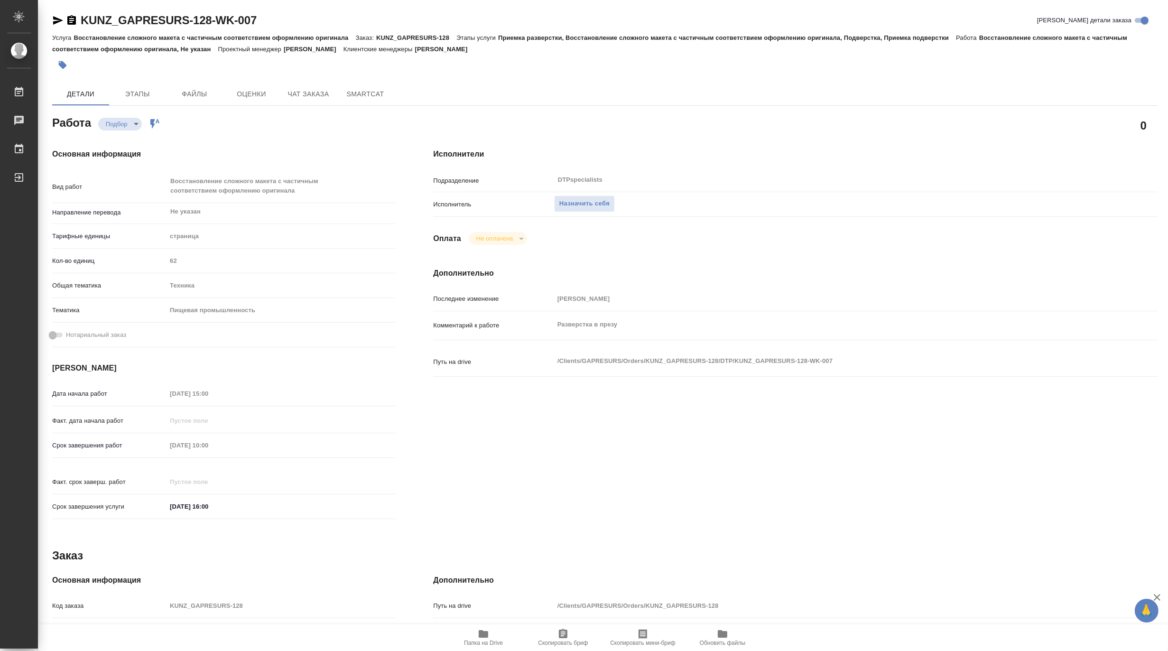
type textarea "x"
click at [581, 200] on span "Назначить себя" at bounding box center [584, 203] width 50 height 11
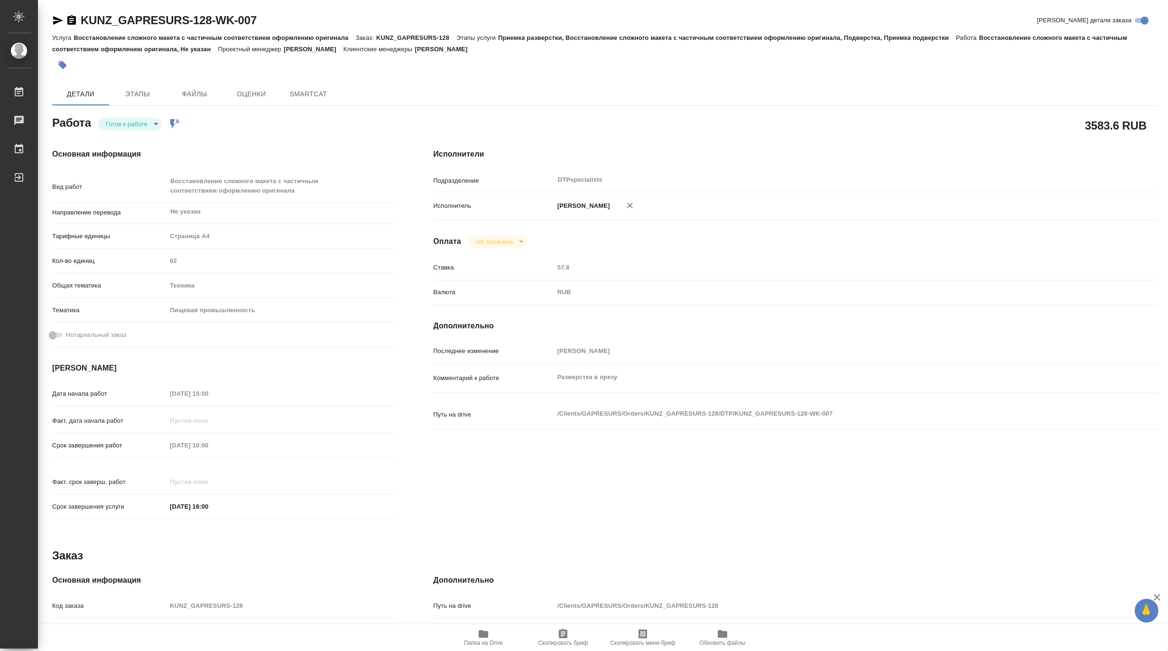
type textarea "x"
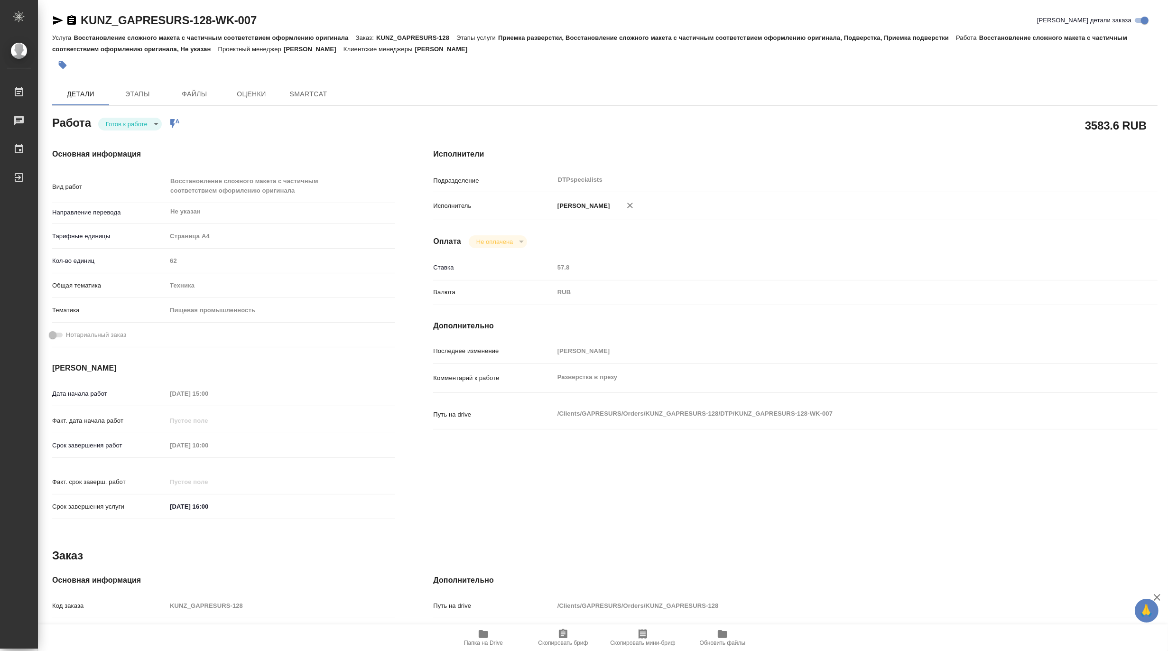
type textarea "x"
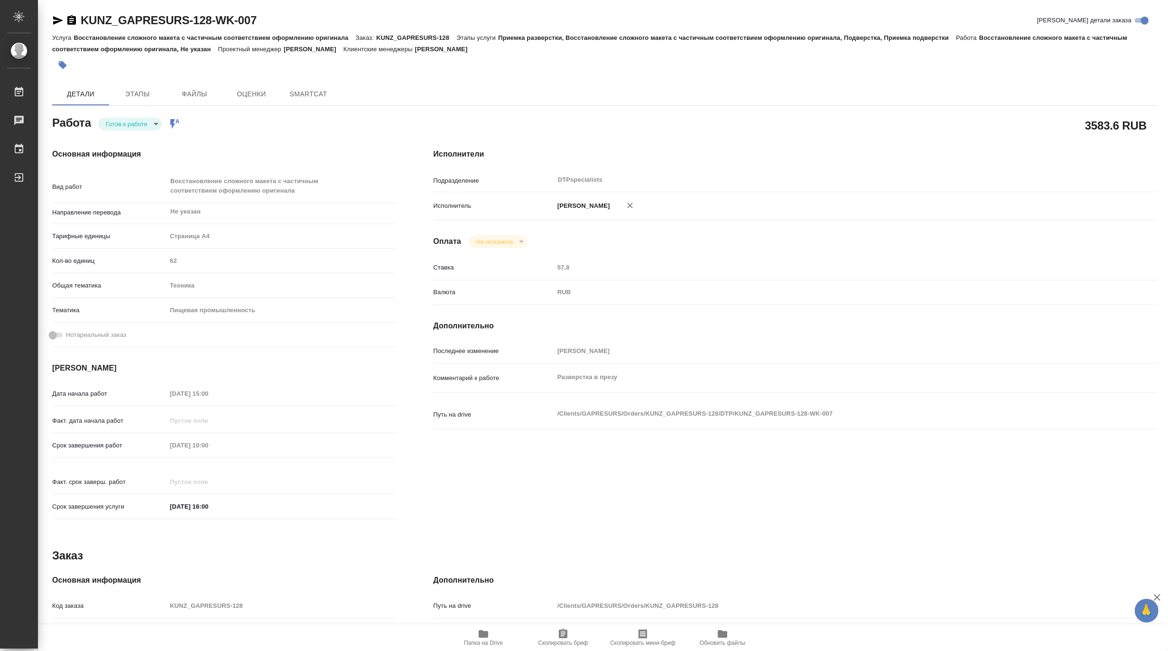
type textarea "x"
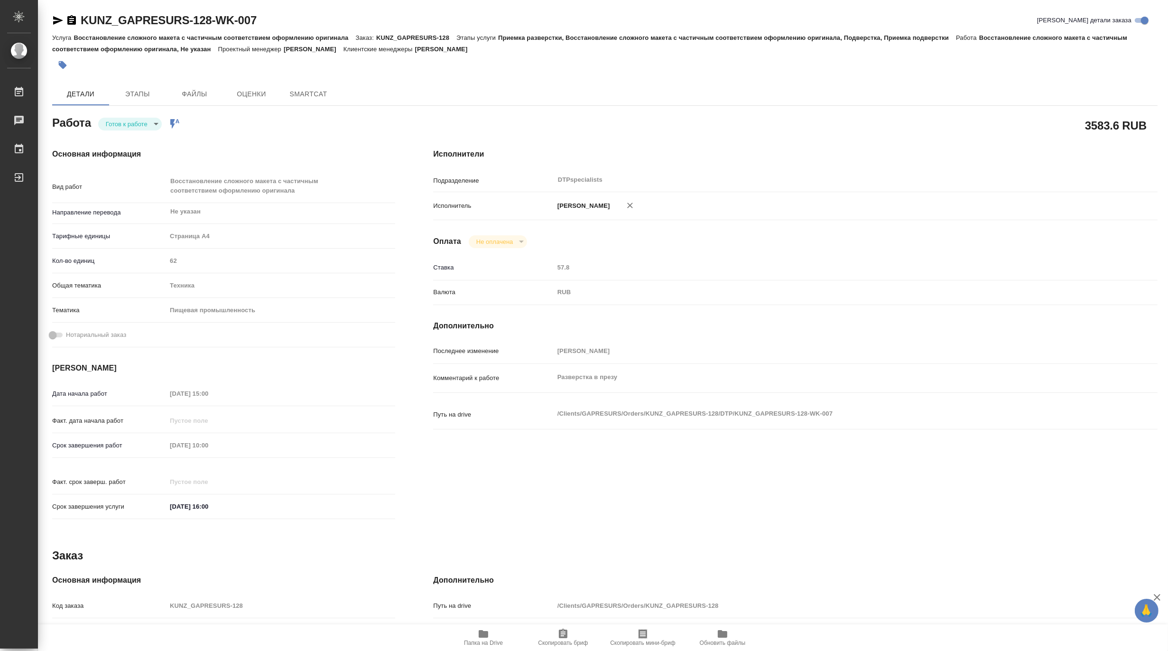
type textarea "x"
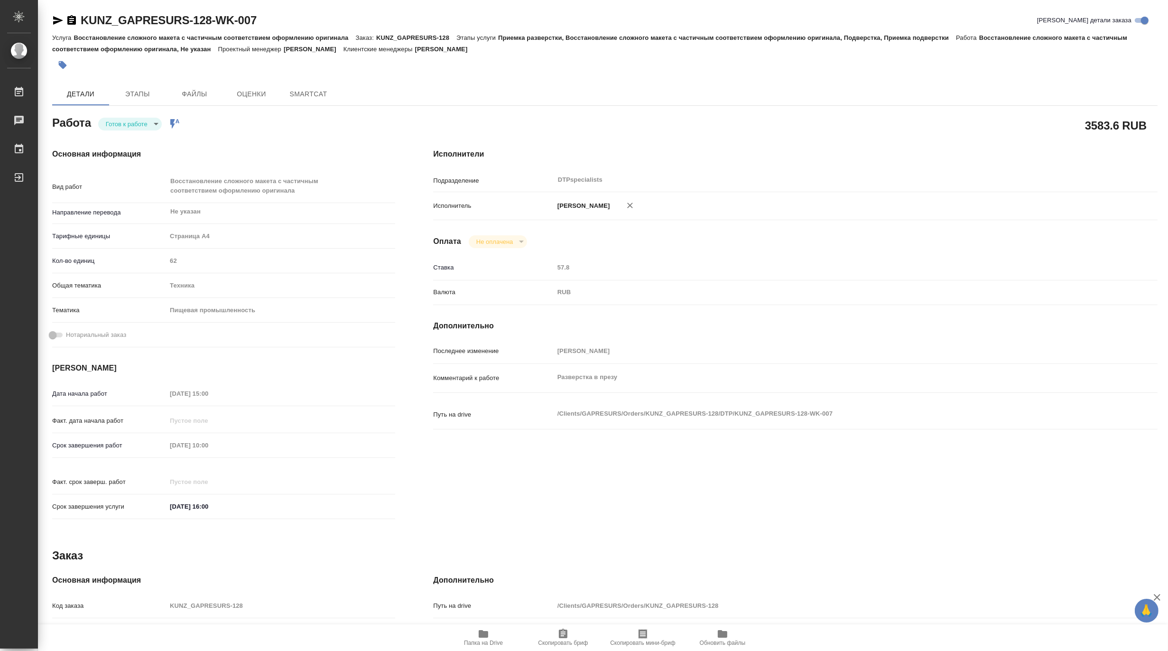
type textarea "x"
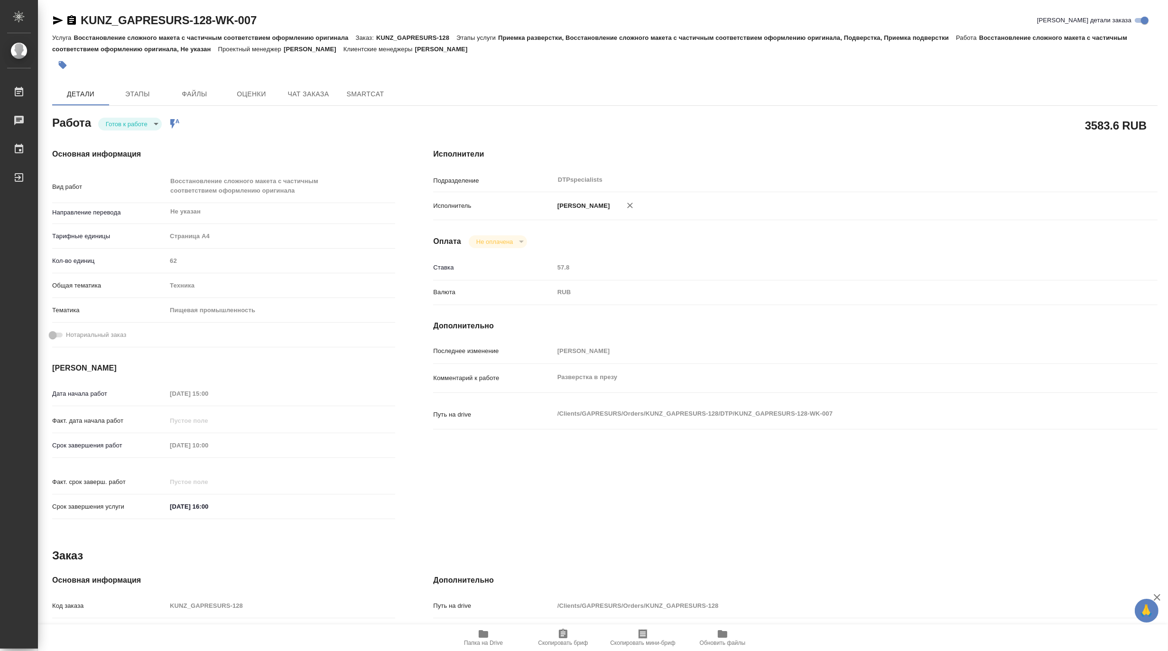
type textarea "x"
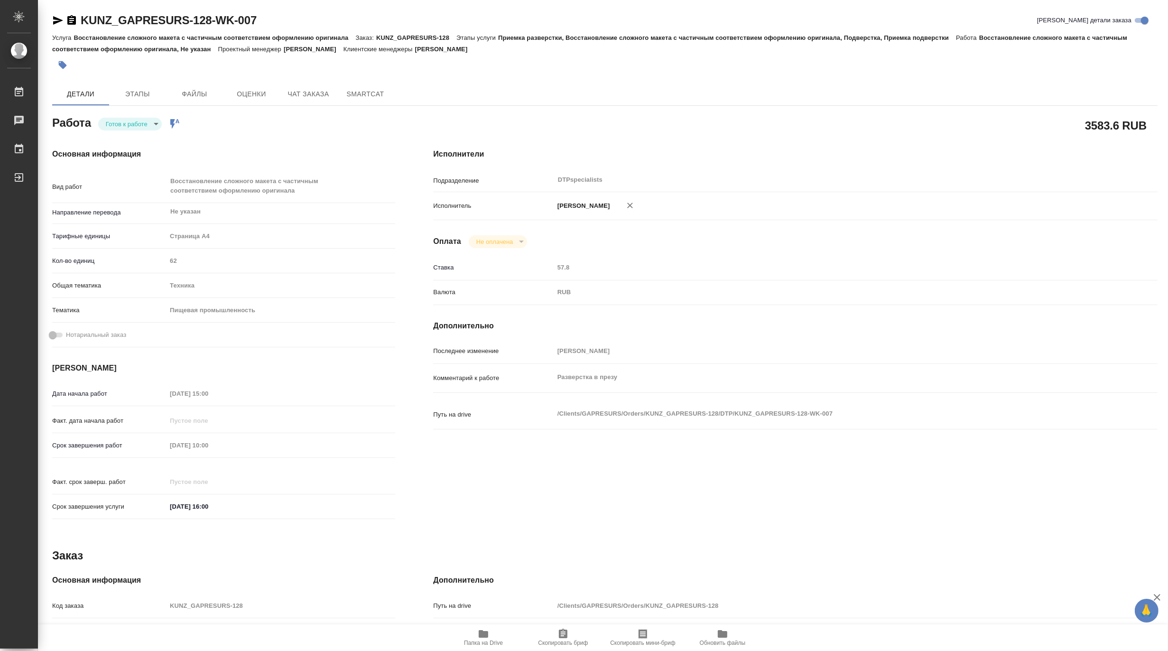
type textarea "x"
